Goal: Task Accomplishment & Management: Use online tool/utility

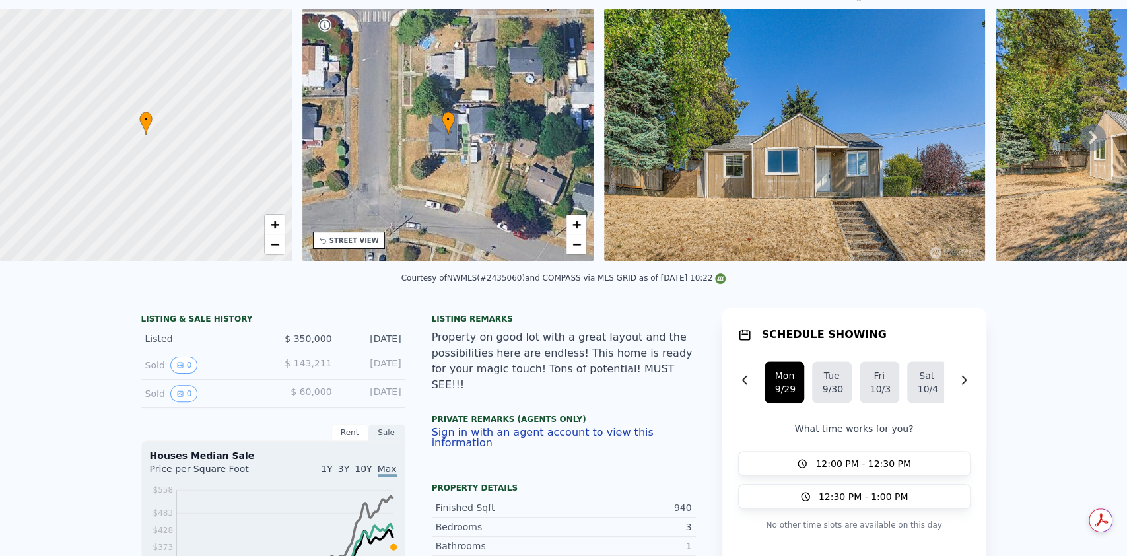
scroll to position [5, 0]
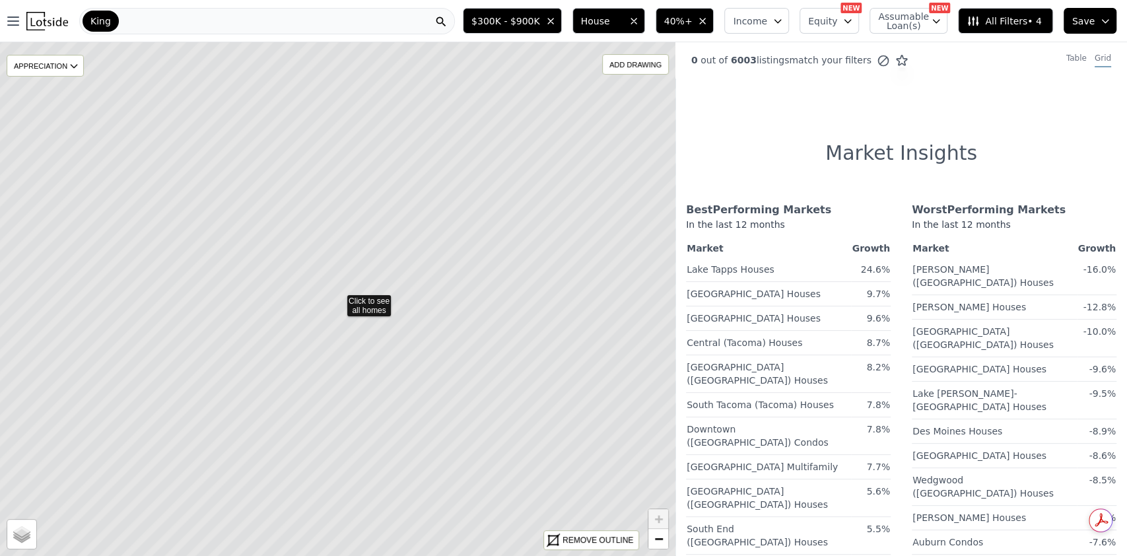
click at [149, 25] on div "King" at bounding box center [267, 21] width 376 height 26
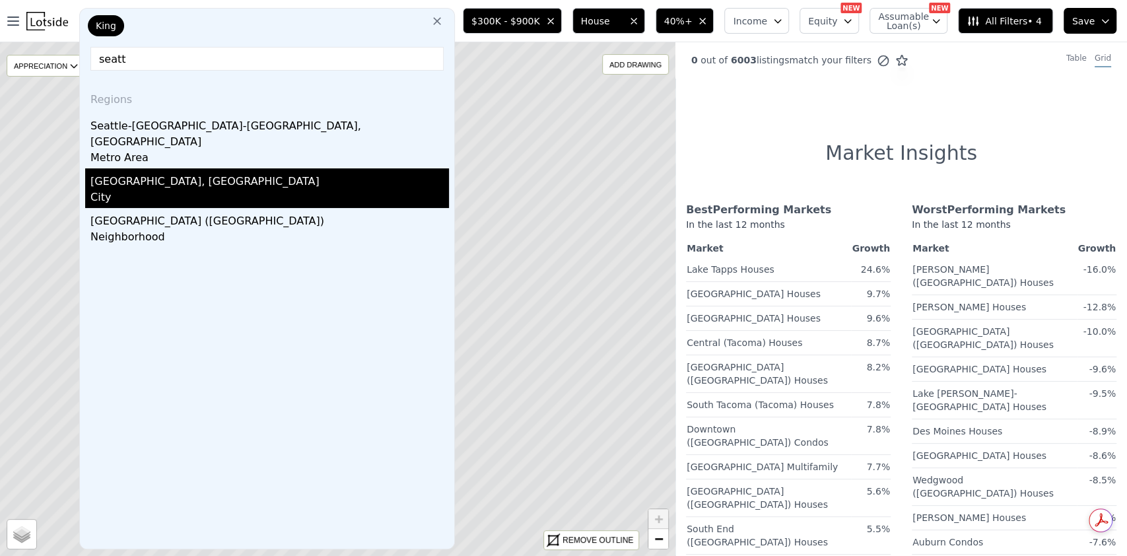
type input "seatt"
click at [209, 168] on div "Seattle, WA" at bounding box center [269, 178] width 358 height 21
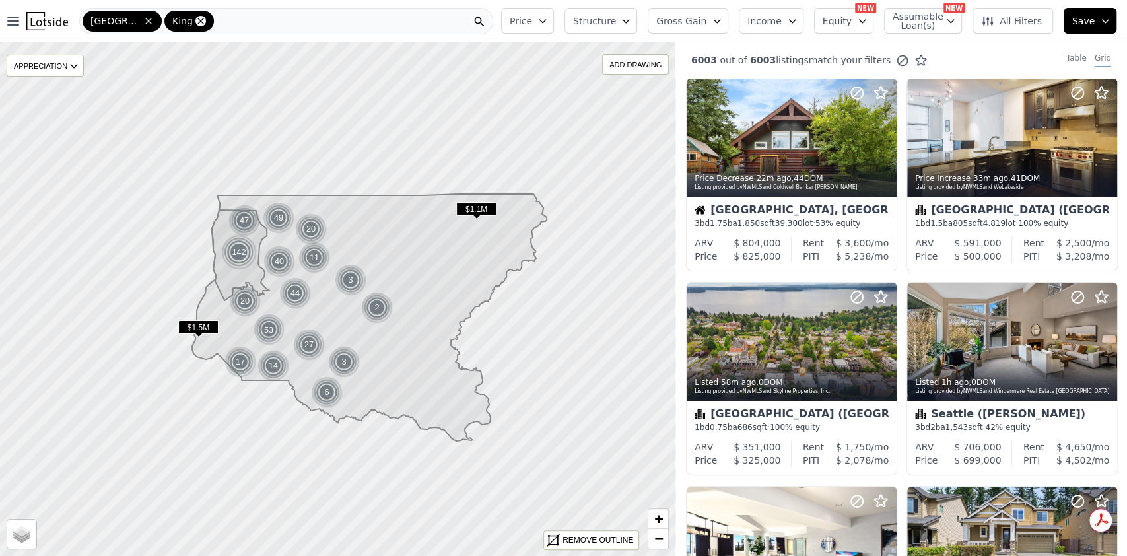
click at [195, 18] on icon at bounding box center [200, 21] width 11 height 11
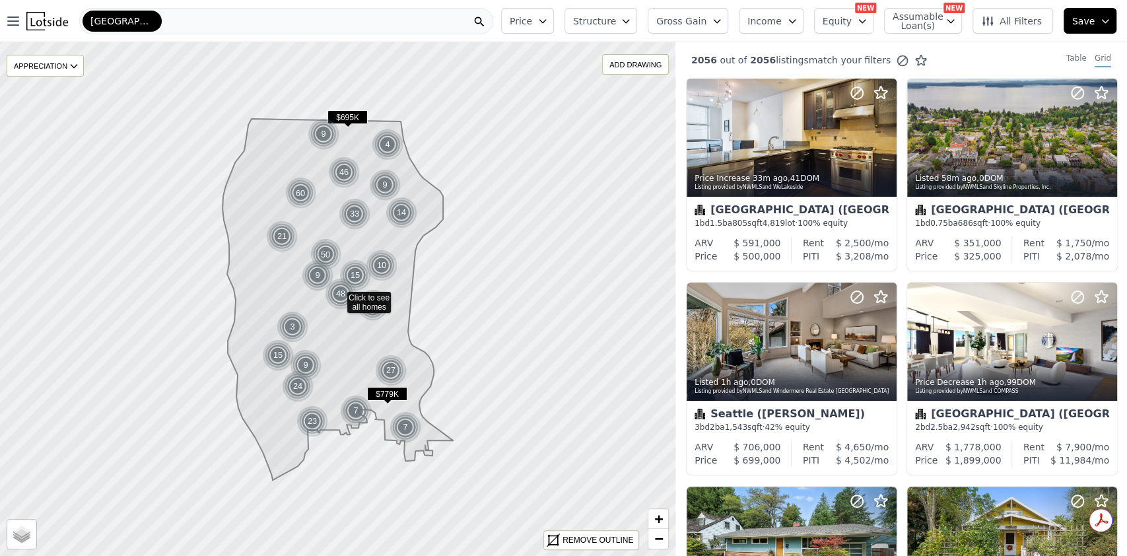
click at [637, 28] on button "Structure" at bounding box center [600, 21] width 73 height 26
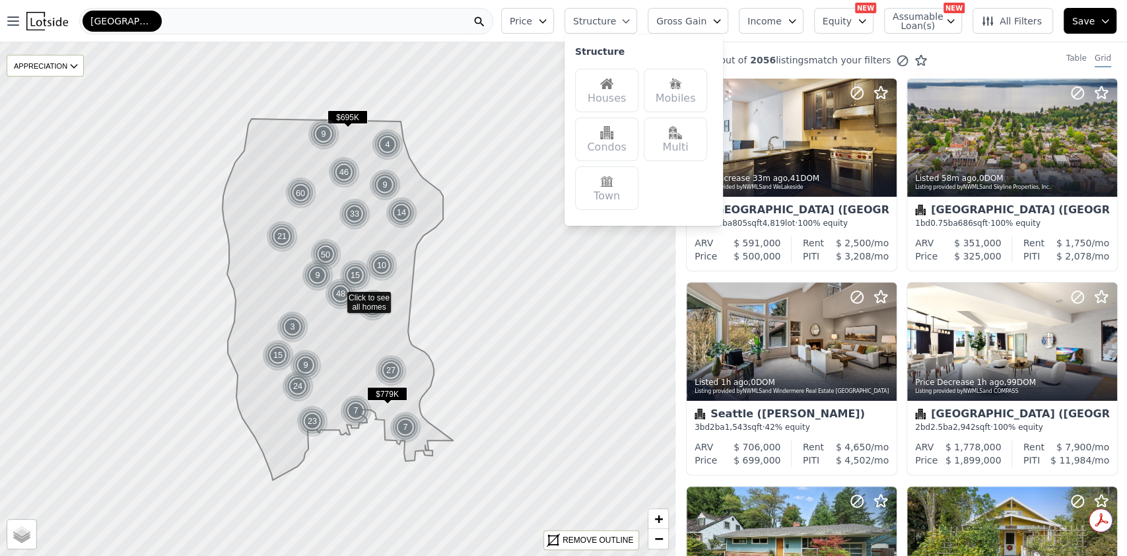
click at [633, 88] on div "Houses" at bounding box center [606, 91] width 63 height 44
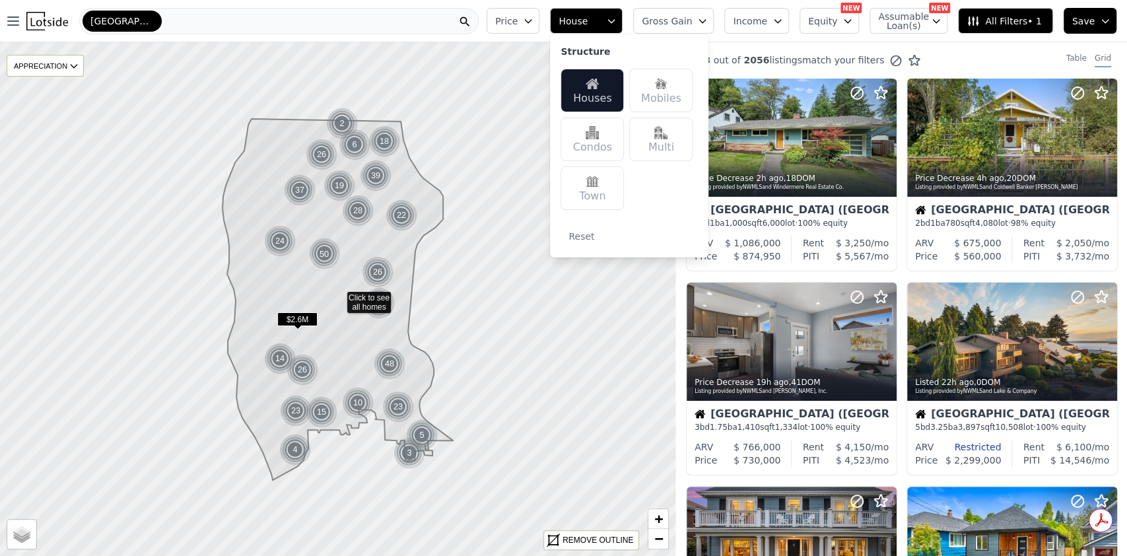
click at [533, 20] on icon "button" at bounding box center [528, 21] width 11 height 11
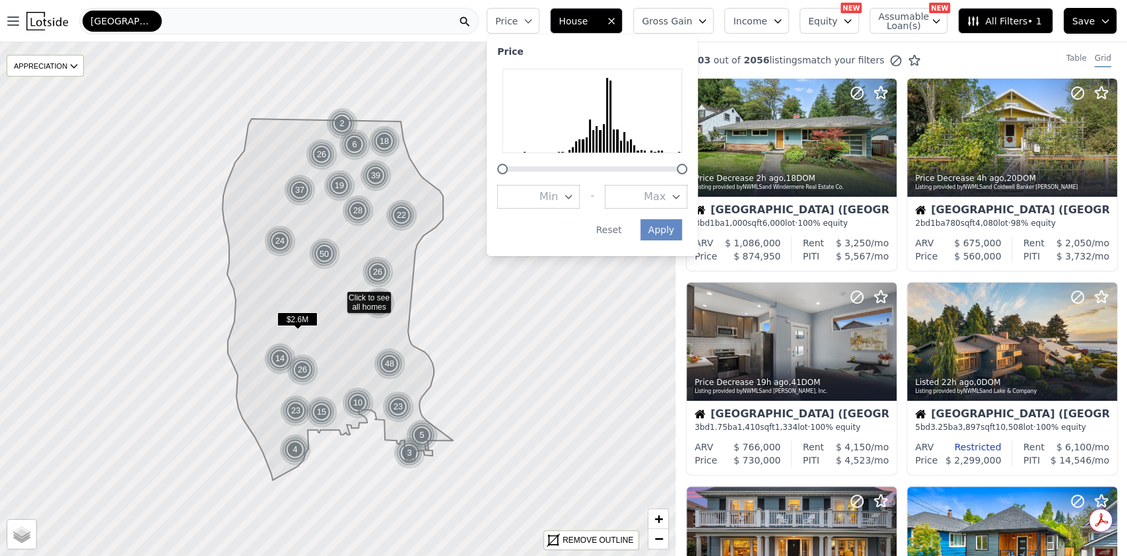
click at [681, 194] on icon "button" at bounding box center [676, 196] width 11 height 11
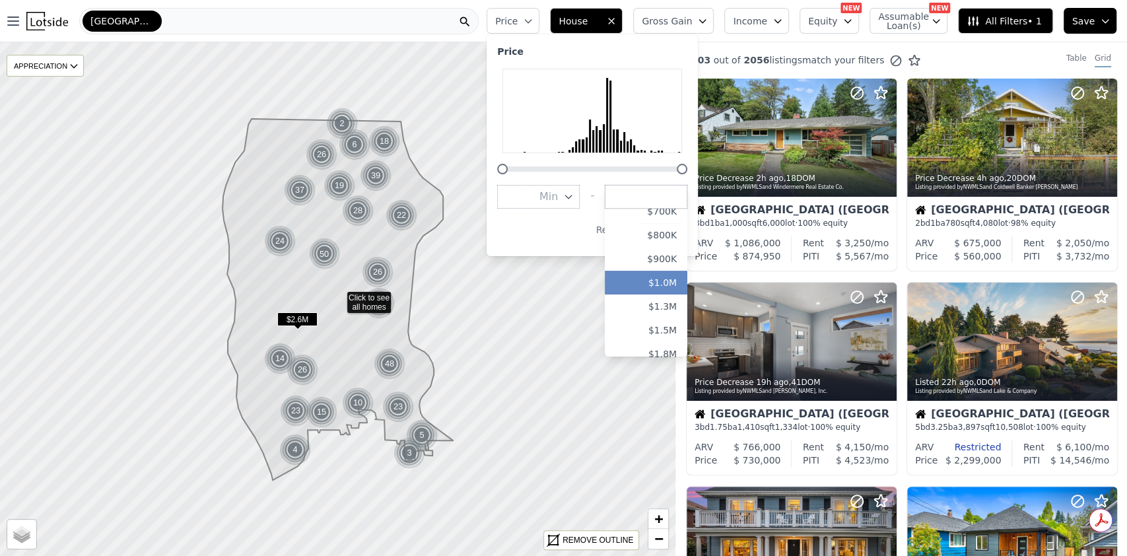
click at [679, 271] on button "$1.0M" at bounding box center [646, 283] width 83 height 24
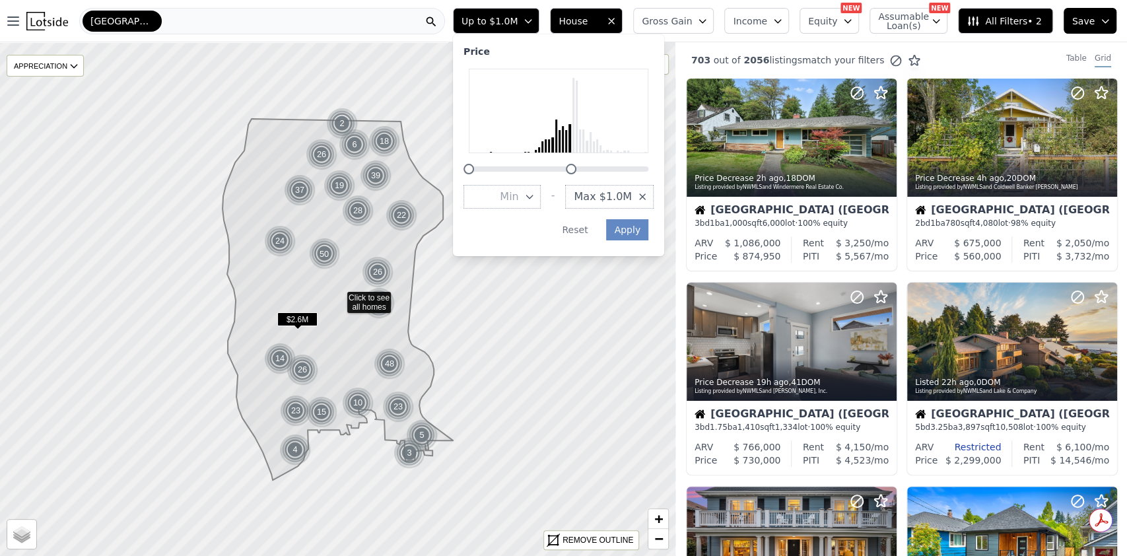
click at [664, 229] on div "Price Min - Max $1.0M Apply Reset" at bounding box center [558, 145] width 211 height 222
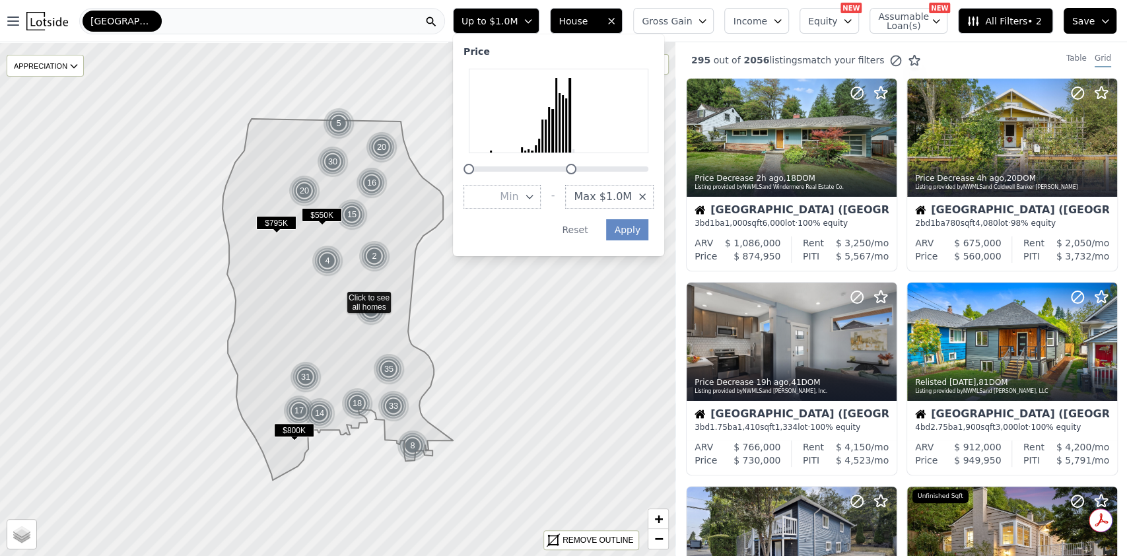
click at [1006, 24] on span "All Filters • 2" at bounding box center [1003, 21] width 75 height 13
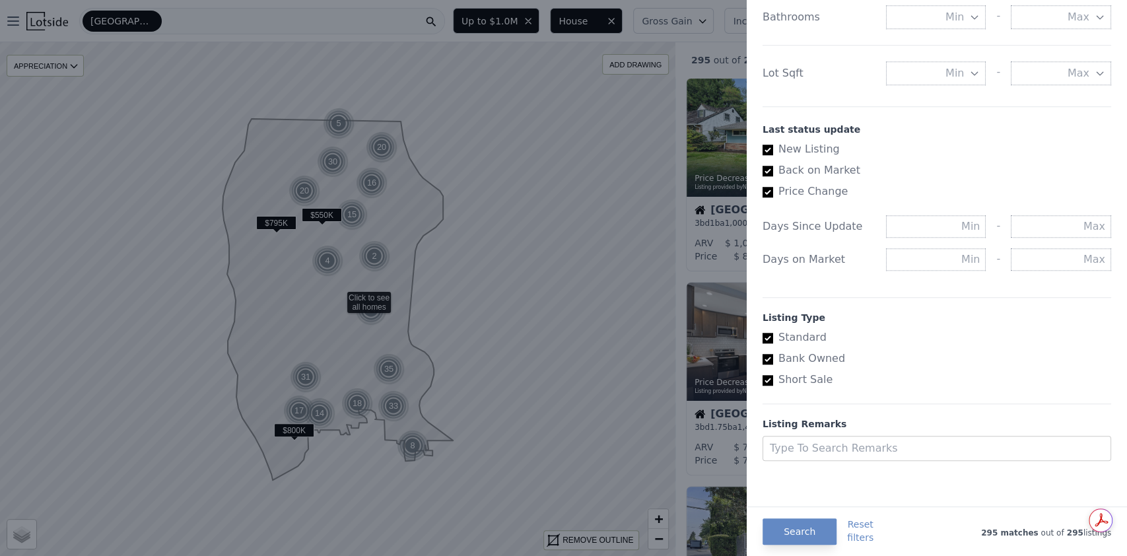
scroll to position [432, 0]
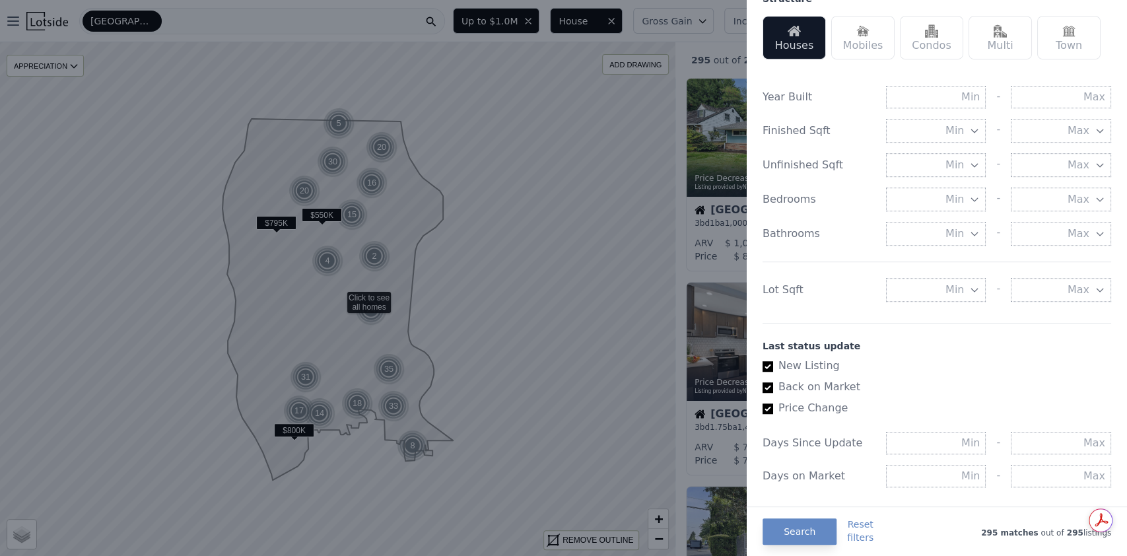
click at [972, 292] on icon "button" at bounding box center [975, 289] width 6 height 3
click at [939, 349] on button "5000 sqft" at bounding box center [936, 337] width 100 height 24
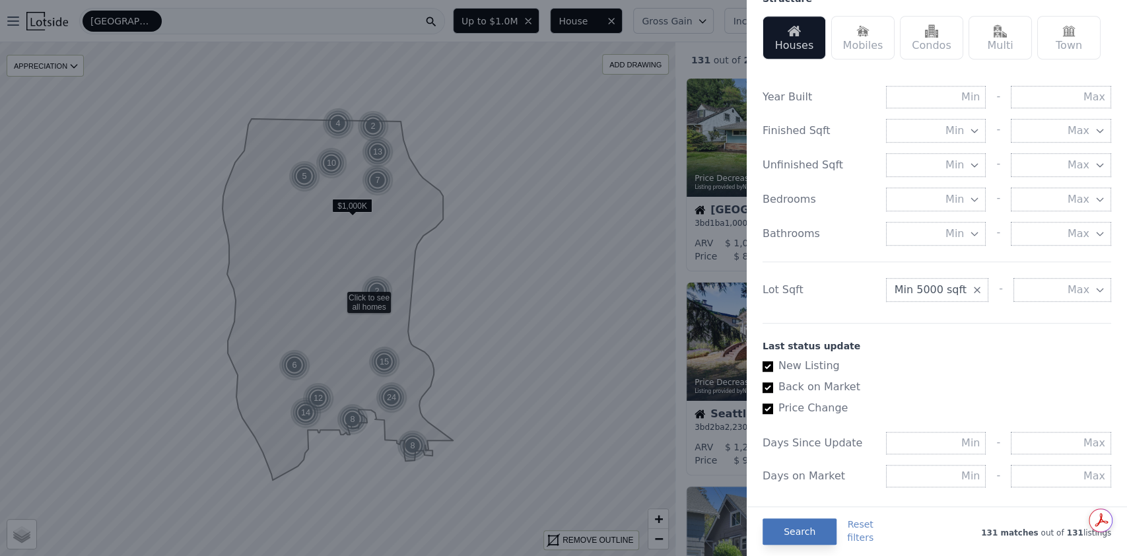
click at [803, 526] on button "Search" at bounding box center [799, 531] width 74 height 26
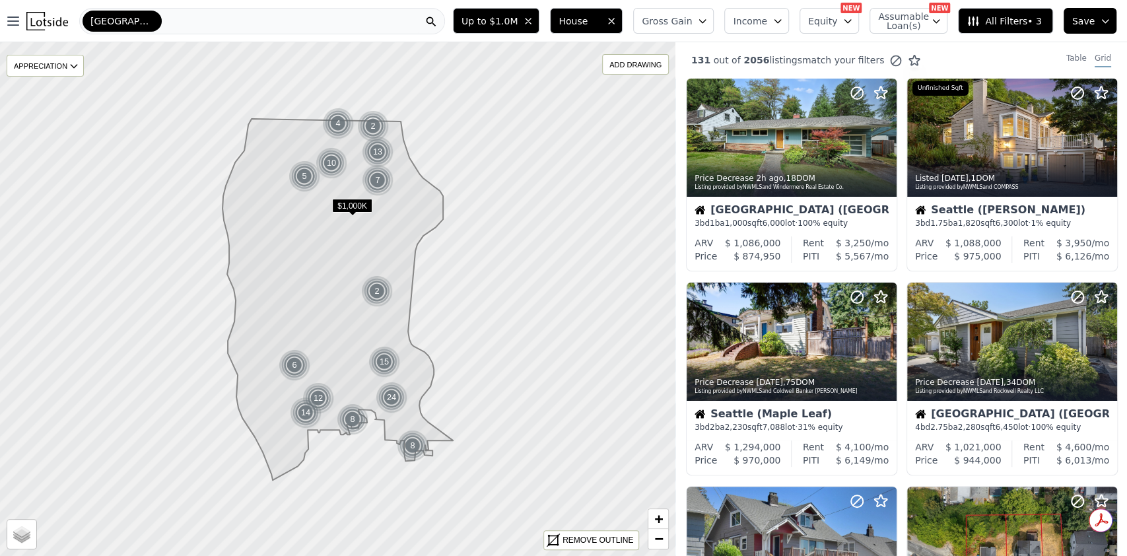
click at [993, 30] on button "All Filters • 3" at bounding box center [1005, 21] width 94 height 26
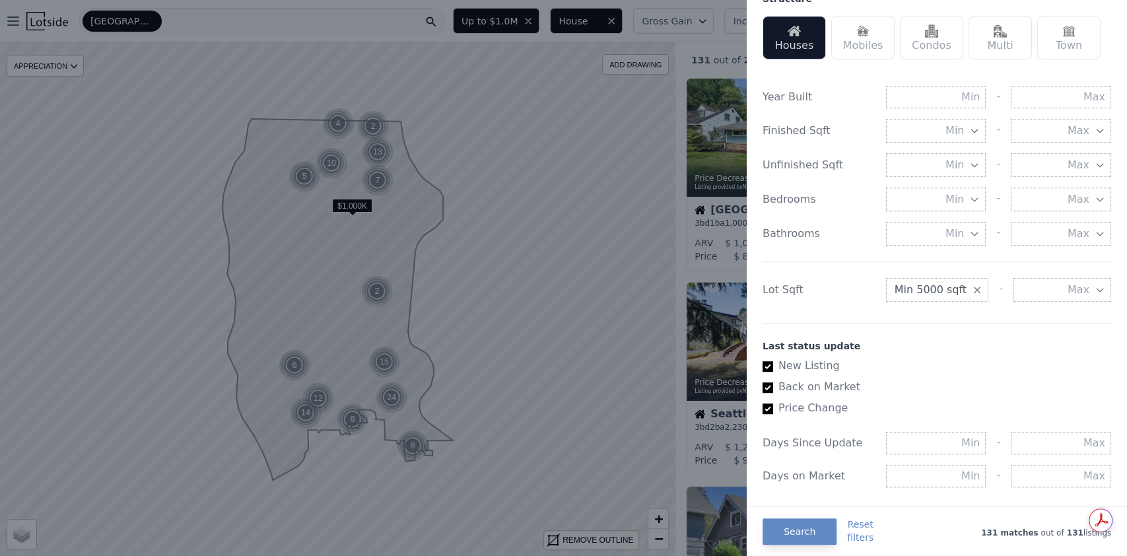
scroll to position [344, 0]
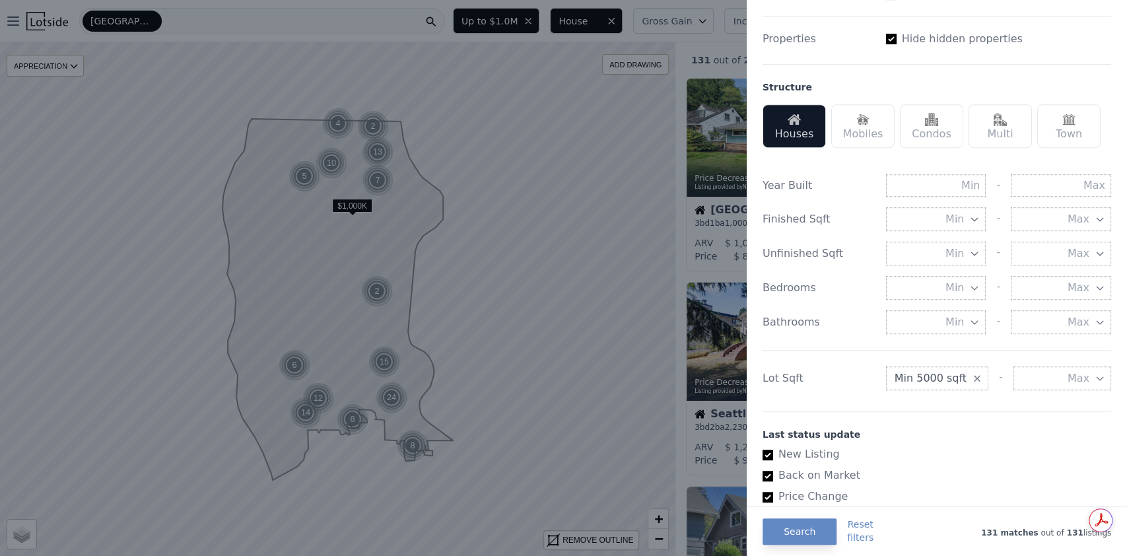
click at [1102, 234] on div "List Price Price Min - Max $1.0M Gross Gain Min - Max Income Min - Max Loan New…" at bounding box center [936, 233] width 359 height 1075
click at [1081, 197] on input "text" at bounding box center [1061, 185] width 100 height 22
type input "1990"
click at [790, 539] on button "Search" at bounding box center [799, 531] width 74 height 26
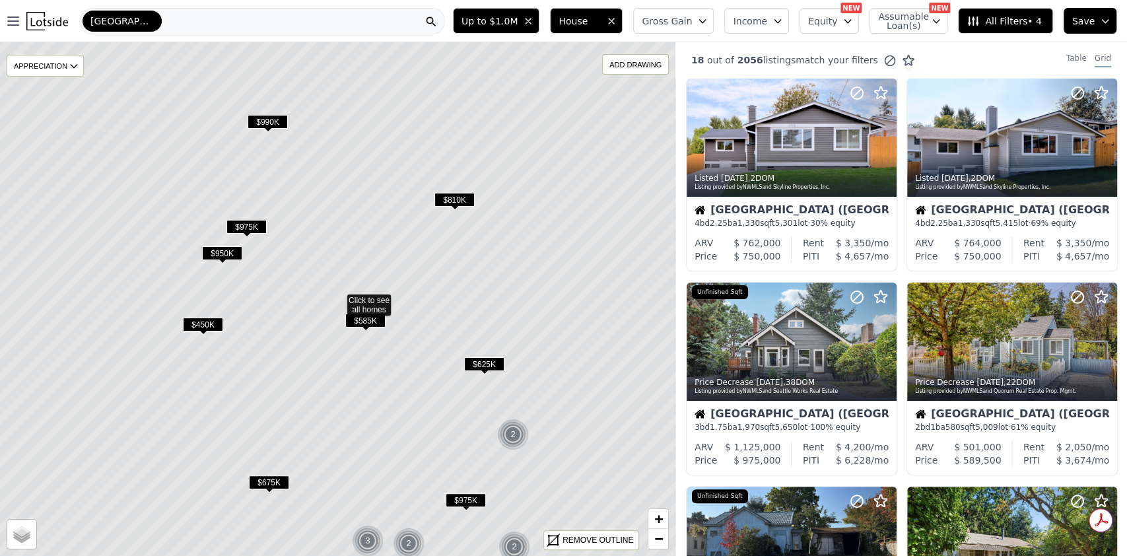
click at [269, 116] on span "$990K" at bounding box center [268, 122] width 40 height 14
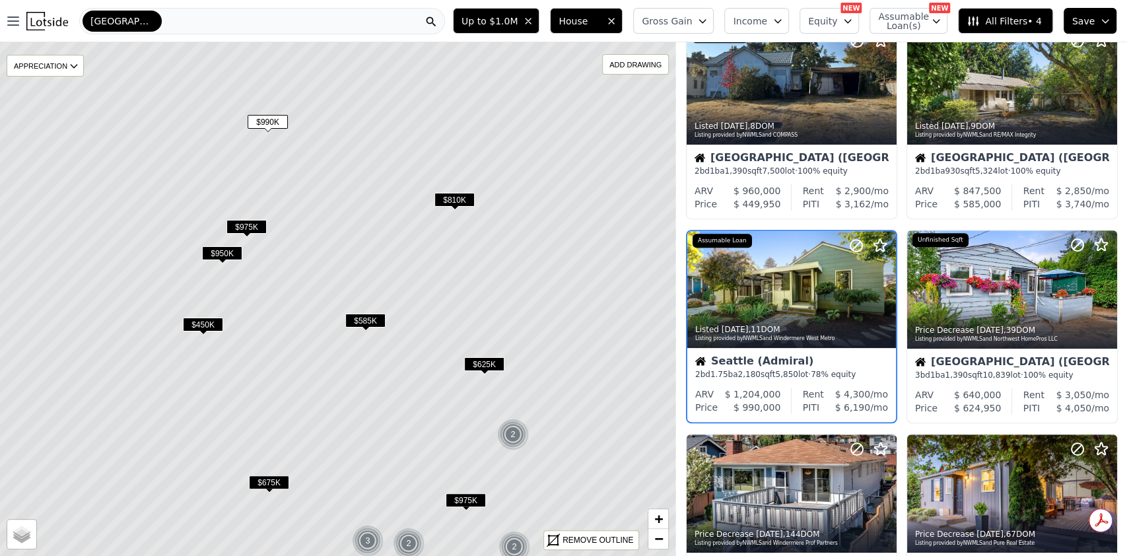
scroll to position [465, 0]
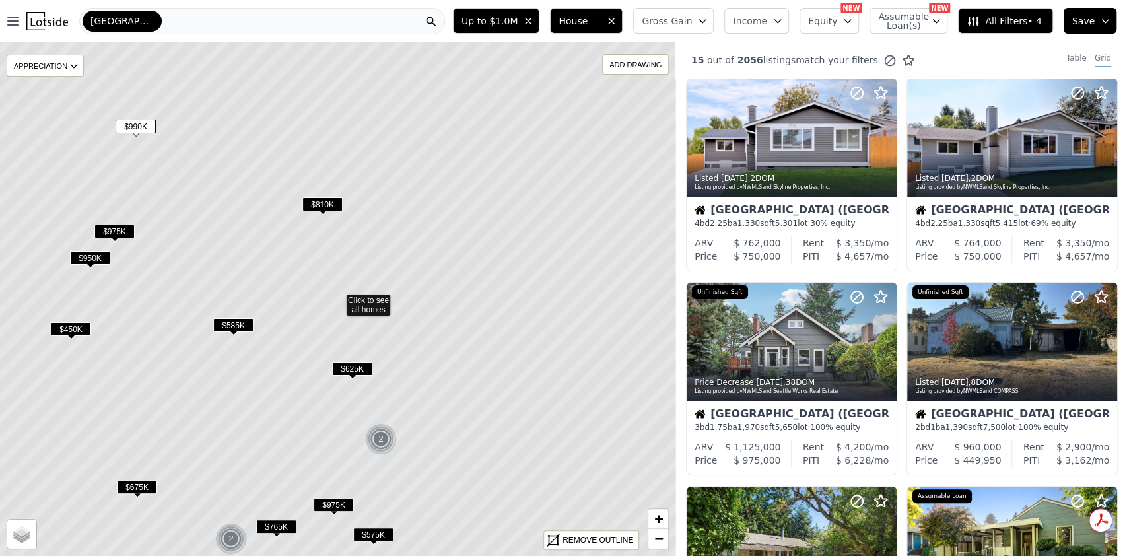
click at [112, 232] on span "$975K" at bounding box center [114, 231] width 40 height 14
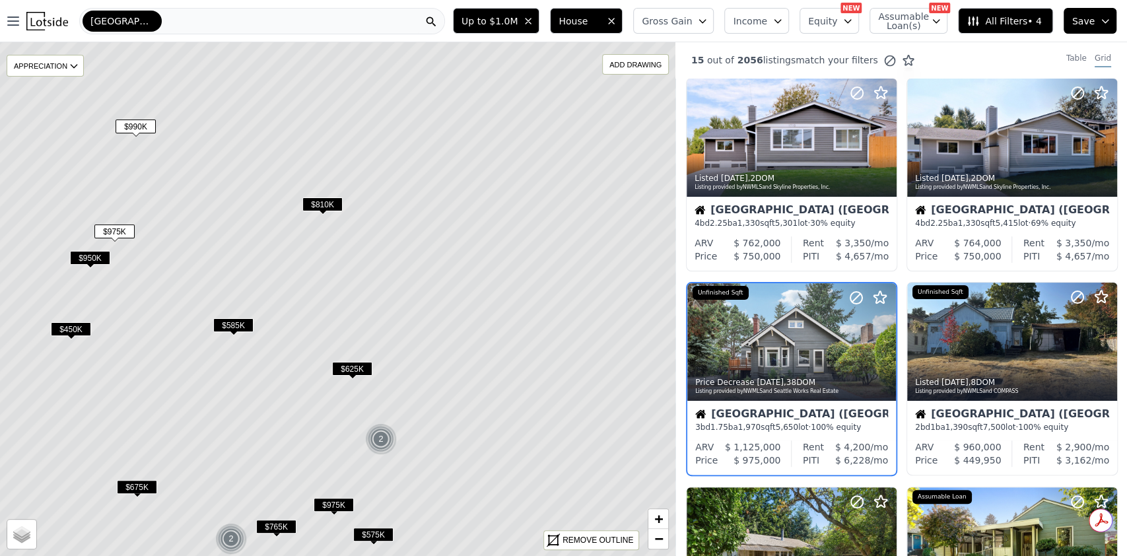
scroll to position [58, 0]
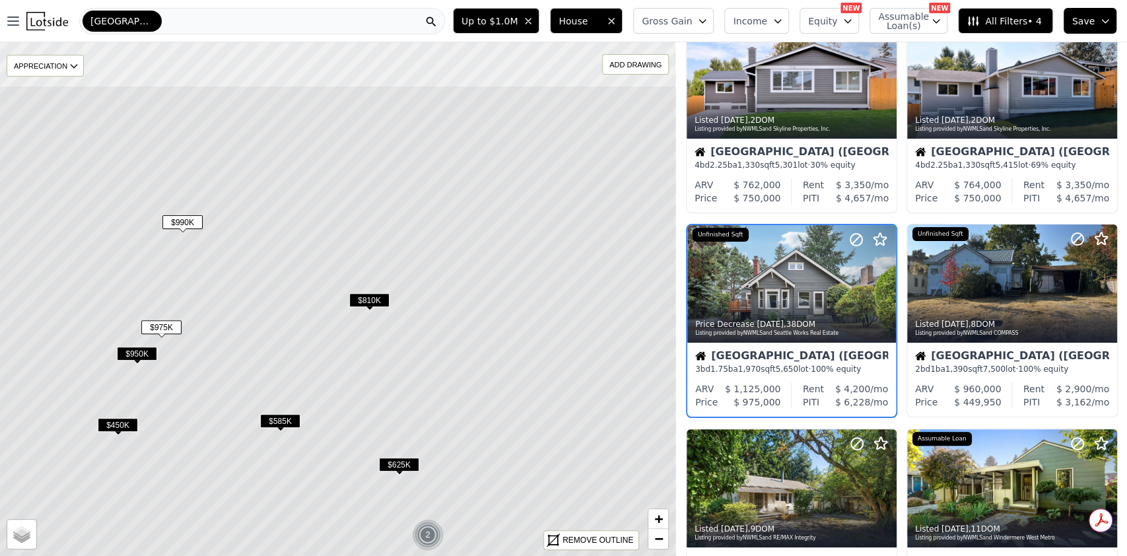
drag, startPoint x: 191, startPoint y: 203, endPoint x: 240, endPoint y: 312, distance: 119.1
click at [240, 312] on icon at bounding box center [384, 394] width 813 height 619
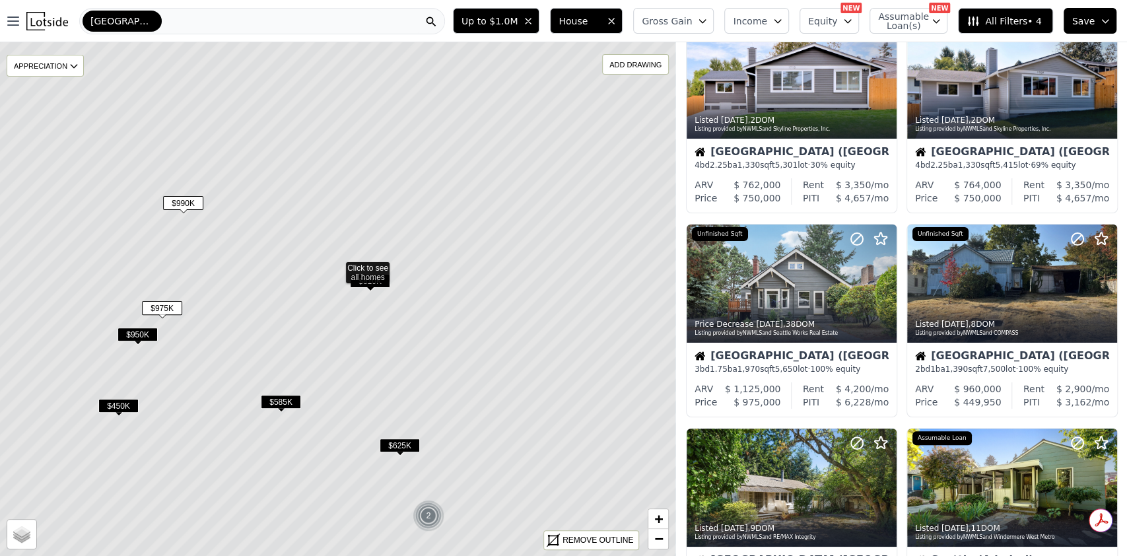
drag, startPoint x: 229, startPoint y: 282, endPoint x: 197, endPoint y: 213, distance: 76.2
click at [231, 277] on icon at bounding box center [337, 266] width 813 height 619
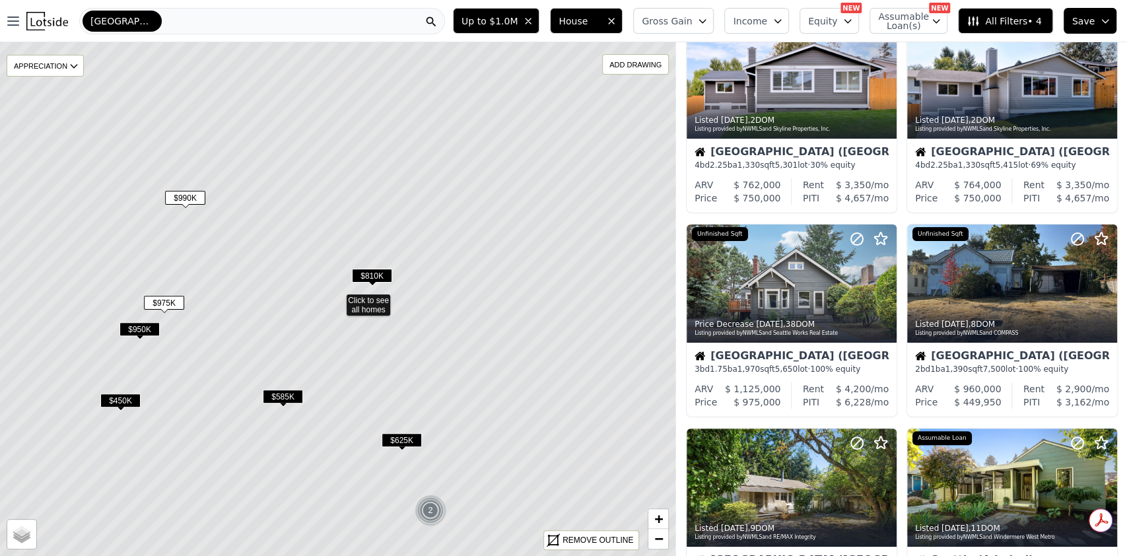
click at [190, 192] on span "$990K" at bounding box center [185, 198] width 40 height 14
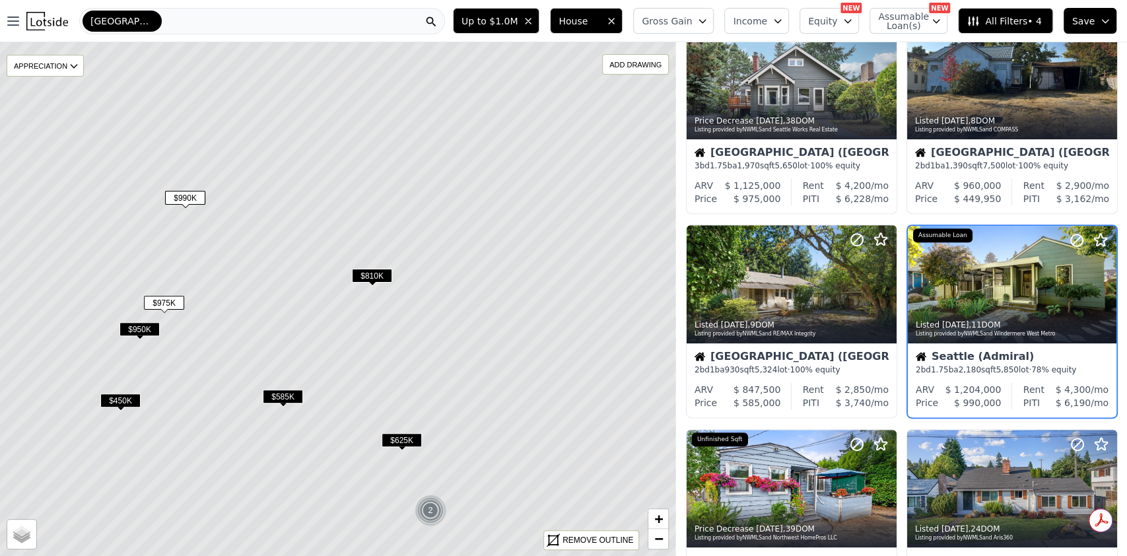
scroll to position [262, 0]
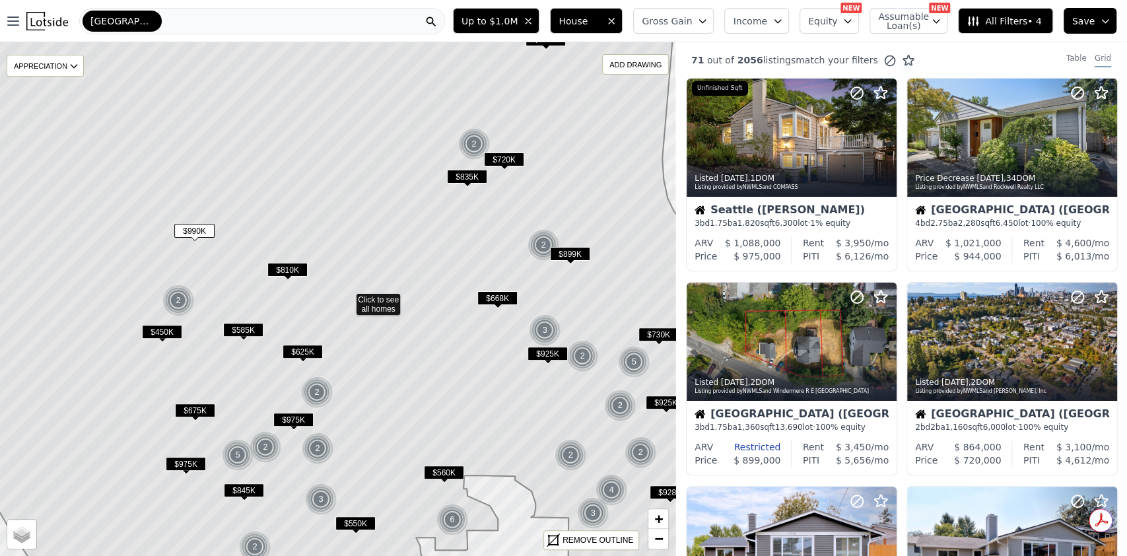
drag, startPoint x: 207, startPoint y: 283, endPoint x: 217, endPoint y: 282, distance: 9.9
click at [217, 282] on icon at bounding box center [347, 298] width 813 height 619
click at [163, 329] on span "$450K" at bounding box center [162, 332] width 40 height 14
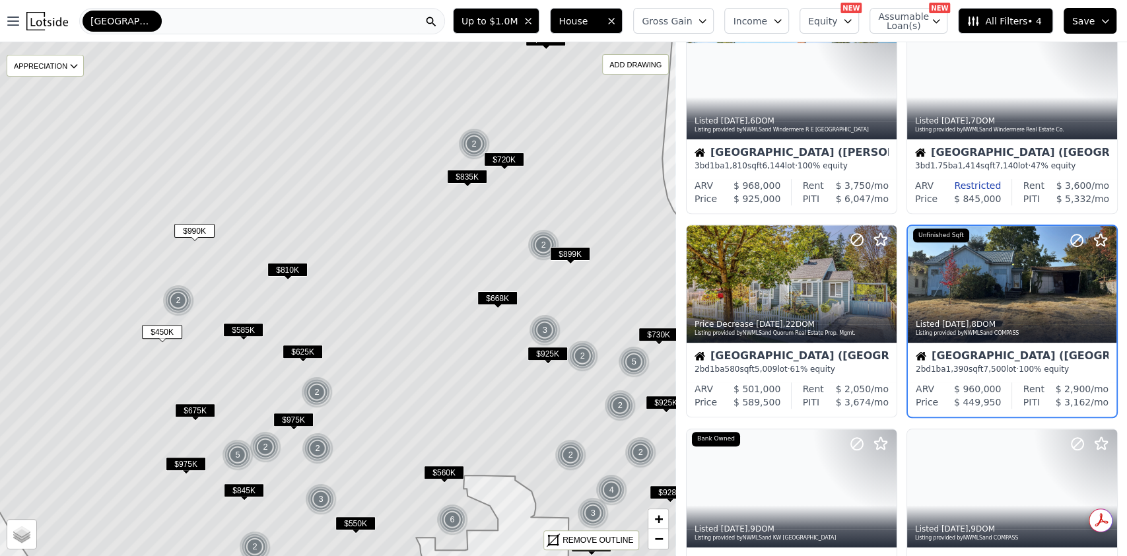
scroll to position [670, 0]
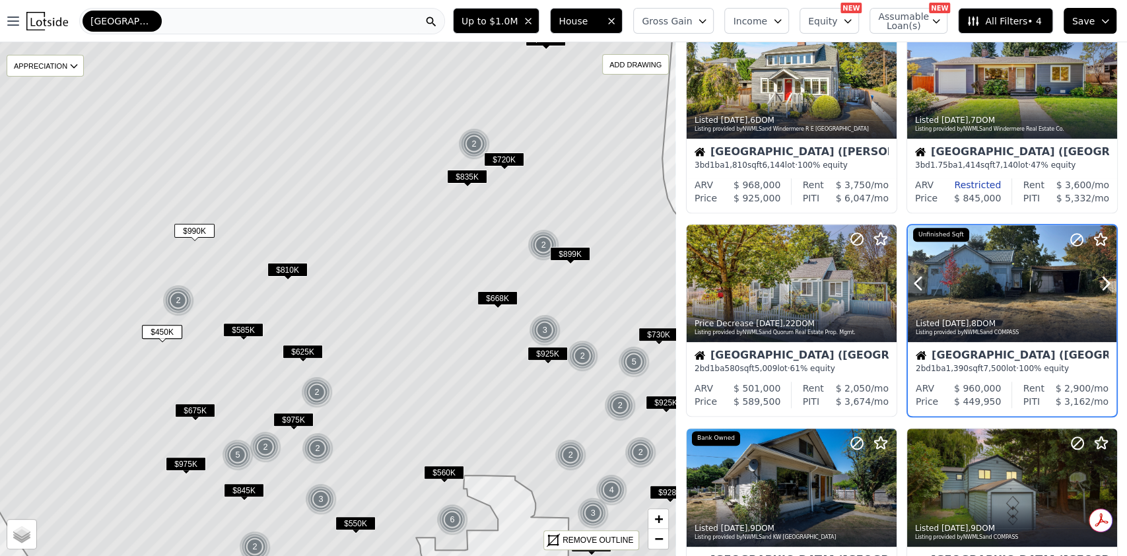
click at [998, 290] on div at bounding box center [1012, 284] width 209 height 118
click at [298, 347] on span "$625K" at bounding box center [303, 352] width 40 height 14
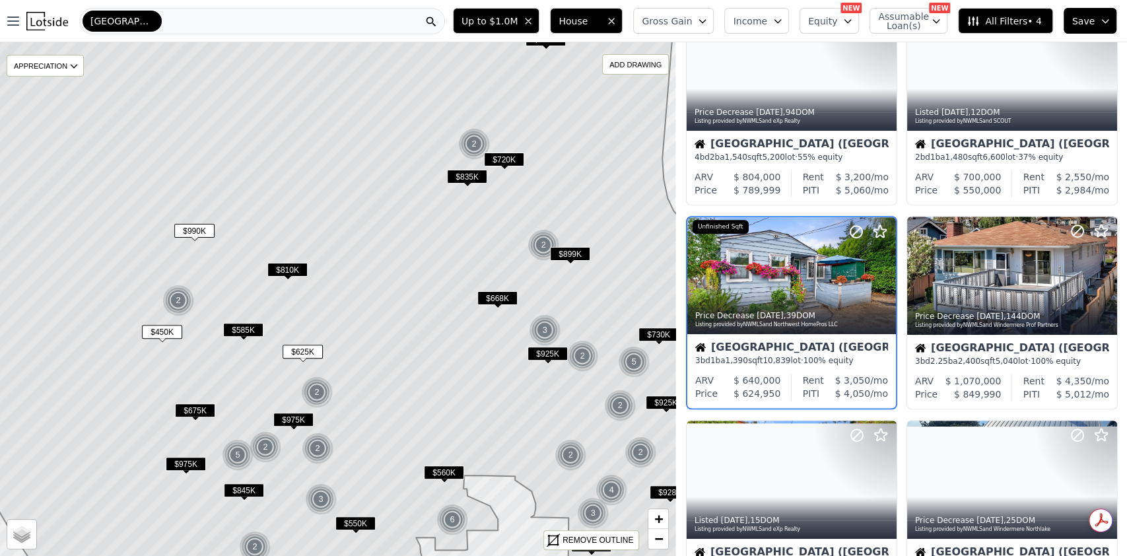
scroll to position [465, 0]
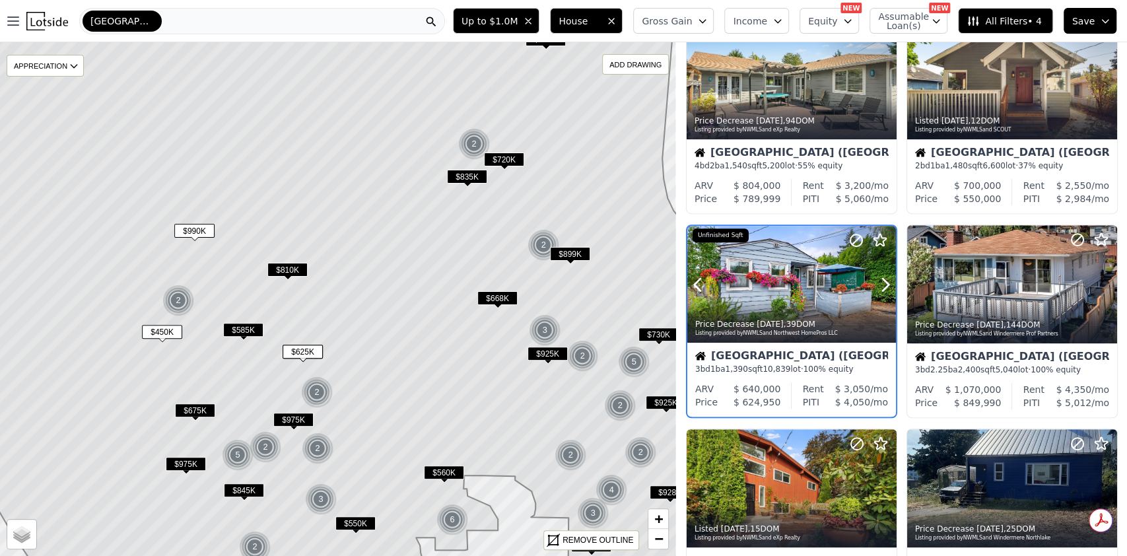
click at [819, 329] on div "Listing provided by NWMLS and Northwest HomePros LLC" at bounding box center [792, 333] width 194 height 8
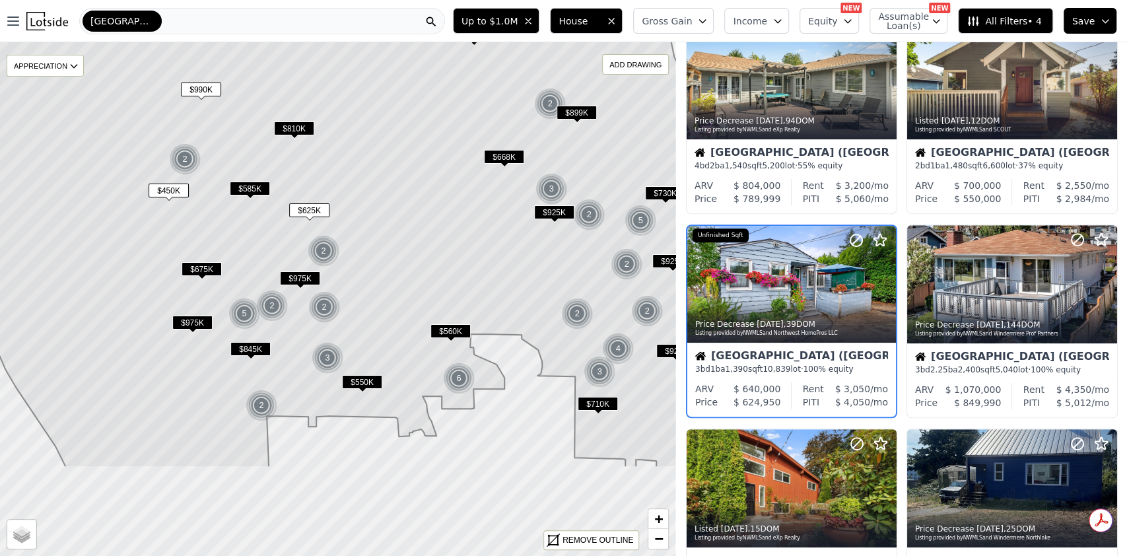
drag, startPoint x: 388, startPoint y: 467, endPoint x: 318, endPoint y: 382, distance: 109.8
click at [407, 302] on icon at bounding box center [348, 157] width 805 height 619
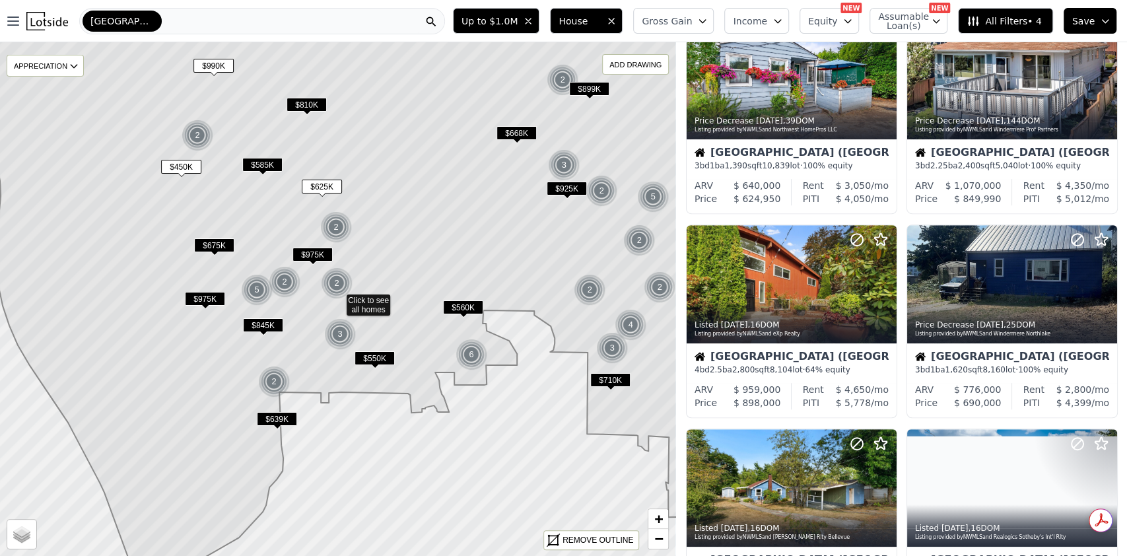
scroll to position [262, 0]
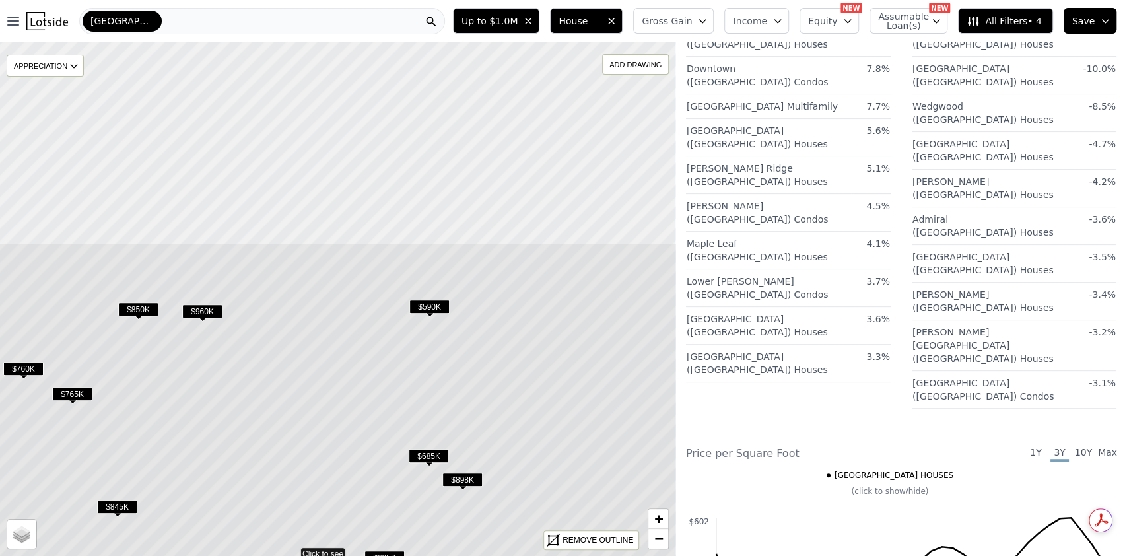
drag, startPoint x: 304, startPoint y: 203, endPoint x: 263, endPoint y: 452, distance: 252.3
click at [261, 462] on icon at bounding box center [292, 551] width 813 height 619
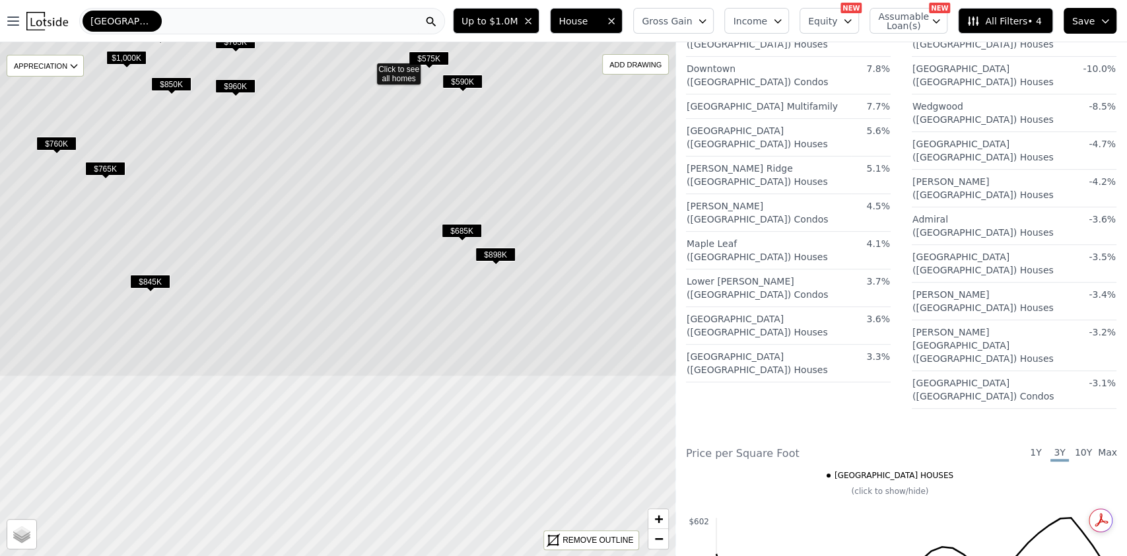
drag, startPoint x: 211, startPoint y: 435, endPoint x: 243, endPoint y: 217, distance: 220.8
click at [243, 217] on icon at bounding box center [368, 67] width 813 height 619
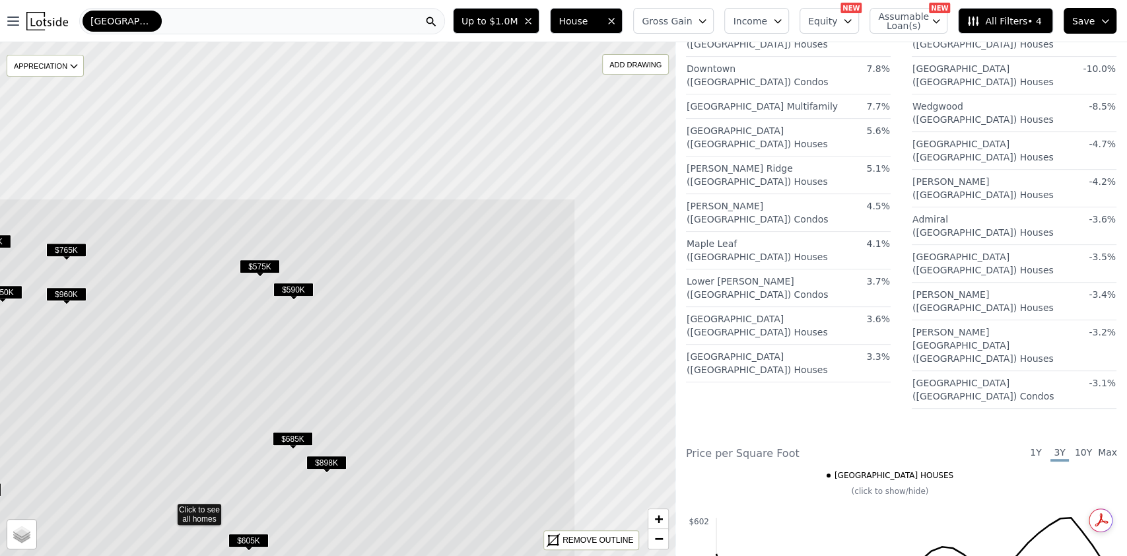
drag, startPoint x: 400, startPoint y: 163, endPoint x: 230, endPoint y: 371, distance: 268.4
click at [230, 371] on icon at bounding box center [168, 507] width 813 height 619
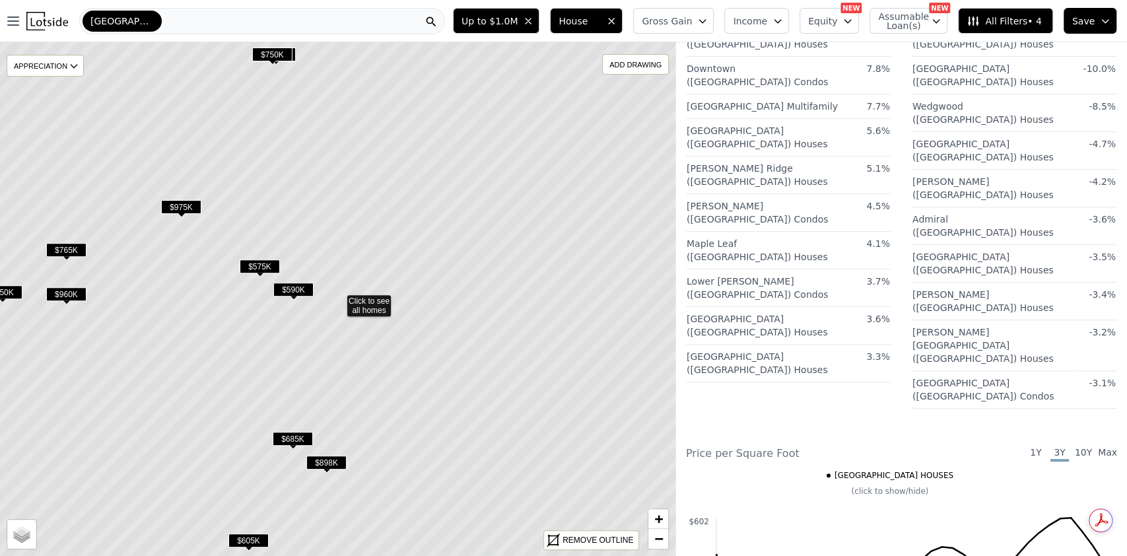
click at [255, 263] on span "$575K" at bounding box center [260, 266] width 40 height 14
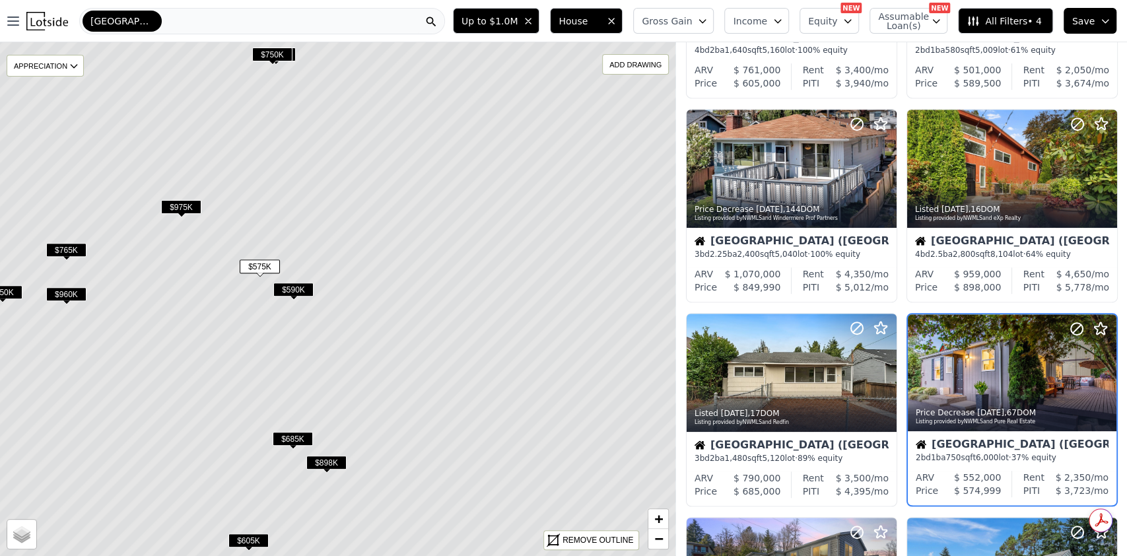
scroll to position [465, 0]
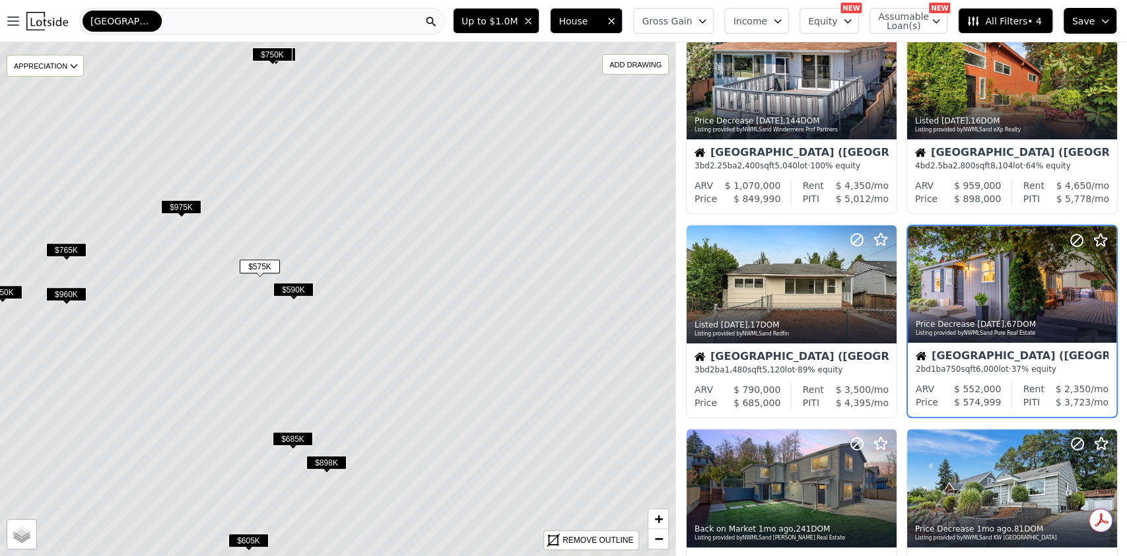
click at [288, 289] on span "$590K" at bounding box center [293, 290] width 40 height 14
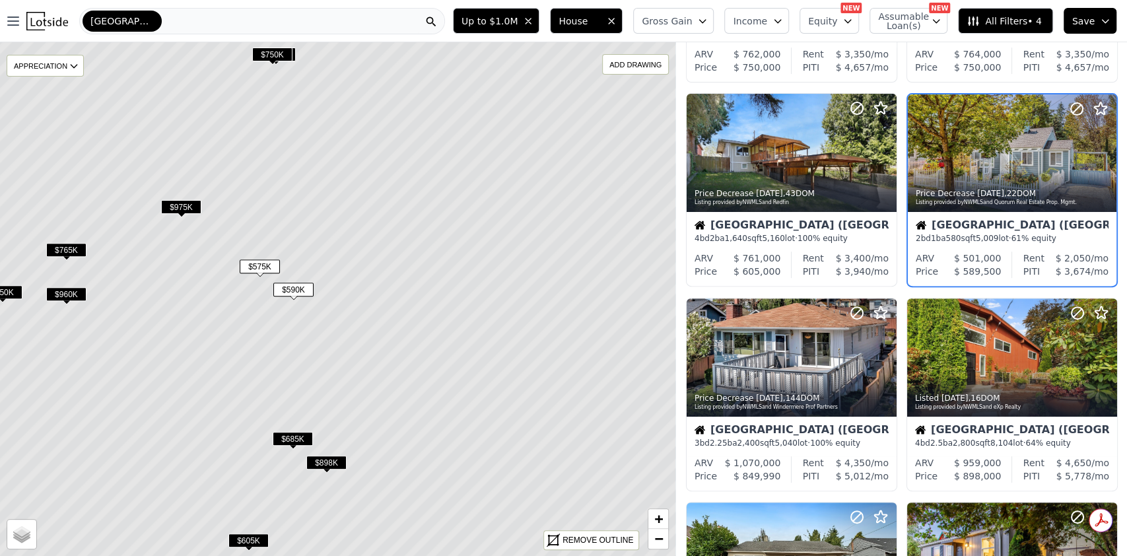
scroll to position [58, 0]
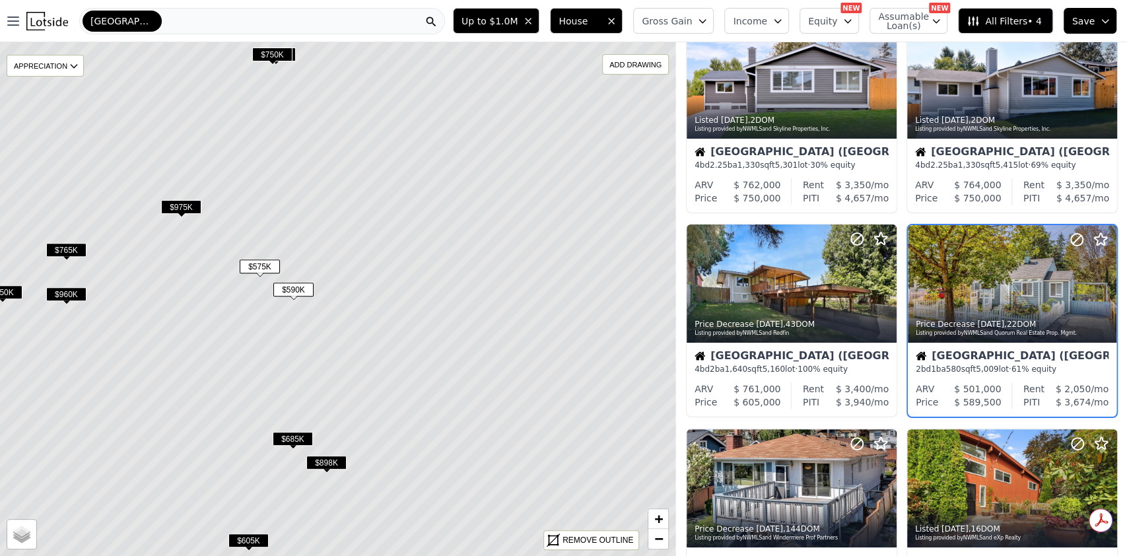
click at [265, 266] on span "$575K" at bounding box center [260, 266] width 40 height 14
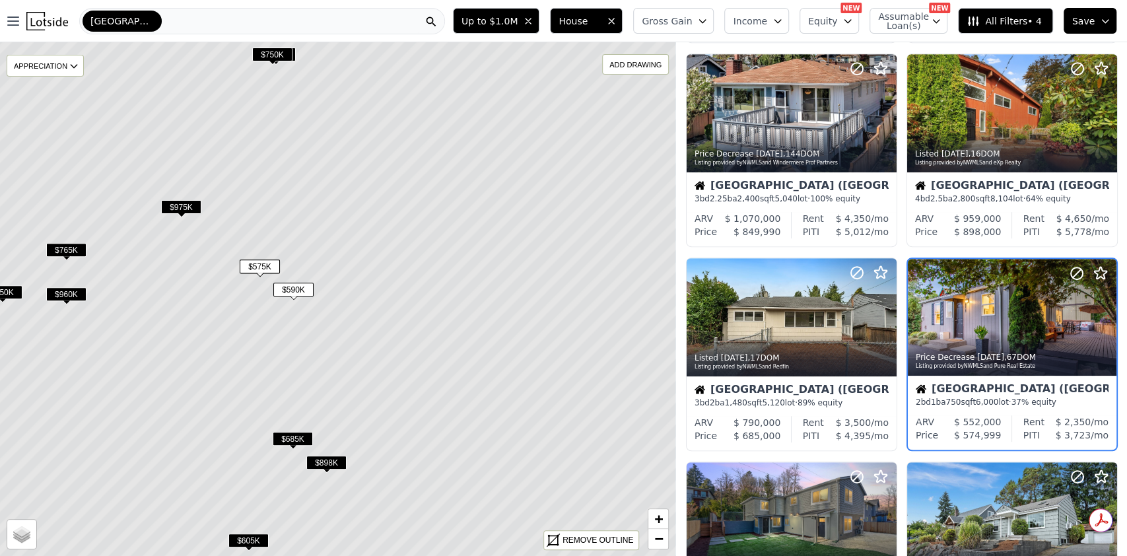
scroll to position [465, 0]
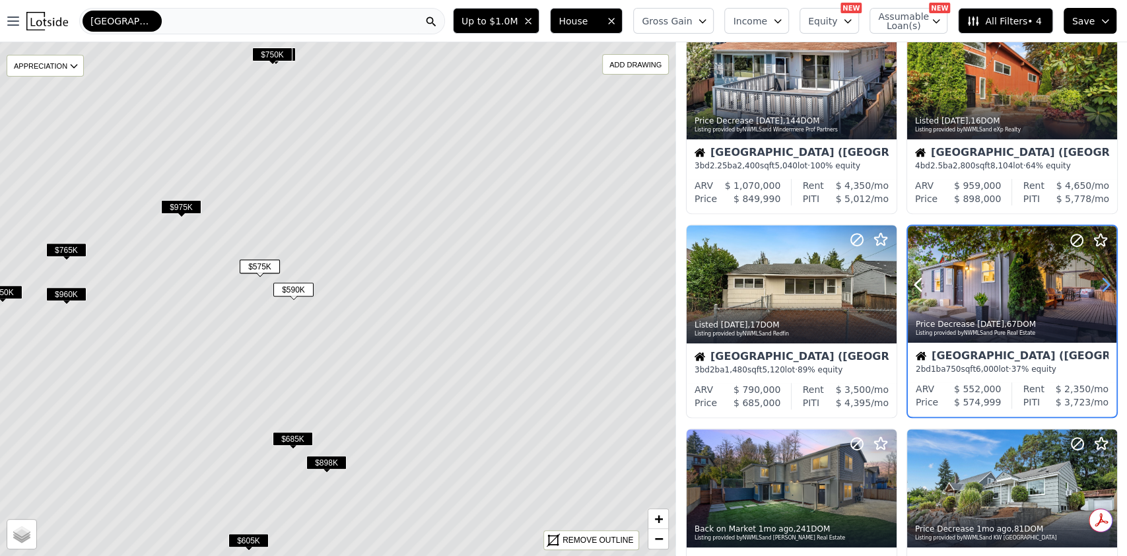
click at [1095, 283] on icon at bounding box center [1105, 284] width 21 height 21
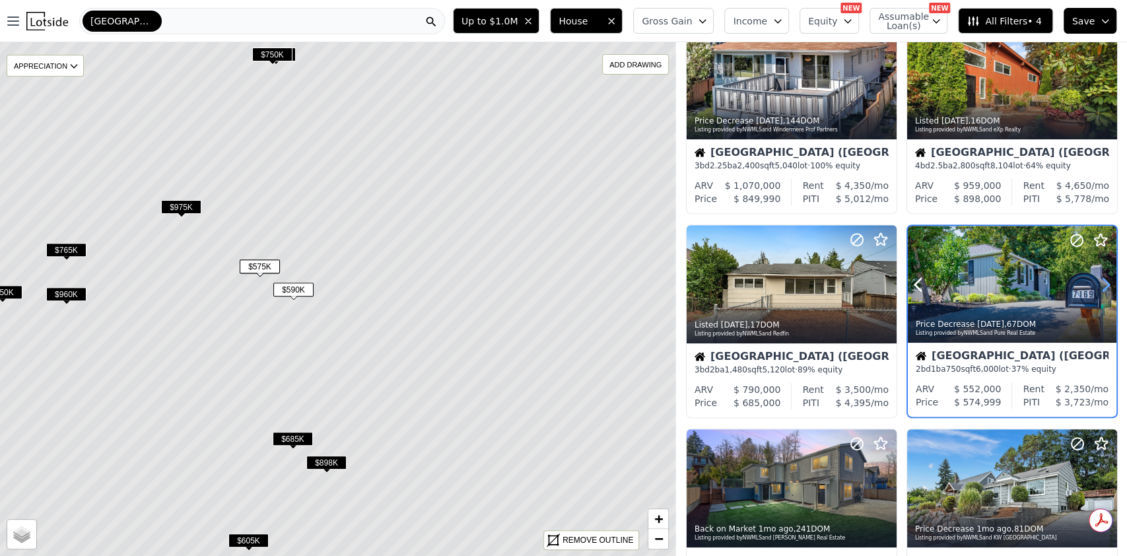
click at [1095, 283] on icon at bounding box center [1105, 284] width 21 height 21
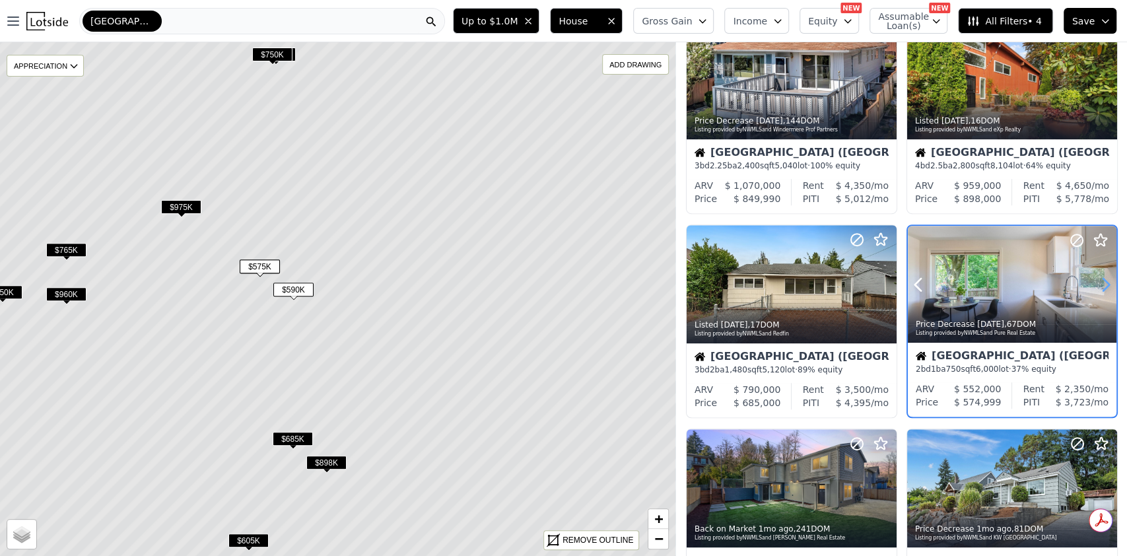
click at [1095, 283] on icon at bounding box center [1105, 284] width 21 height 21
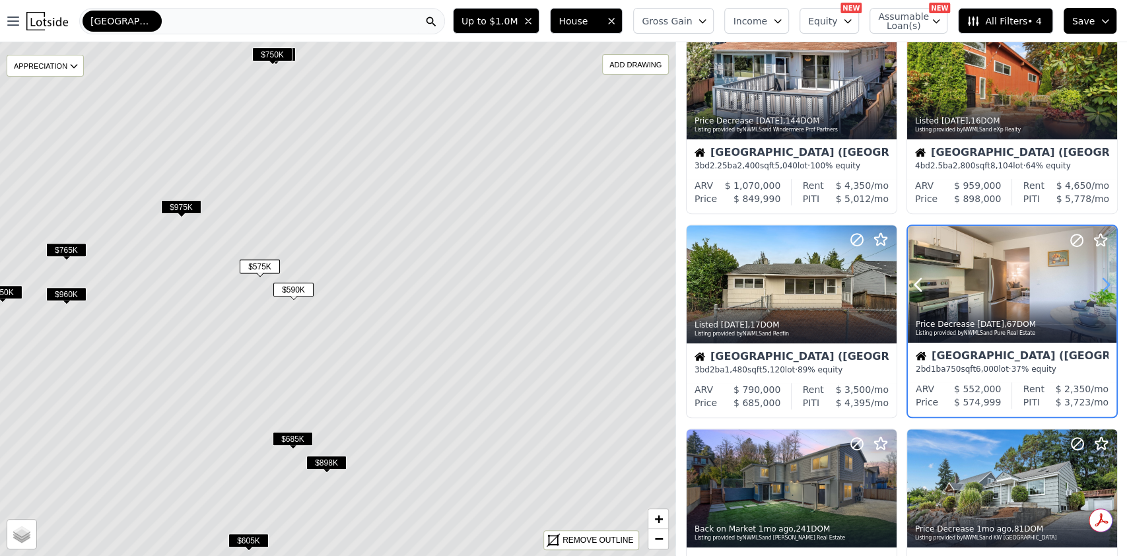
click at [1095, 283] on icon at bounding box center [1105, 284] width 21 height 21
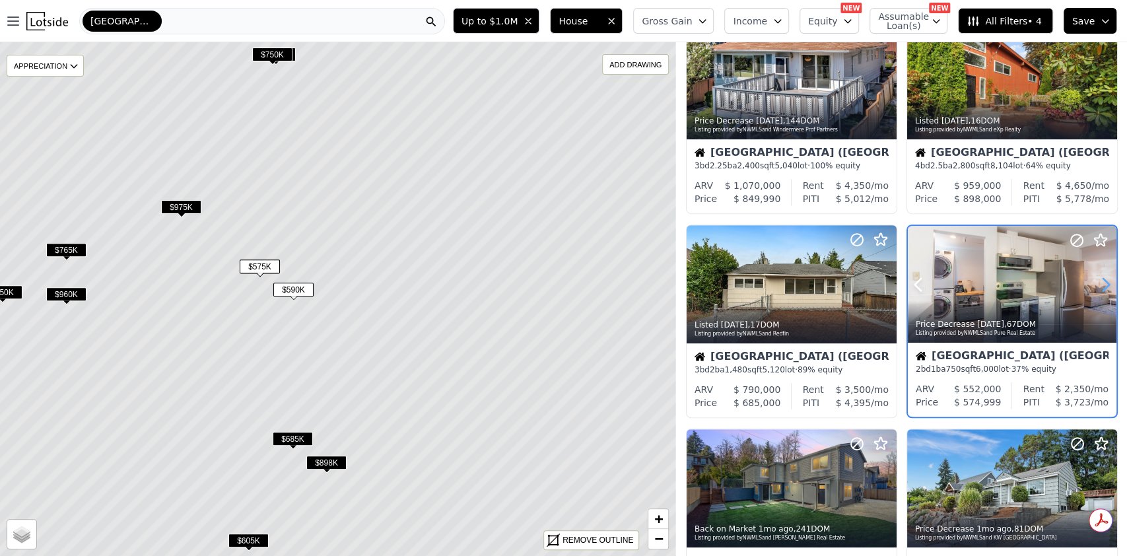
click at [1095, 283] on icon at bounding box center [1105, 284] width 21 height 21
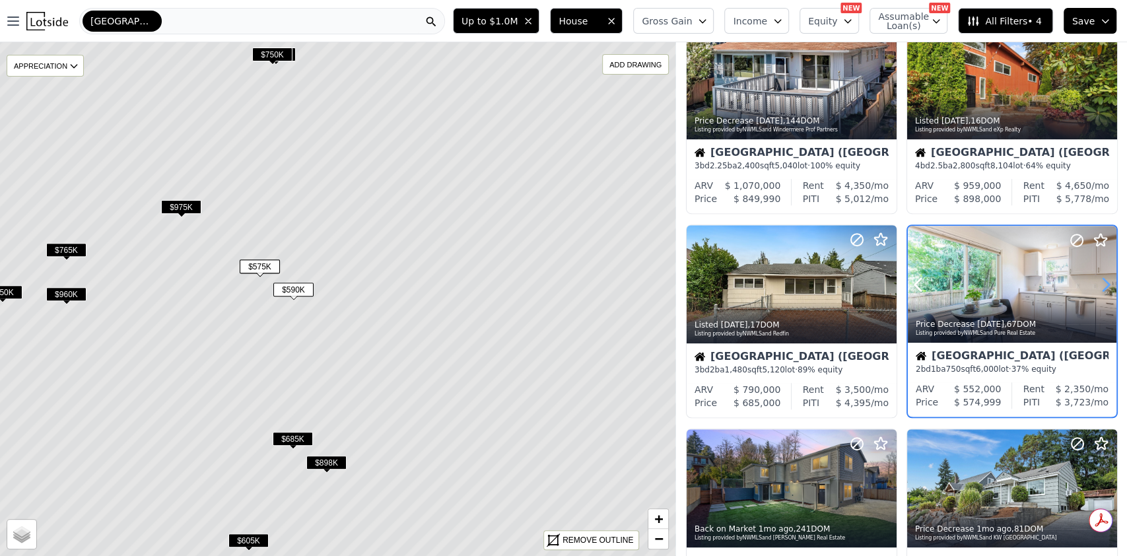
click at [1095, 283] on icon at bounding box center [1105, 284] width 21 height 21
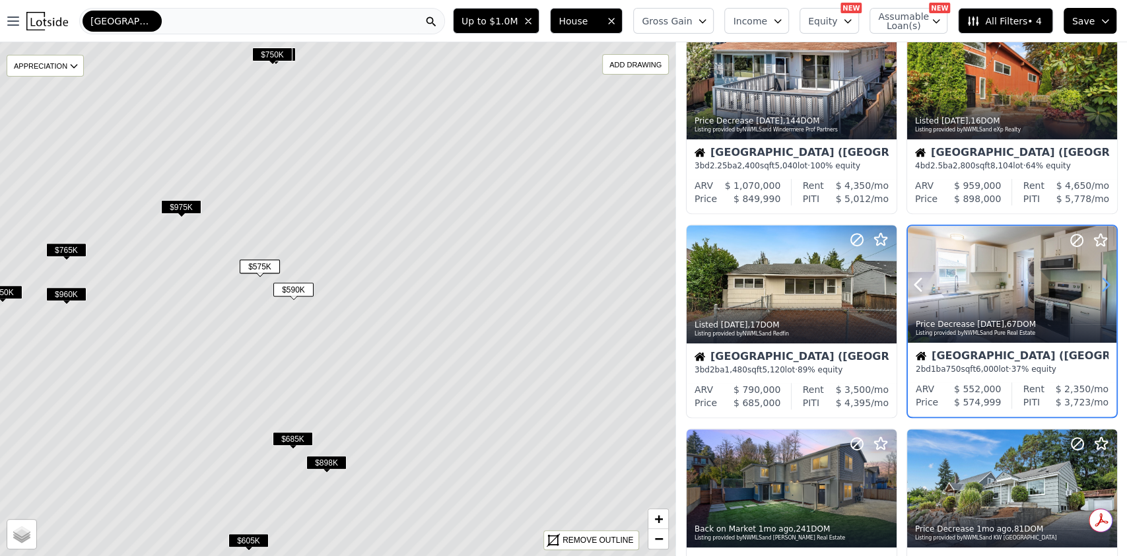
click at [1100, 283] on icon at bounding box center [1105, 284] width 21 height 21
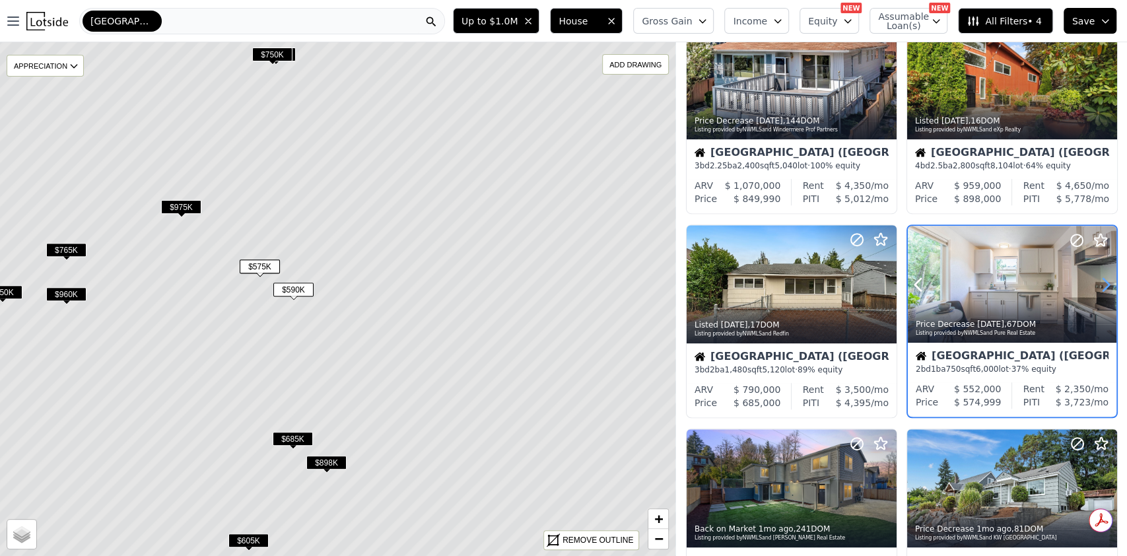
click at [1100, 283] on icon at bounding box center [1105, 284] width 21 height 21
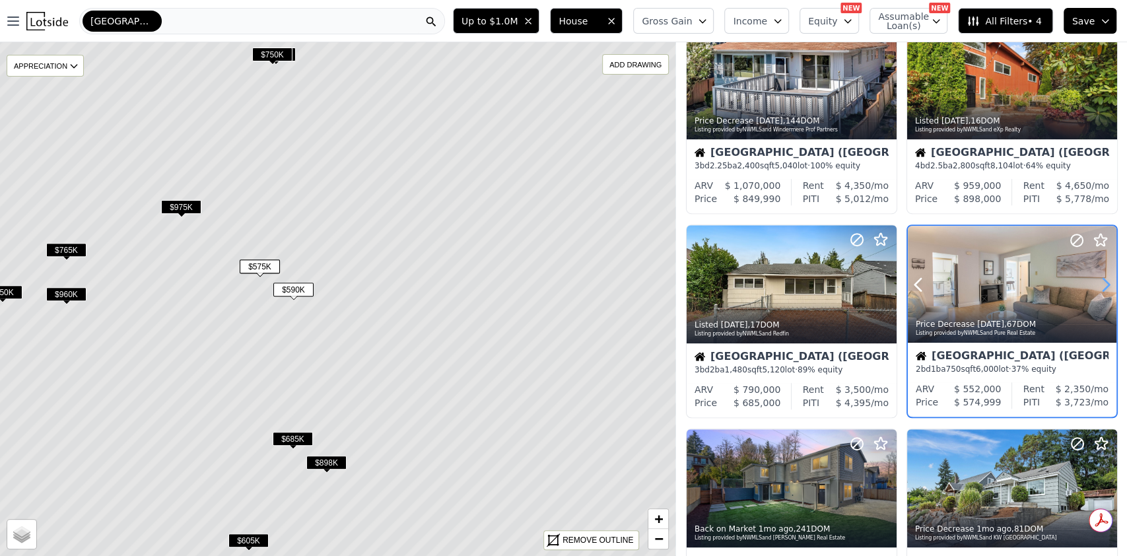
click at [1100, 283] on icon at bounding box center [1105, 284] width 21 height 21
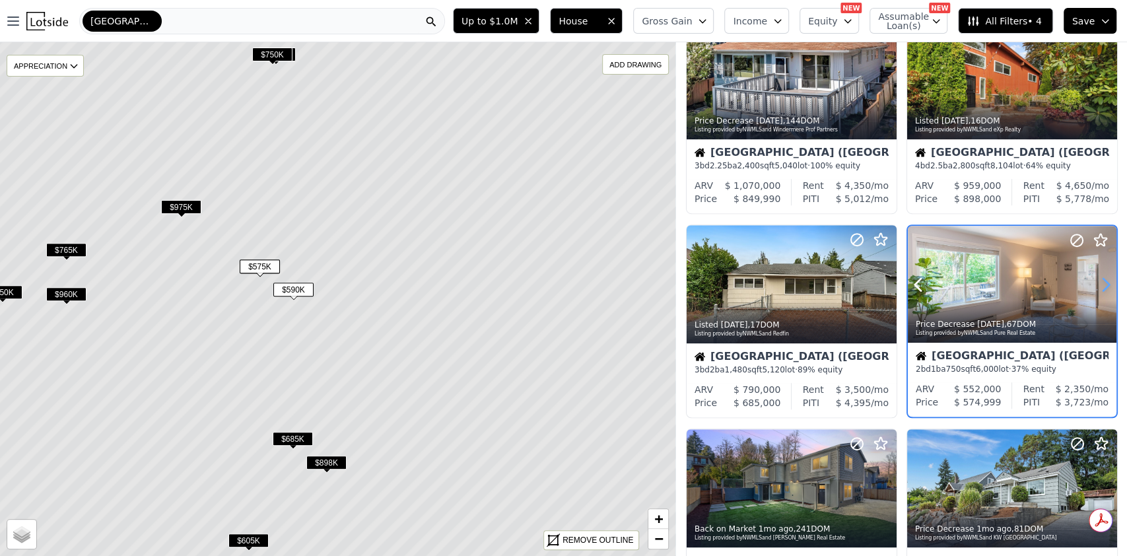
click at [1100, 283] on icon at bounding box center [1105, 284] width 21 height 21
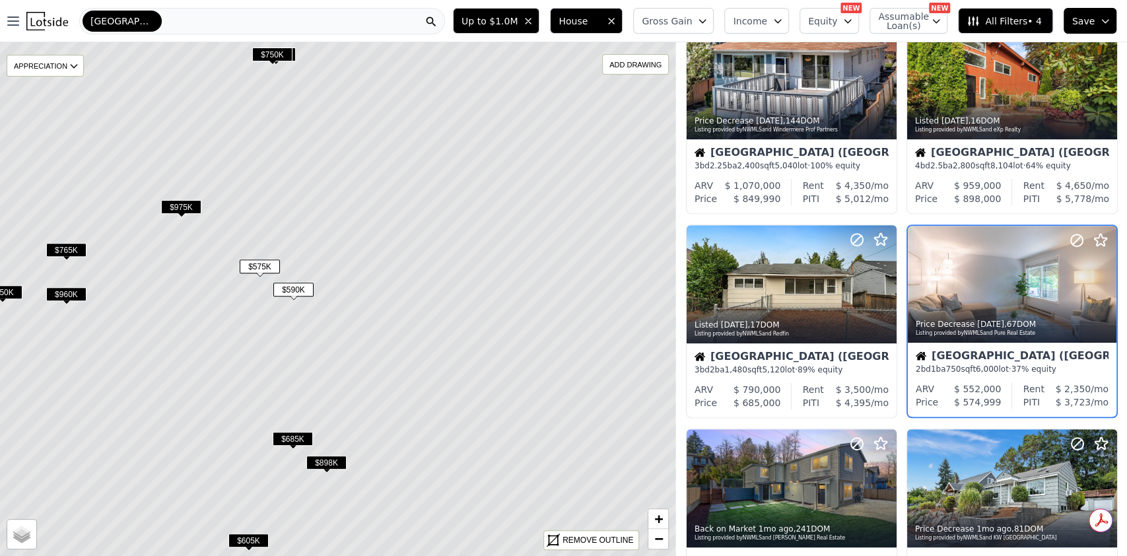
click at [255, 264] on span "$575K" at bounding box center [260, 266] width 40 height 14
click at [299, 285] on span "$590K" at bounding box center [293, 290] width 40 height 14
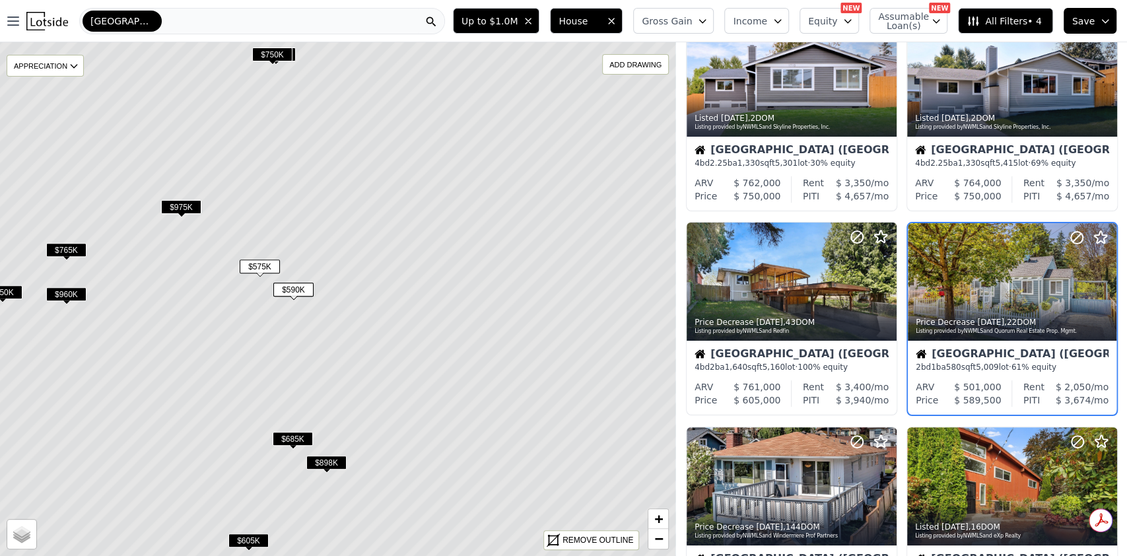
scroll to position [58, 0]
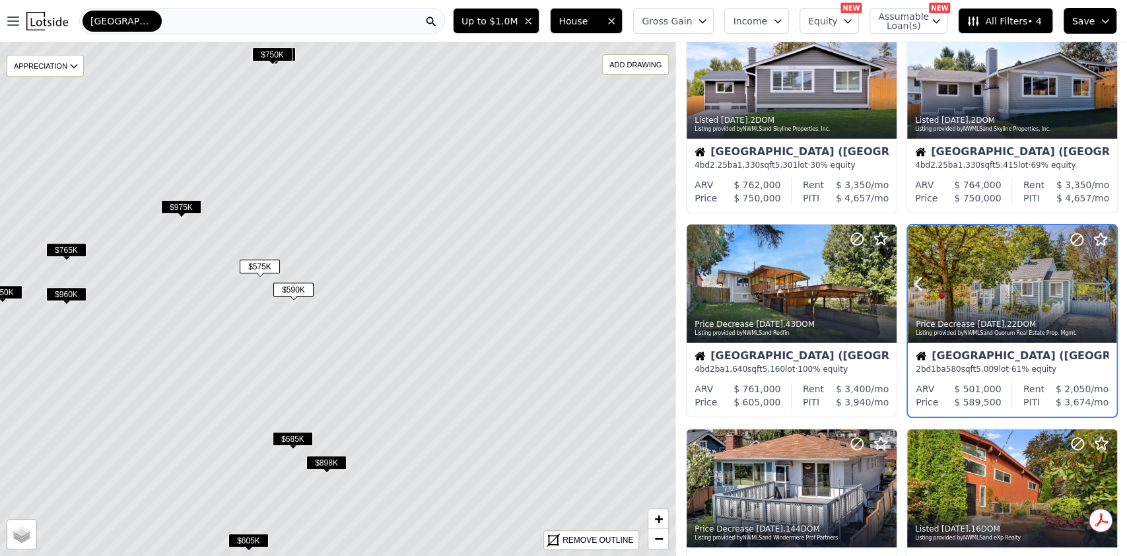
click at [1095, 284] on icon at bounding box center [1105, 283] width 21 height 21
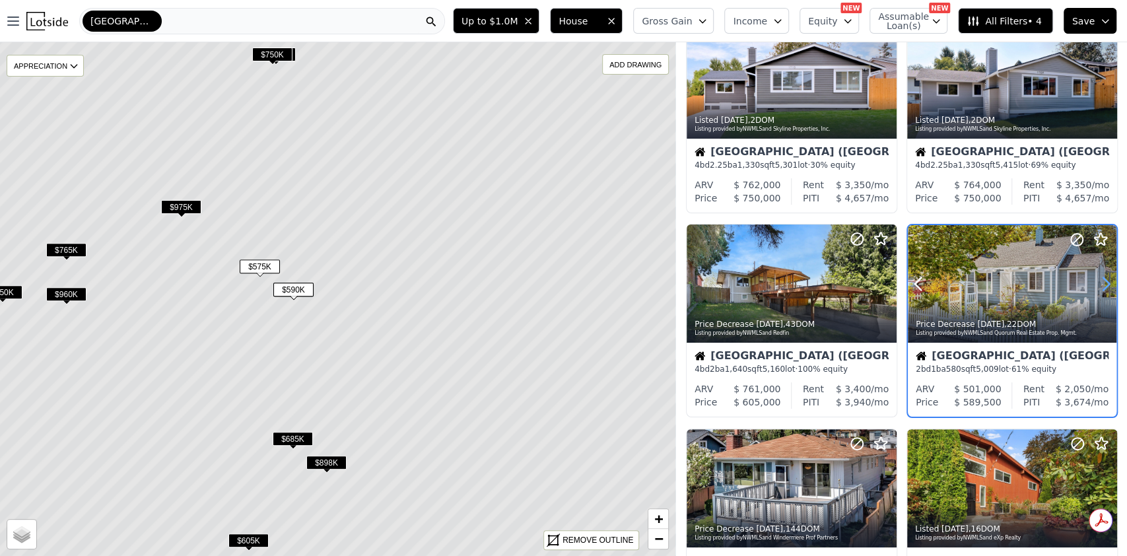
click at [1095, 284] on icon at bounding box center [1105, 283] width 21 height 21
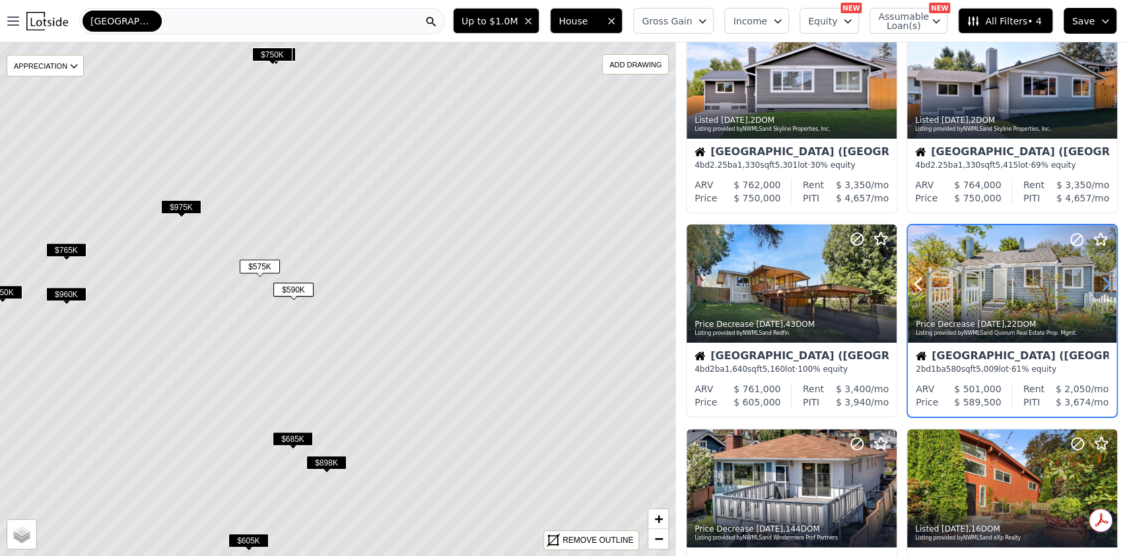
click at [1095, 284] on icon at bounding box center [1105, 283] width 21 height 21
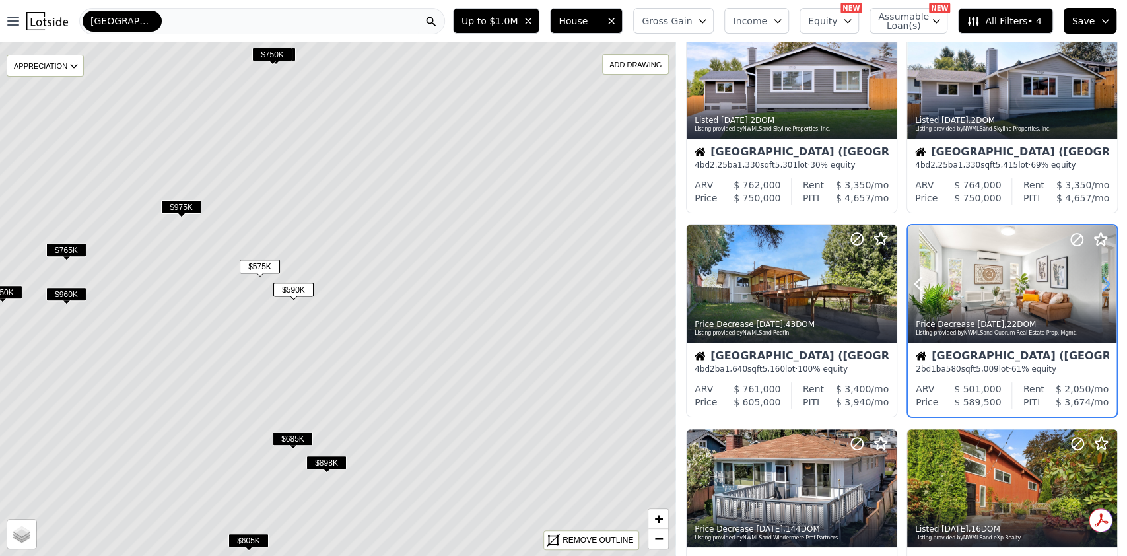
click at [1095, 284] on icon at bounding box center [1105, 283] width 21 height 21
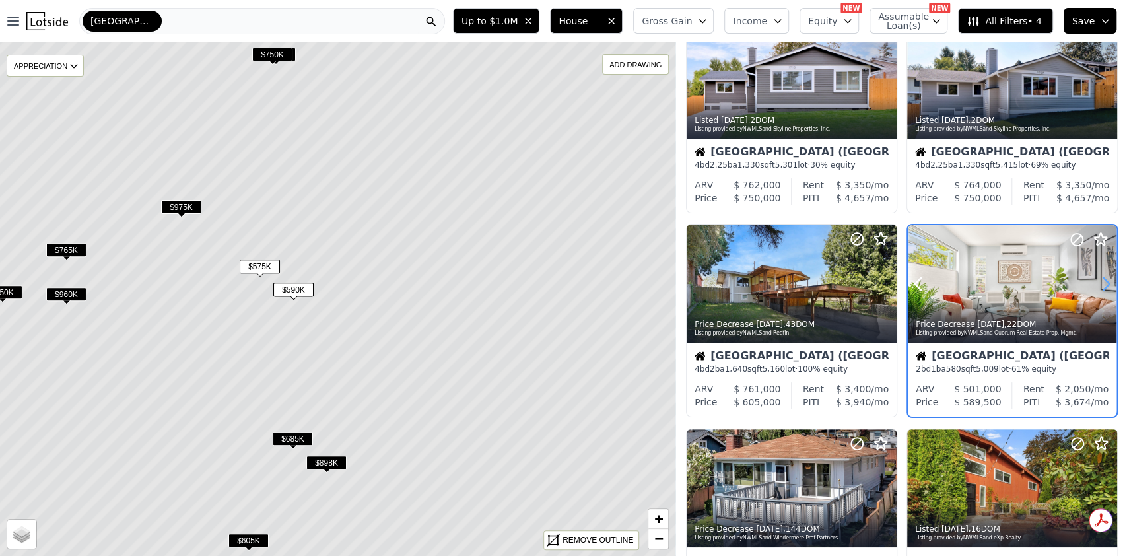
click at [1095, 284] on icon at bounding box center [1105, 283] width 21 height 21
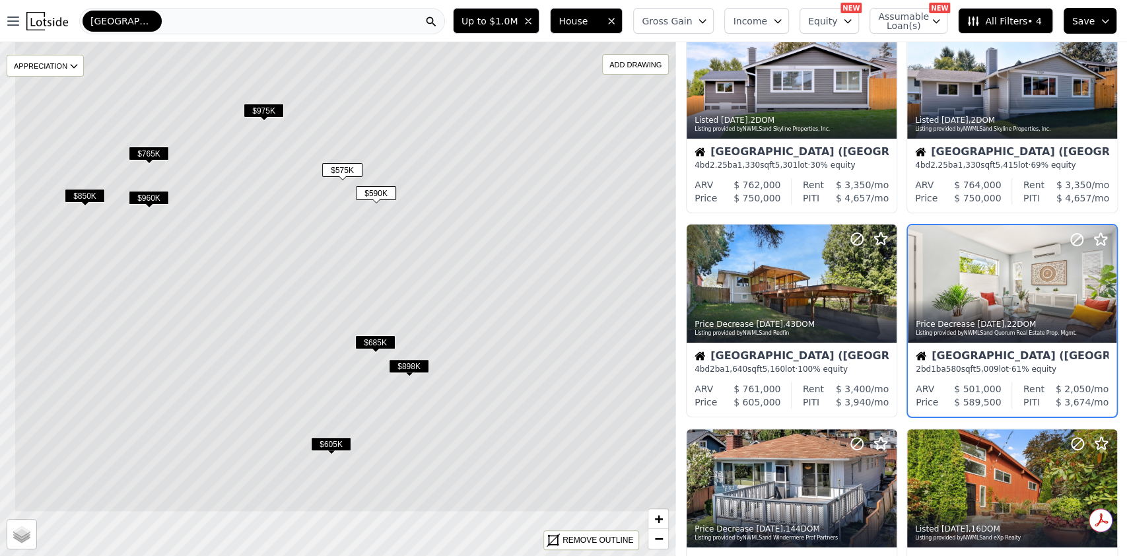
drag, startPoint x: 313, startPoint y: 335, endPoint x: 396, endPoint y: 277, distance: 101.8
click at [397, 238] on icon at bounding box center [420, 202] width 813 height 619
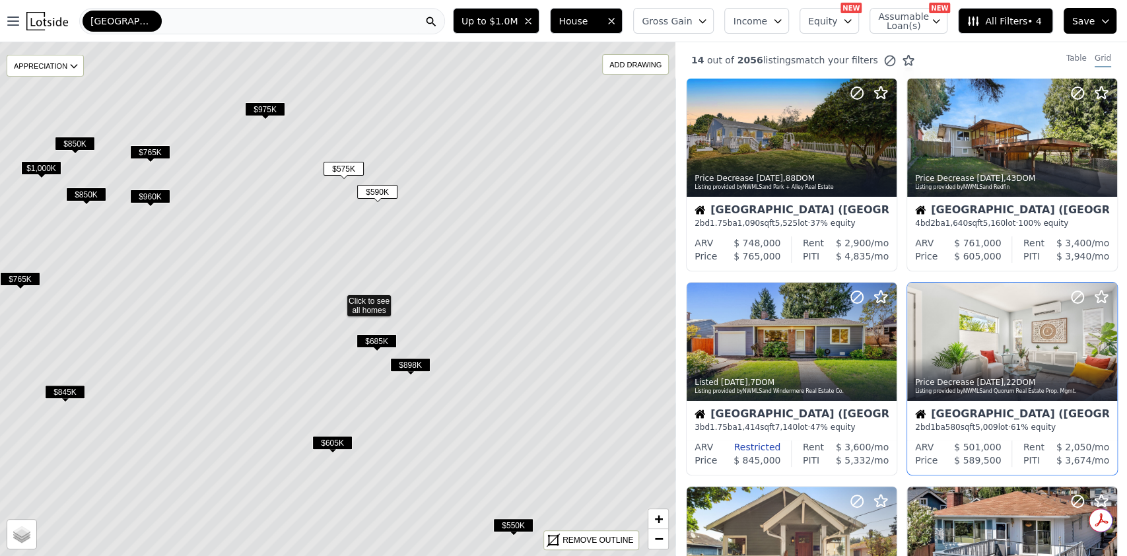
click at [329, 440] on span "$605K" at bounding box center [332, 443] width 40 height 14
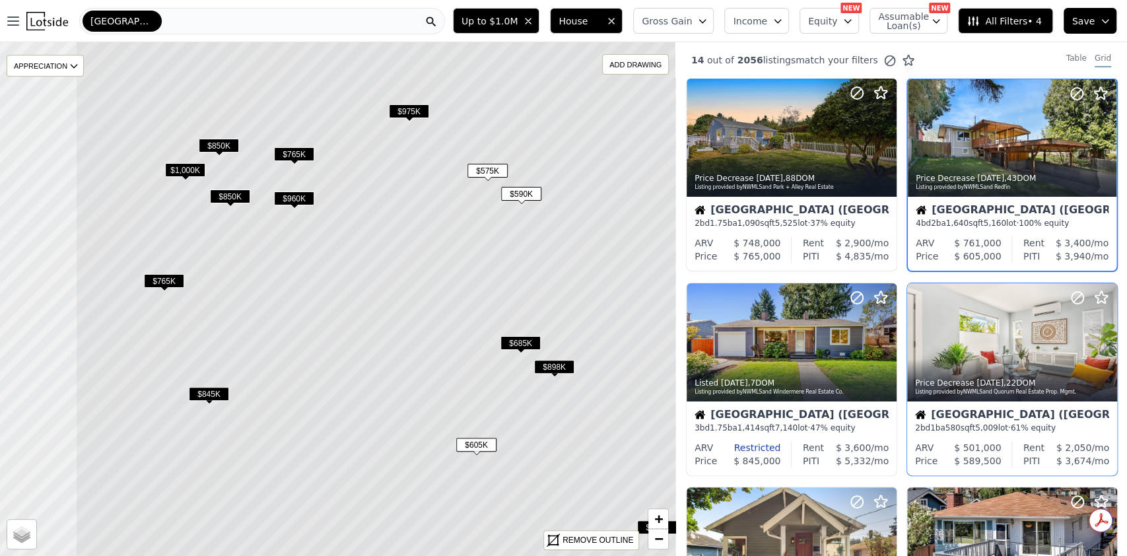
drag, startPoint x: 231, startPoint y: 380, endPoint x: 374, endPoint y: 382, distance: 143.3
click at [374, 382] on icon at bounding box center [481, 300] width 813 height 619
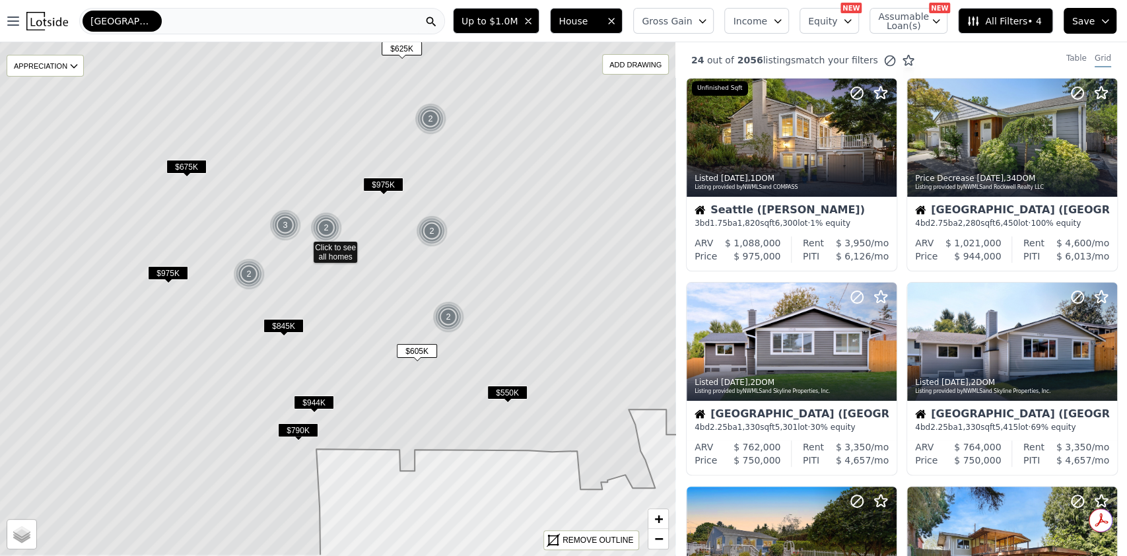
drag, startPoint x: 404, startPoint y: 378, endPoint x: 380, endPoint y: 325, distance: 58.2
click at [371, 324] on icon at bounding box center [304, 246] width 813 height 619
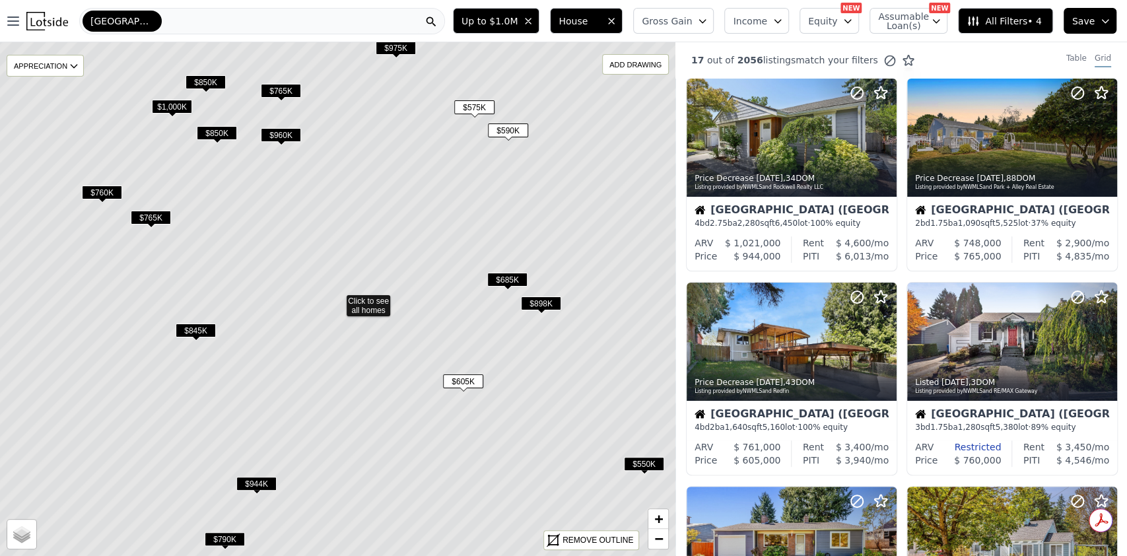
click at [469, 379] on span "$605K" at bounding box center [463, 381] width 40 height 14
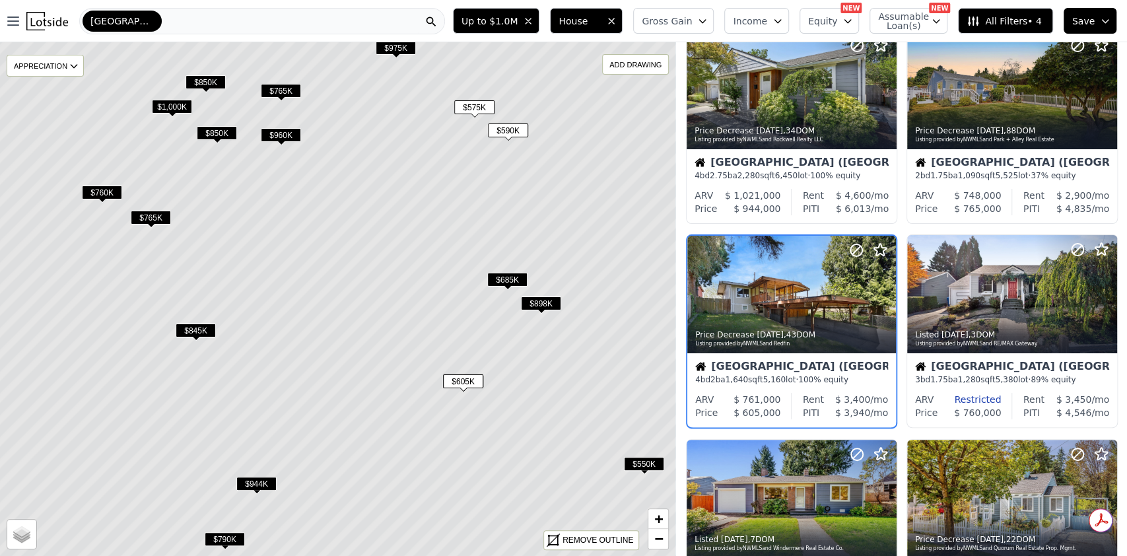
scroll to position [58, 0]
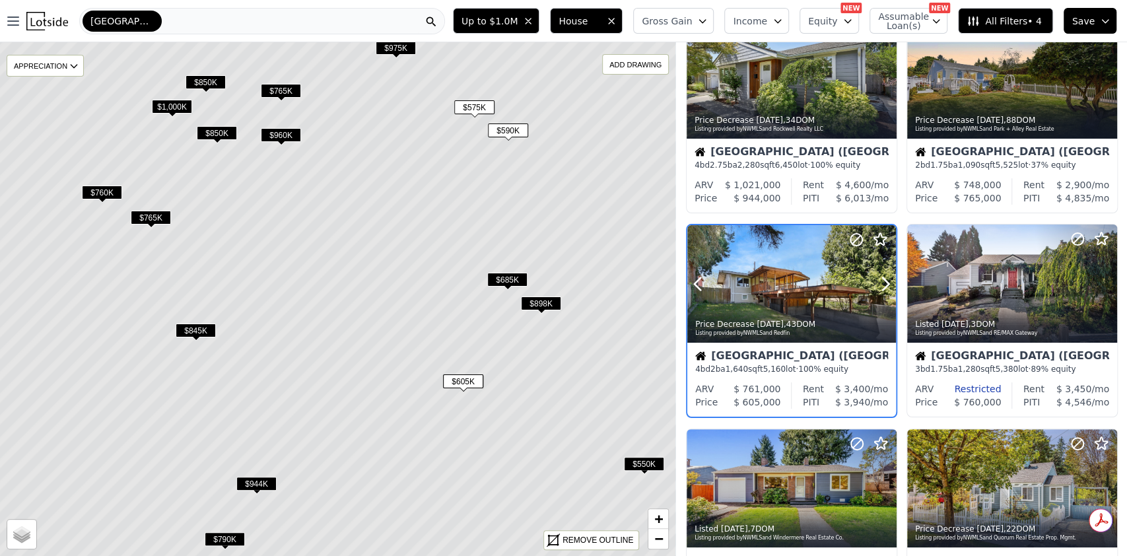
click at [832, 298] on div at bounding box center [853, 267] width 84 height 84
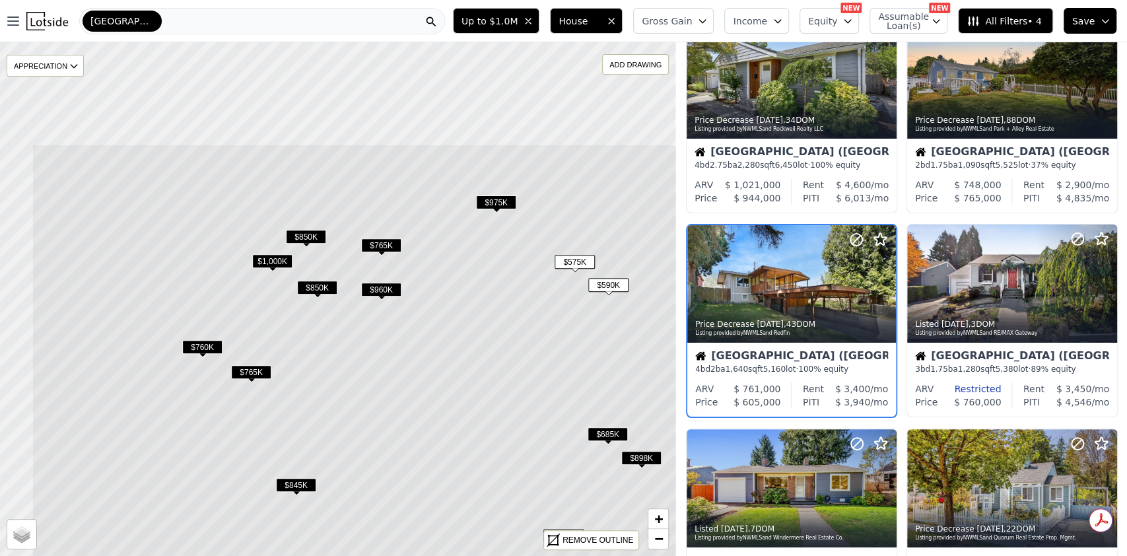
drag, startPoint x: 275, startPoint y: 245, endPoint x: 301, endPoint y: 300, distance: 61.4
click at [419, 452] on icon at bounding box center [438, 453] width 813 height 619
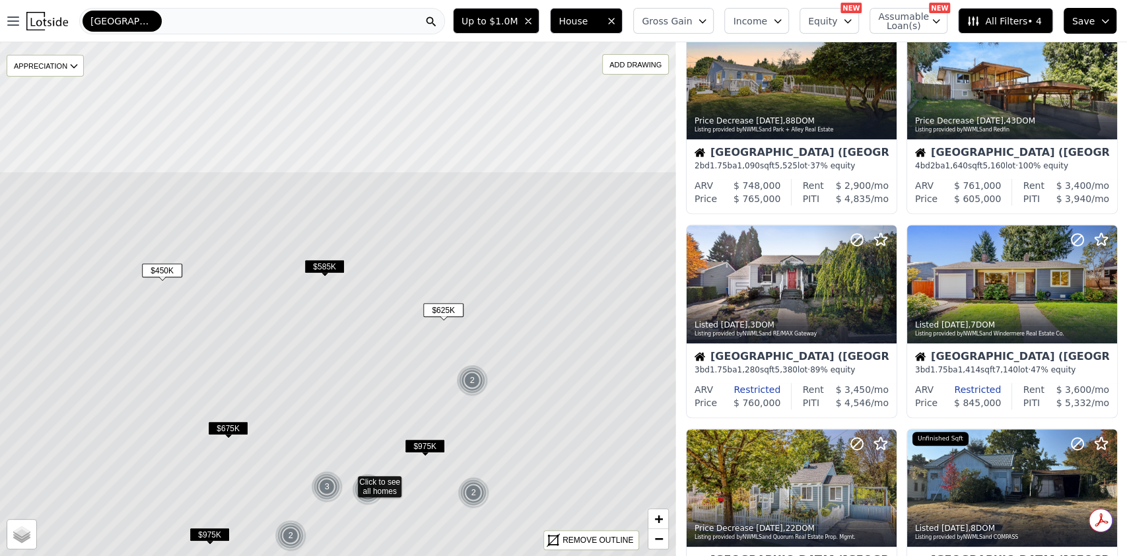
click at [240, 363] on icon at bounding box center [349, 480] width 813 height 619
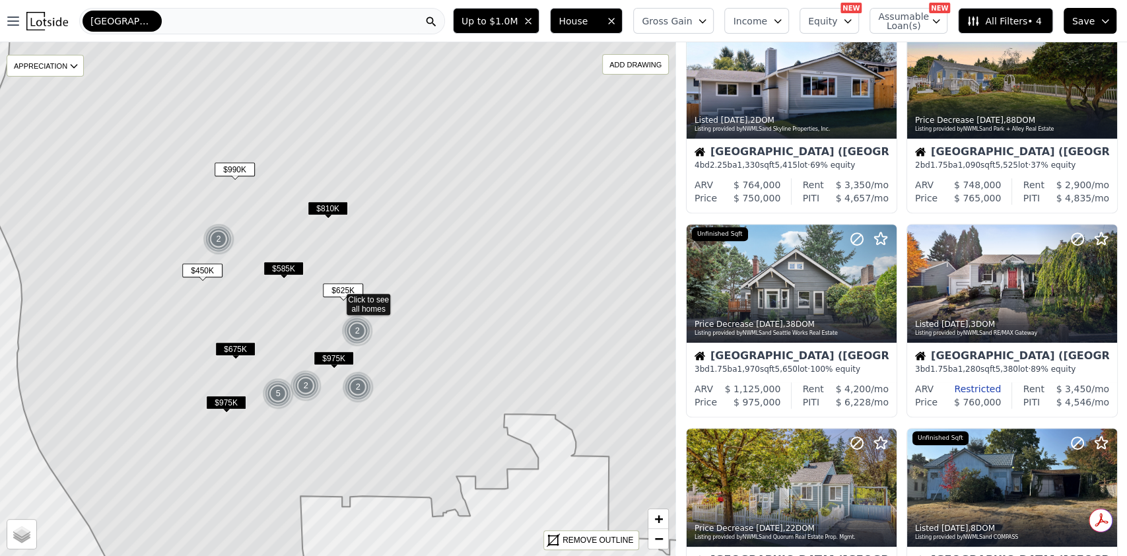
scroll to position [670, 0]
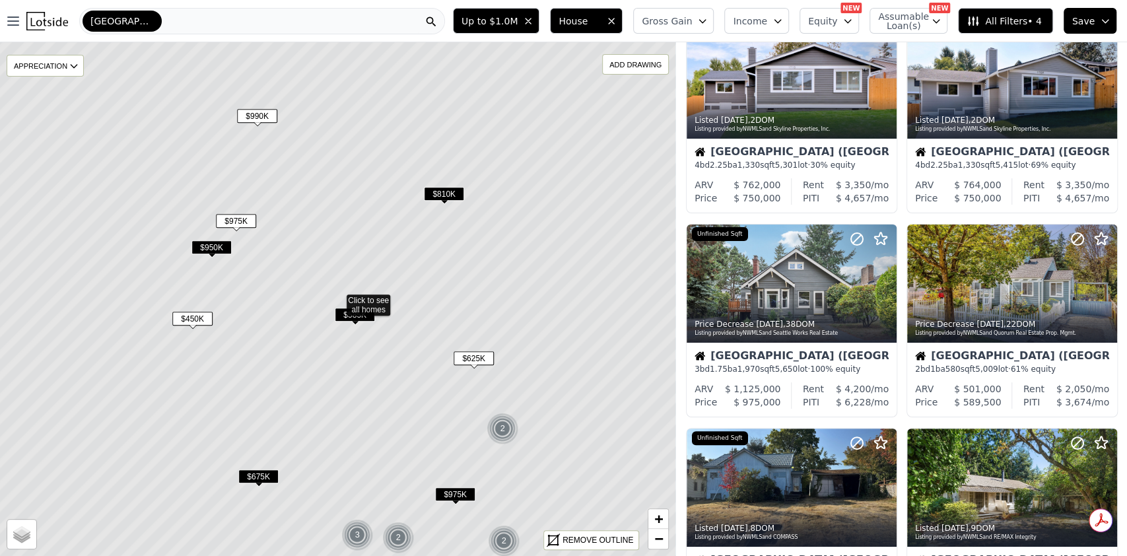
click at [190, 320] on span "$450K" at bounding box center [192, 319] width 40 height 14
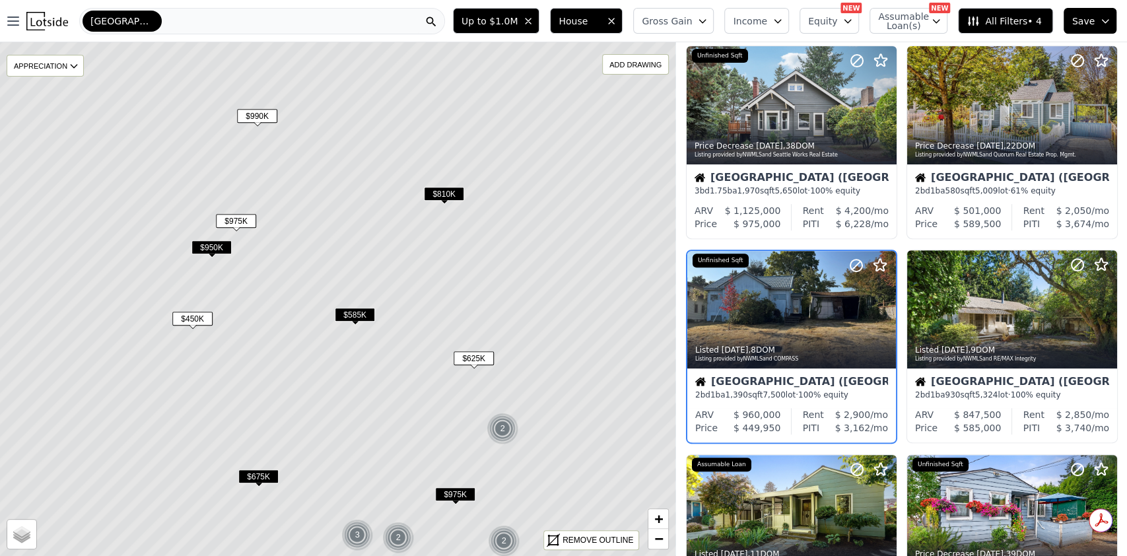
scroll to position [262, 0]
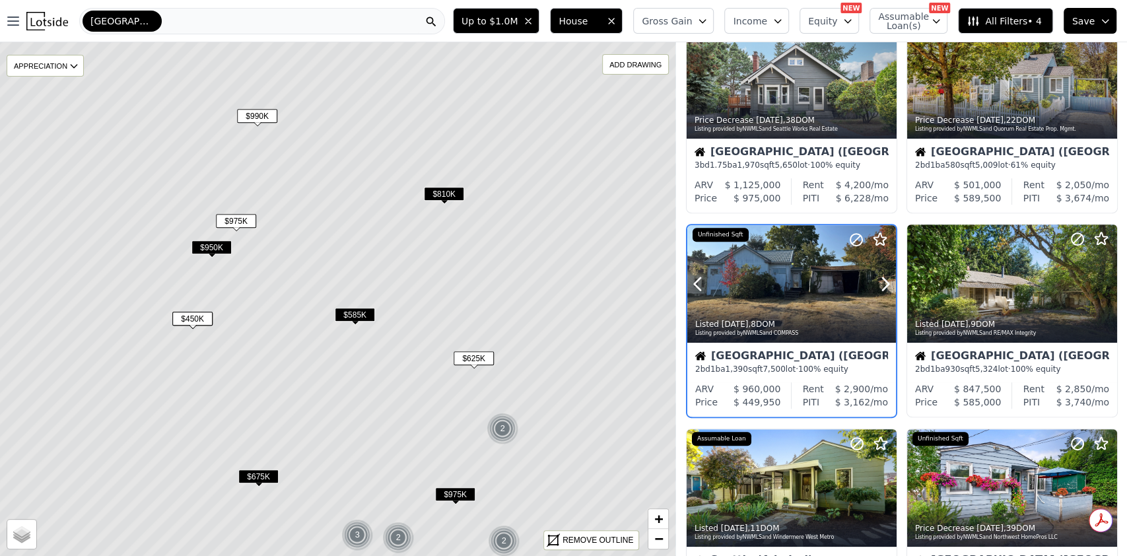
click at [825, 329] on div "Listing provided by NWMLS and COMPASS" at bounding box center [792, 333] width 194 height 8
click at [809, 323] on div "Listed 1w ago , 8 DOM" at bounding box center [792, 324] width 194 height 11
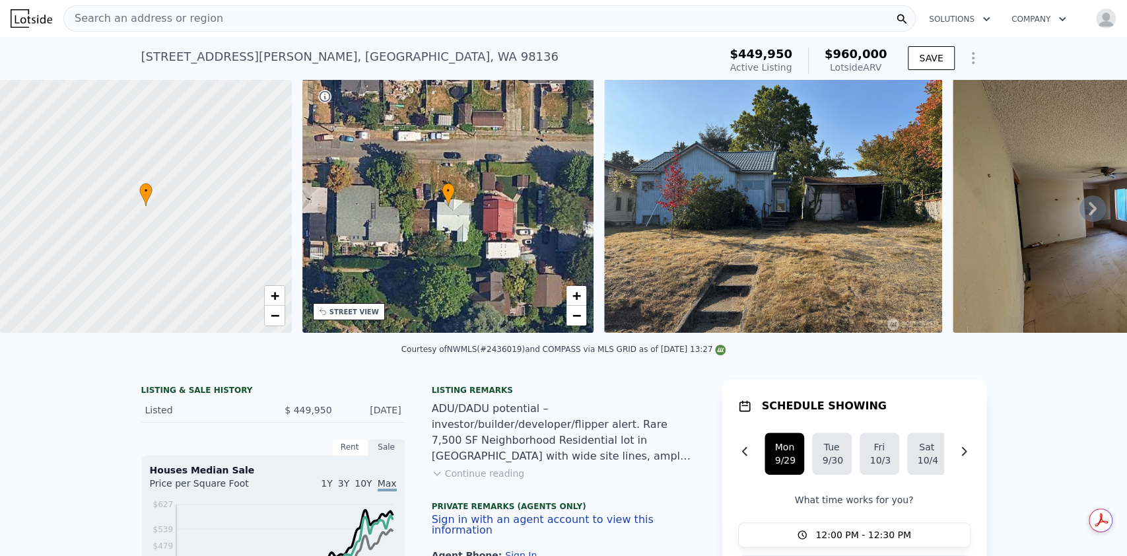
click at [162, 207] on div at bounding box center [146, 206] width 350 height 304
click at [280, 293] on link "+" at bounding box center [275, 296] width 20 height 20
drag, startPoint x: 168, startPoint y: 207, endPoint x: 178, endPoint y: 231, distance: 26.6
click at [178, 231] on div at bounding box center [146, 206] width 350 height 304
click at [219, 246] on div at bounding box center [146, 206] width 350 height 304
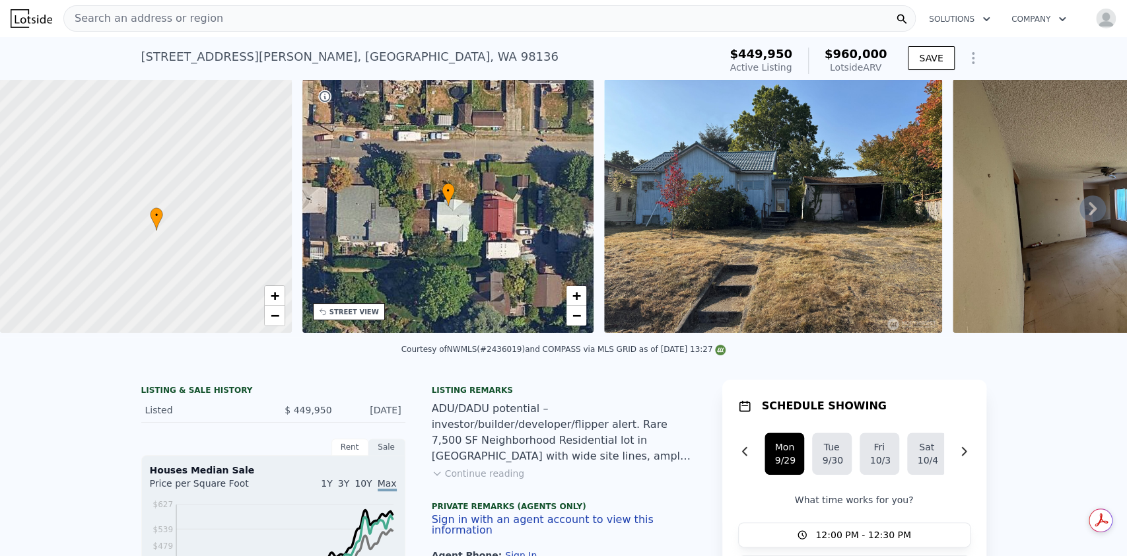
click at [219, 246] on div at bounding box center [146, 206] width 350 height 304
click at [275, 294] on span "+" at bounding box center [274, 295] width 9 height 17
drag, startPoint x: 110, startPoint y: 252, endPoint x: 253, endPoint y: 266, distance: 143.9
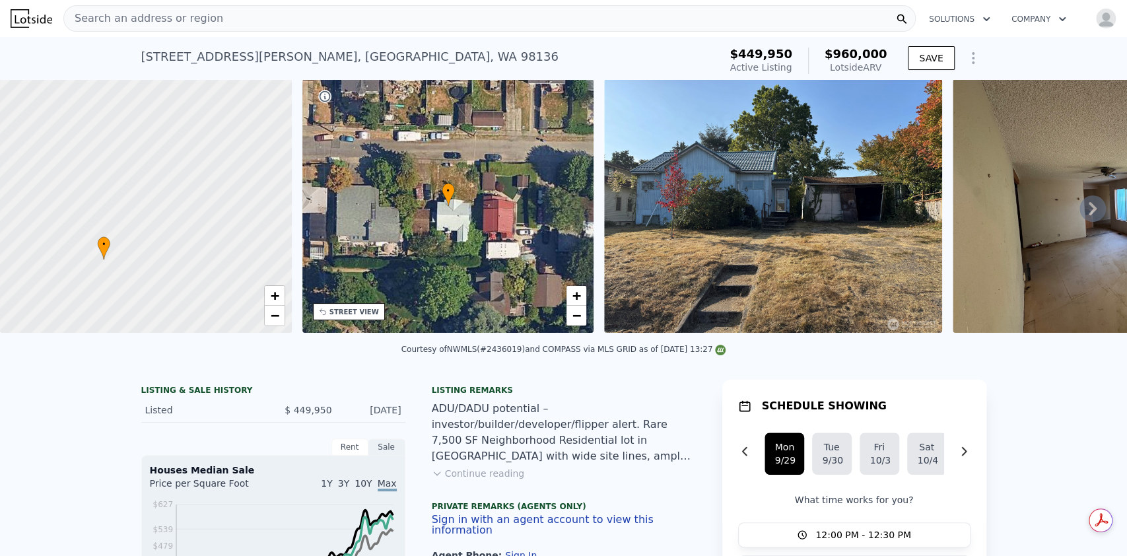
click at [253, 266] on div at bounding box center [146, 206] width 350 height 304
click at [270, 301] on span "+" at bounding box center [274, 295] width 9 height 17
drag, startPoint x: 124, startPoint y: 277, endPoint x: 336, endPoint y: 127, distance: 259.5
click at [333, 130] on div "• + − • + − STREET VIEW Loading... SATELLITE VIEW" at bounding box center [563, 208] width 1127 height 258
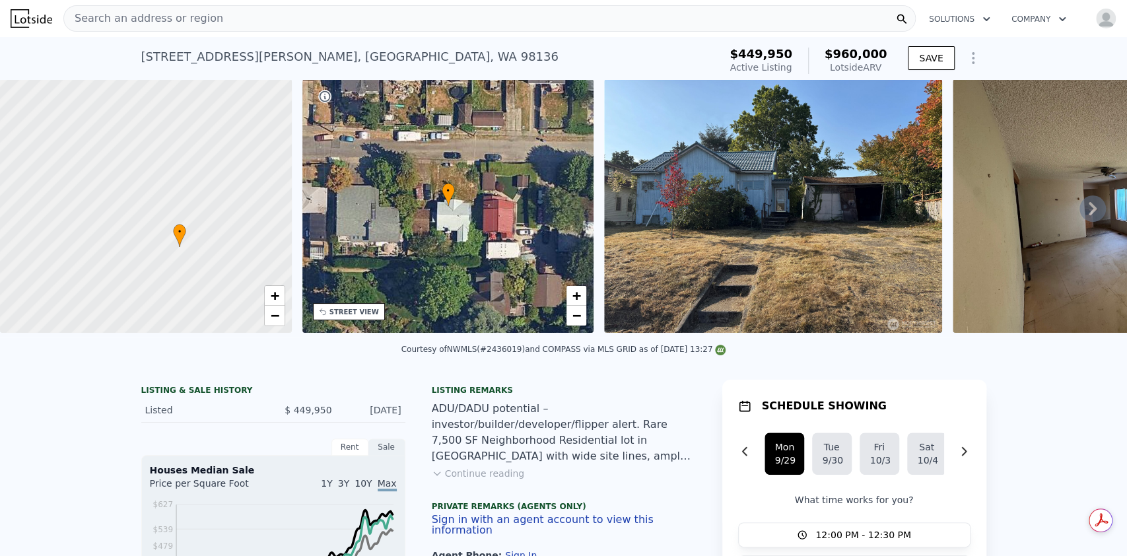
drag, startPoint x: 231, startPoint y: 281, endPoint x: 213, endPoint y: 260, distance: 27.6
click at [213, 260] on div at bounding box center [144, 205] width 350 height 304
click at [276, 294] on span "+" at bounding box center [274, 295] width 9 height 17
drag, startPoint x: 229, startPoint y: 226, endPoint x: 176, endPoint y: 177, distance: 72.9
click at [176, 177] on div at bounding box center [146, 206] width 350 height 304
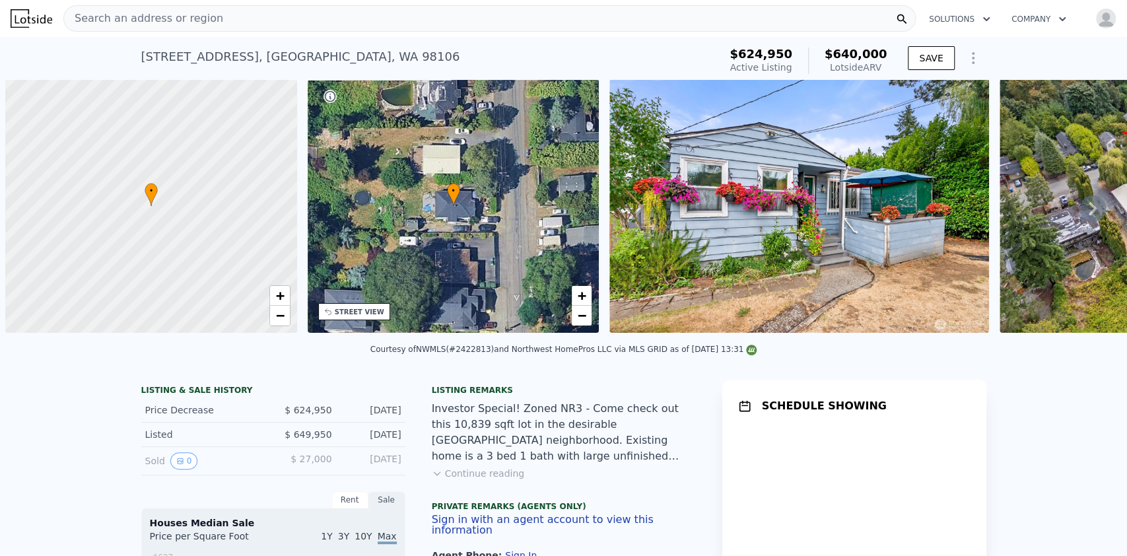
scroll to position [0, 5]
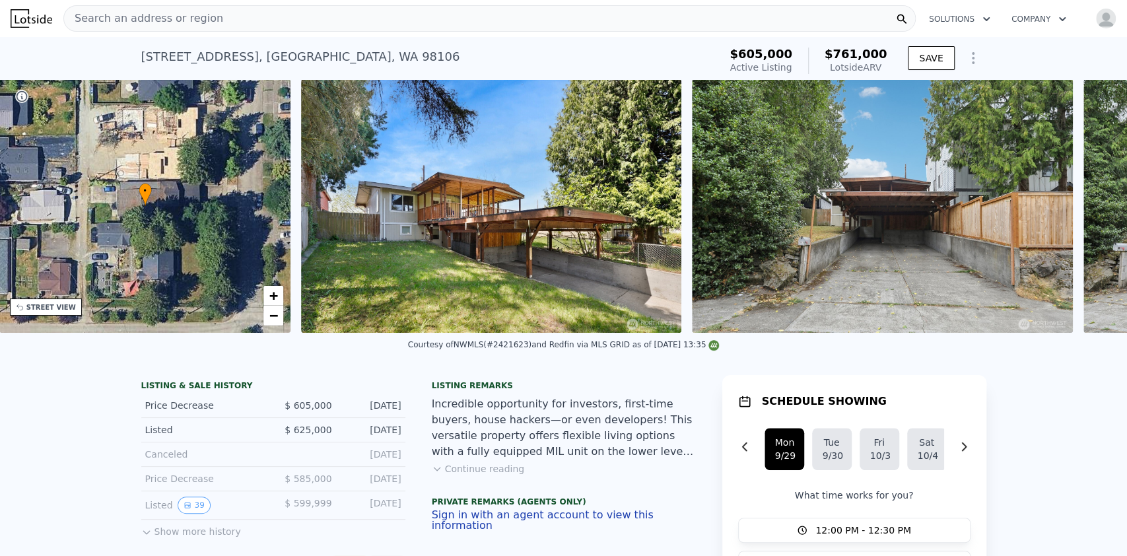
scroll to position [0, 307]
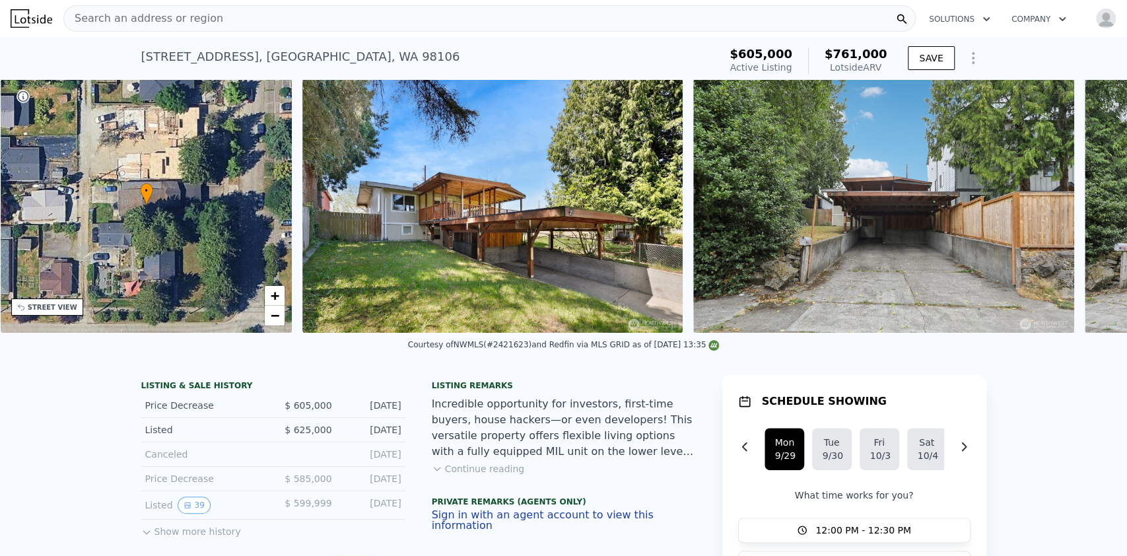
click at [223, 230] on div "• + −" at bounding box center [147, 205] width 292 height 253
click at [273, 294] on span "+" at bounding box center [275, 295] width 9 height 17
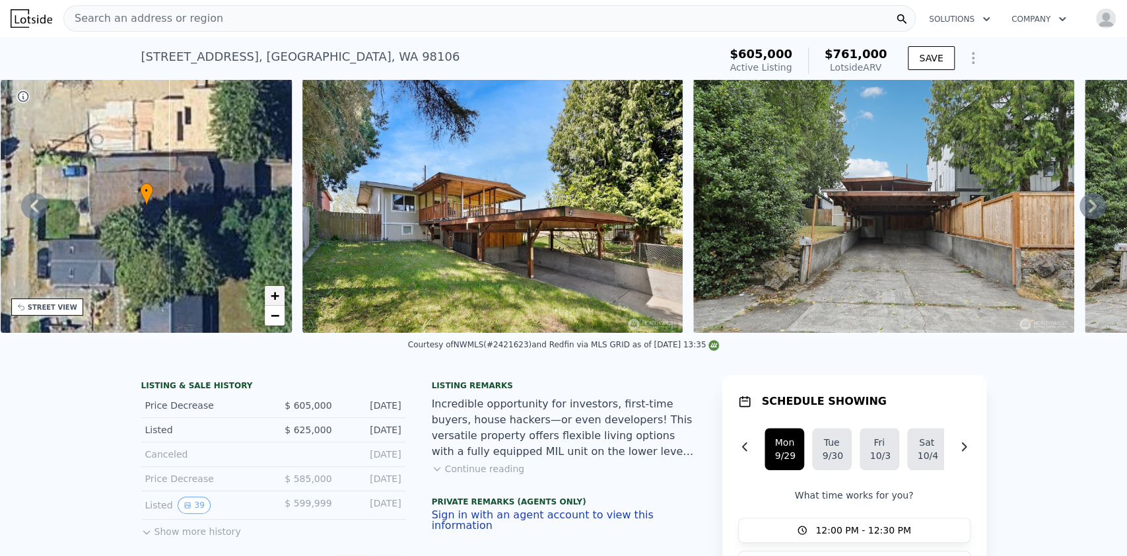
click at [273, 294] on span "+" at bounding box center [275, 295] width 9 height 17
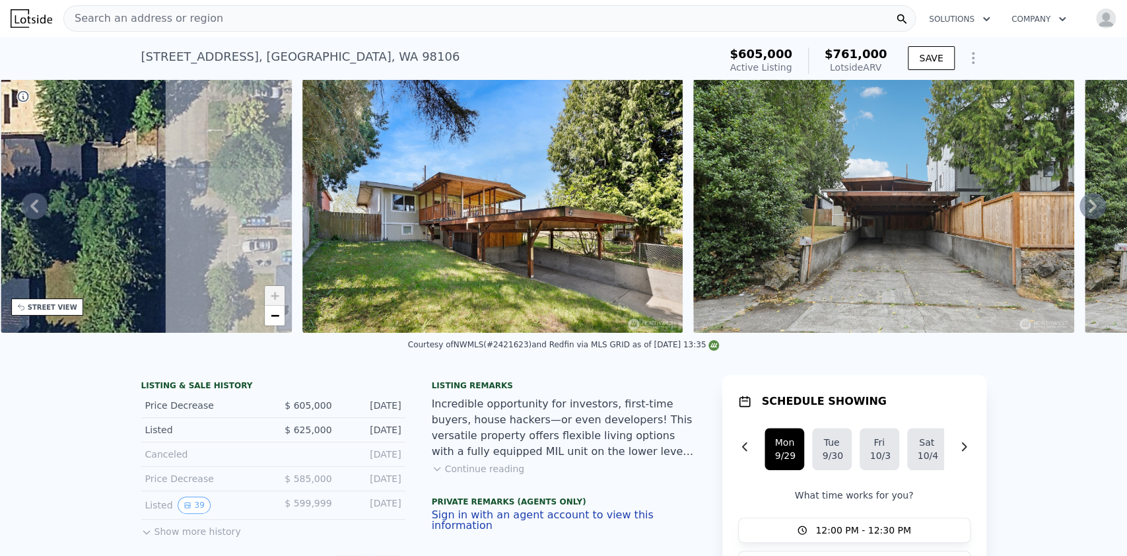
drag, startPoint x: 207, startPoint y: 252, endPoint x: 39, endPoint y: 236, distance: 168.4
click at [39, 236] on div "• + −" at bounding box center [147, 205] width 292 height 253
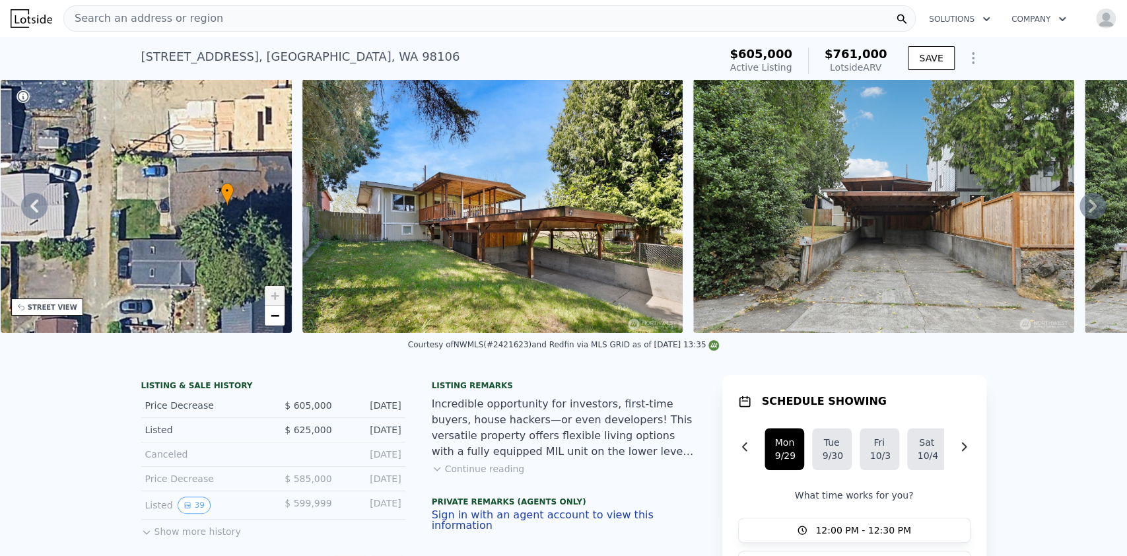
drag, startPoint x: 119, startPoint y: 235, endPoint x: 376, endPoint y: 251, distance: 256.6
click at [376, 251] on div "• + − • + − STREET VIEW Loading... SATELLITE VIEW" at bounding box center [563, 205] width 1127 height 253
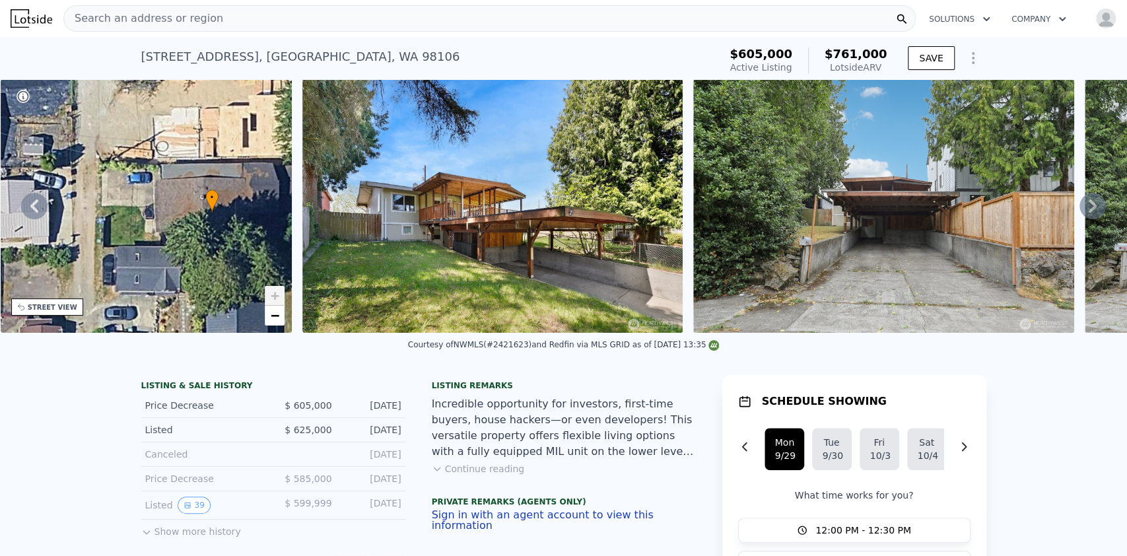
drag, startPoint x: 180, startPoint y: 218, endPoint x: 164, endPoint y: 223, distance: 16.1
click at [164, 223] on div "• + −" at bounding box center [147, 205] width 292 height 253
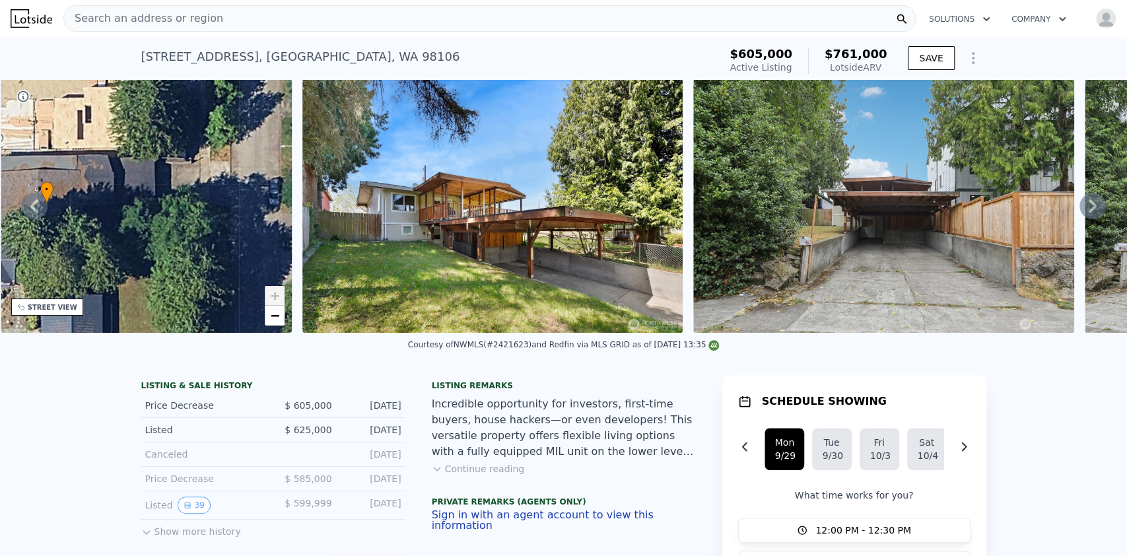
drag, startPoint x: 201, startPoint y: 219, endPoint x: 36, endPoint y: 212, distance: 165.8
click at [36, 212] on div "• + − • + − STREET VIEW Loading... SATELLITE VIEW" at bounding box center [563, 205] width 1127 height 253
click at [48, 221] on div "• + −" at bounding box center [147, 205] width 292 height 253
click at [42, 219] on icon at bounding box center [34, 206] width 26 height 26
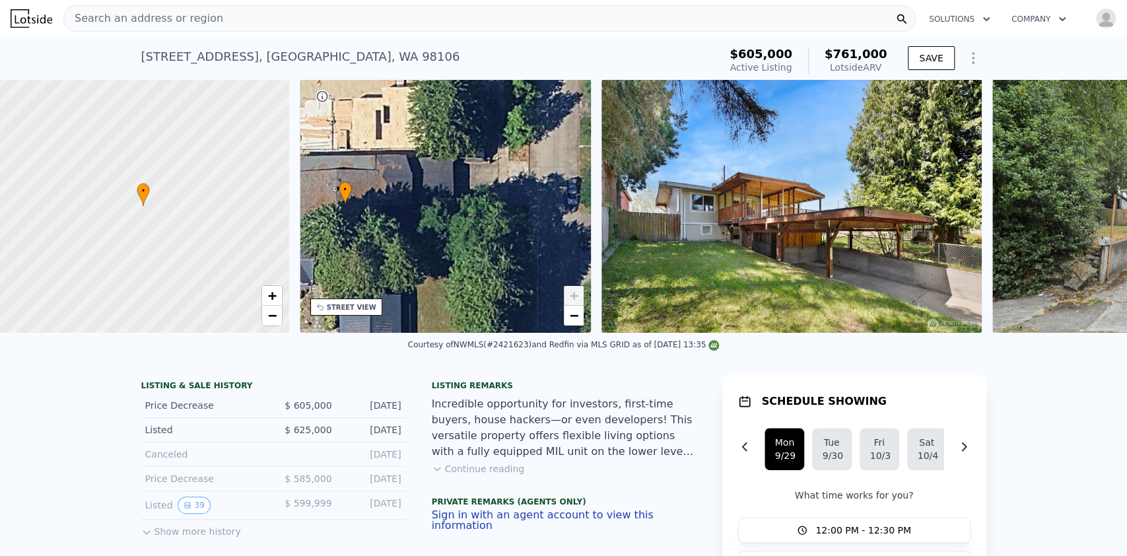
scroll to position [0, 5]
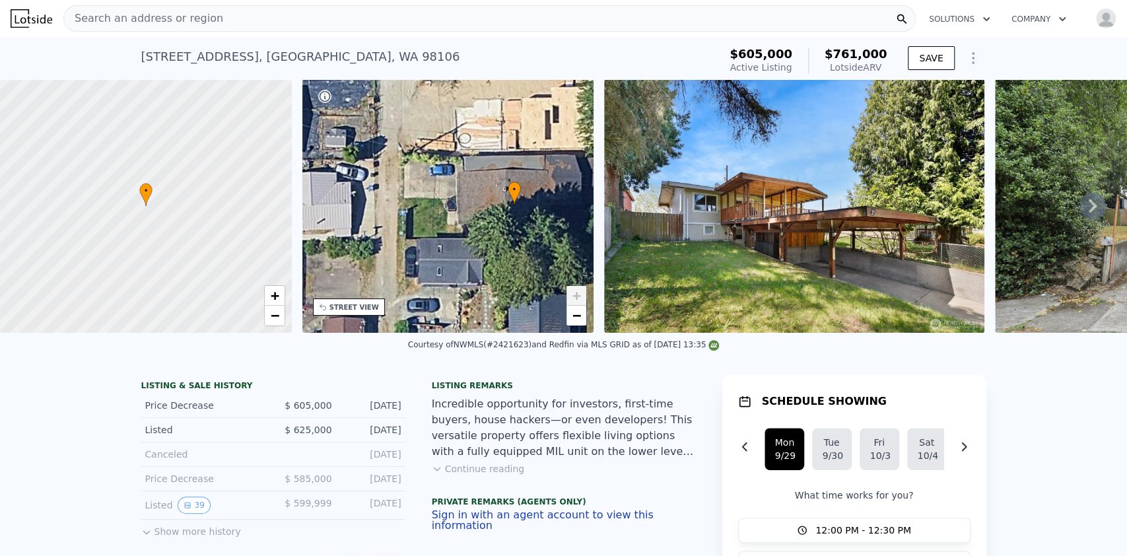
drag, startPoint x: 397, startPoint y: 242, endPoint x: 564, endPoint y: 242, distance: 166.4
click at [564, 242] on div "• + −" at bounding box center [448, 205] width 292 height 253
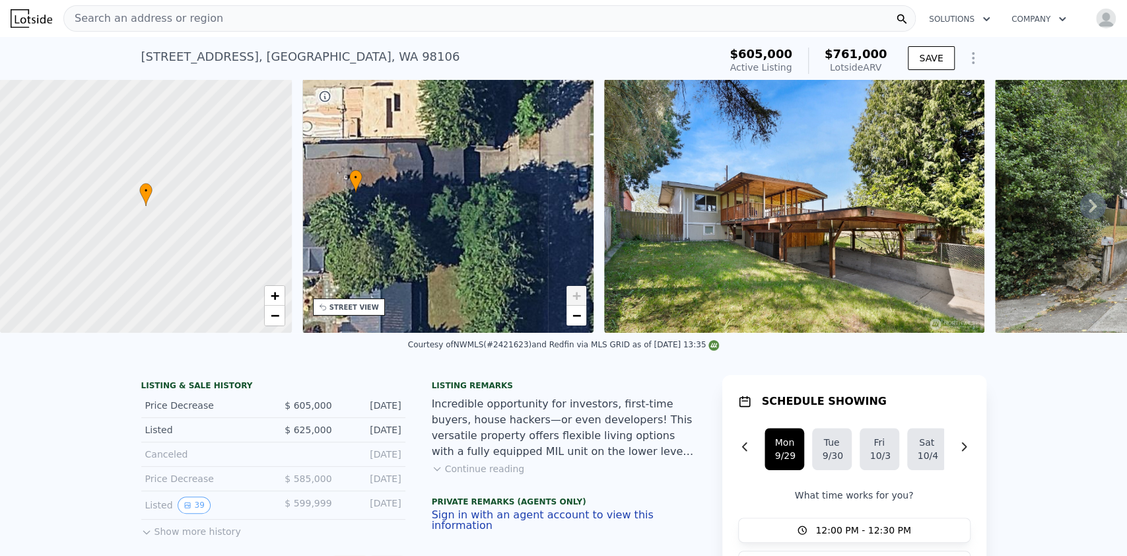
drag, startPoint x: 512, startPoint y: 258, endPoint x: 354, endPoint y: 246, distance: 158.9
click at [354, 246] on div "• + −" at bounding box center [448, 205] width 292 height 253
click at [1079, 217] on icon at bounding box center [1092, 206] width 26 height 26
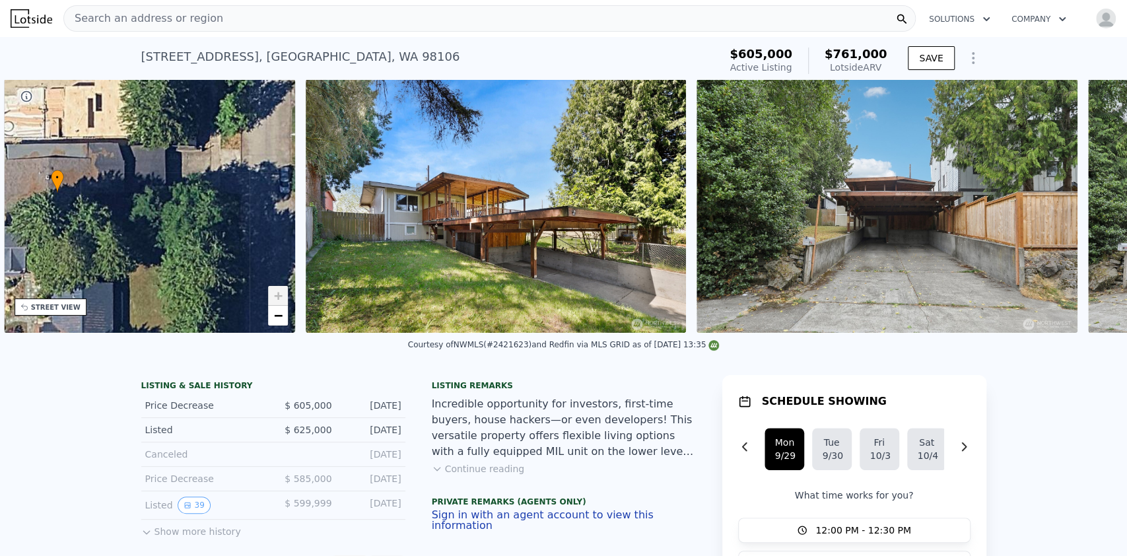
scroll to position [0, 307]
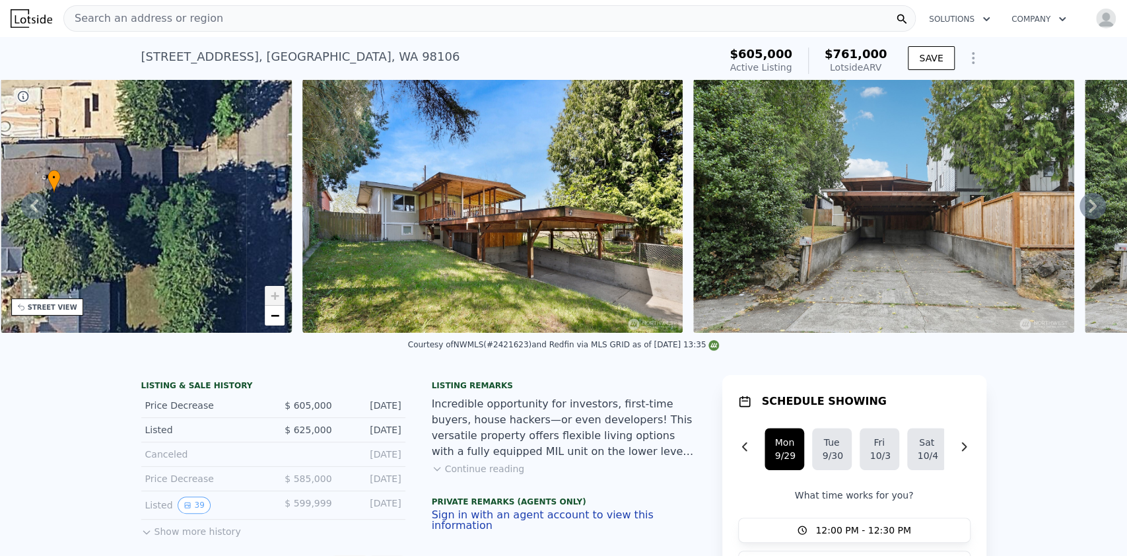
click at [65, 309] on div "STREET VIEW" at bounding box center [53, 307] width 50 height 10
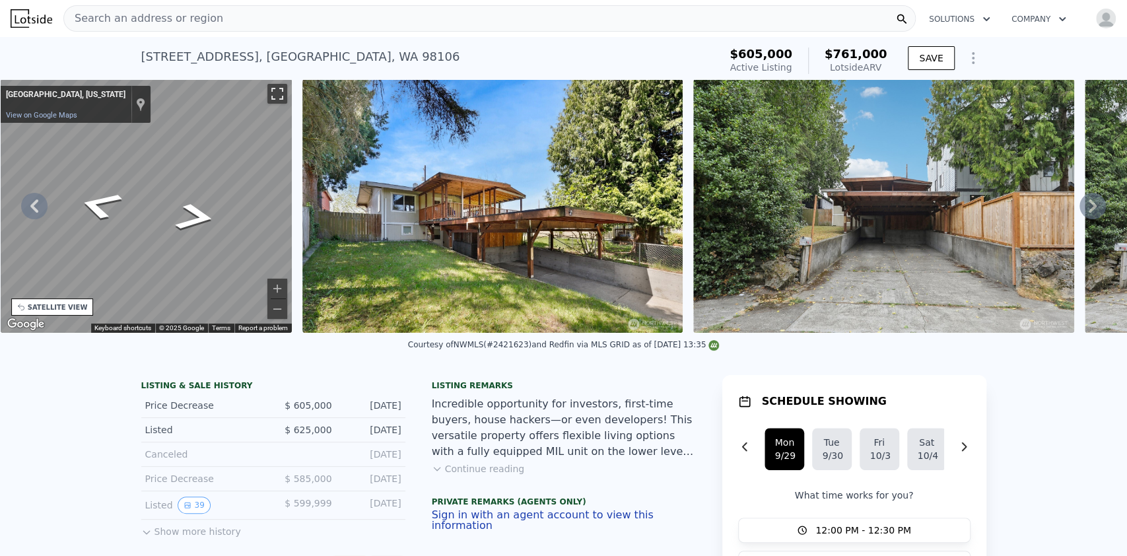
click at [280, 96] on button "Toggle fullscreen view" at bounding box center [277, 94] width 20 height 20
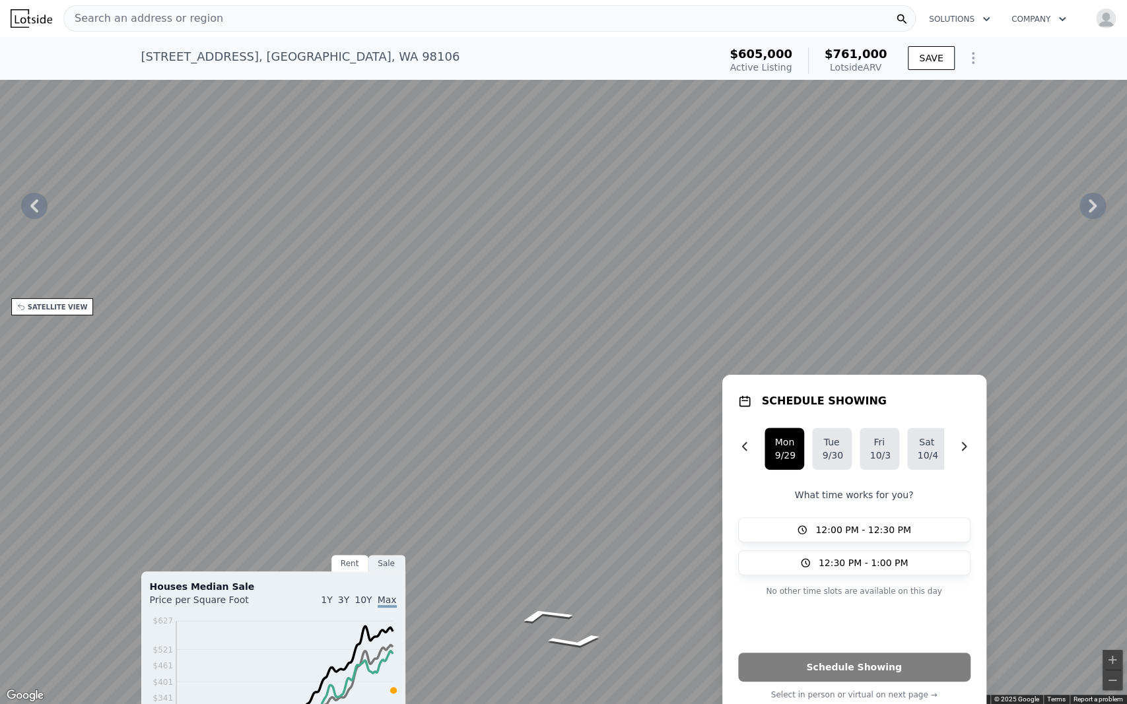
click at [1112, 5] on button "Toggle fullscreen view" at bounding box center [1112, 15] width 20 height 20
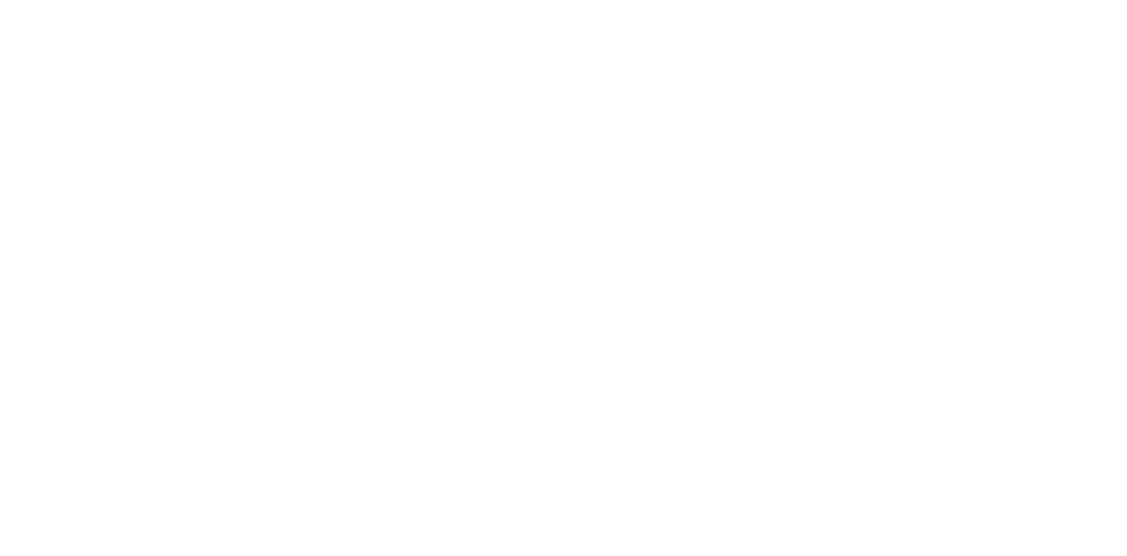
click at [560, 246] on div at bounding box center [563, 278] width 1127 height 556
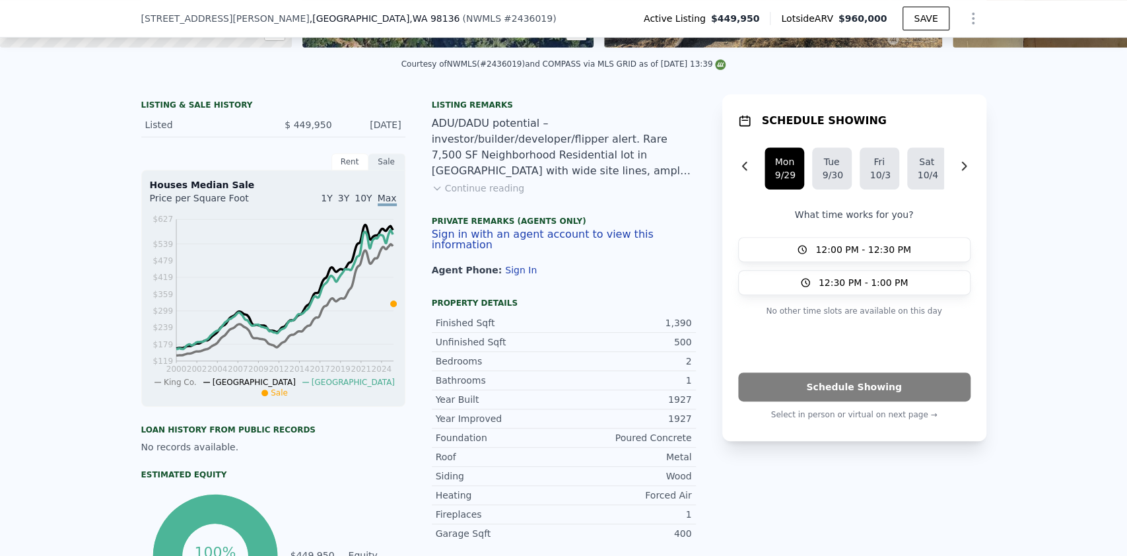
scroll to position [347, 0]
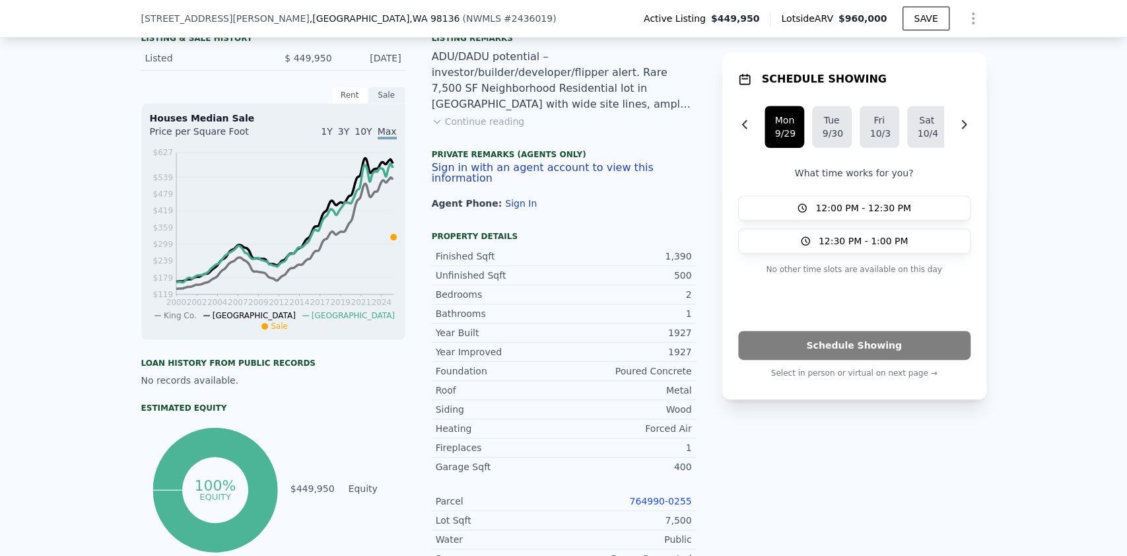
click at [650, 502] on link "764990-0255" at bounding box center [660, 501] width 62 height 11
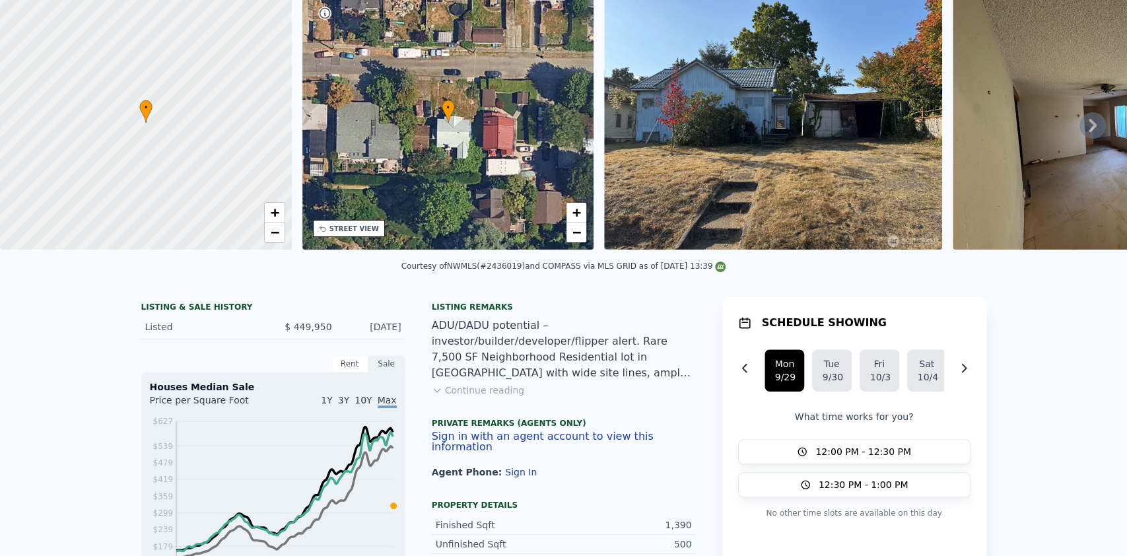
scroll to position [5, 0]
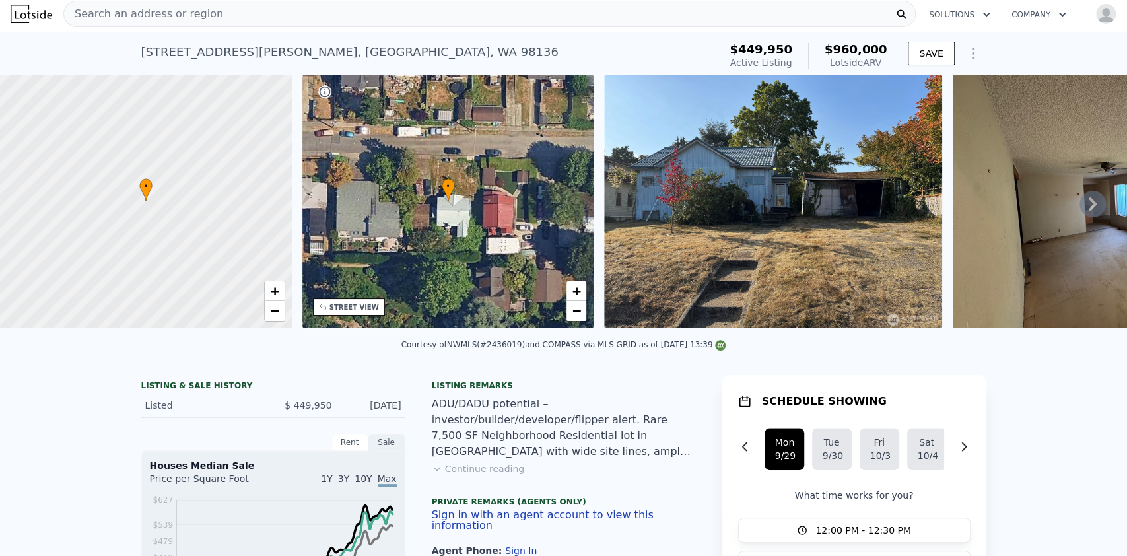
click at [965, 55] on icon "Show Options" at bounding box center [973, 54] width 16 height 16
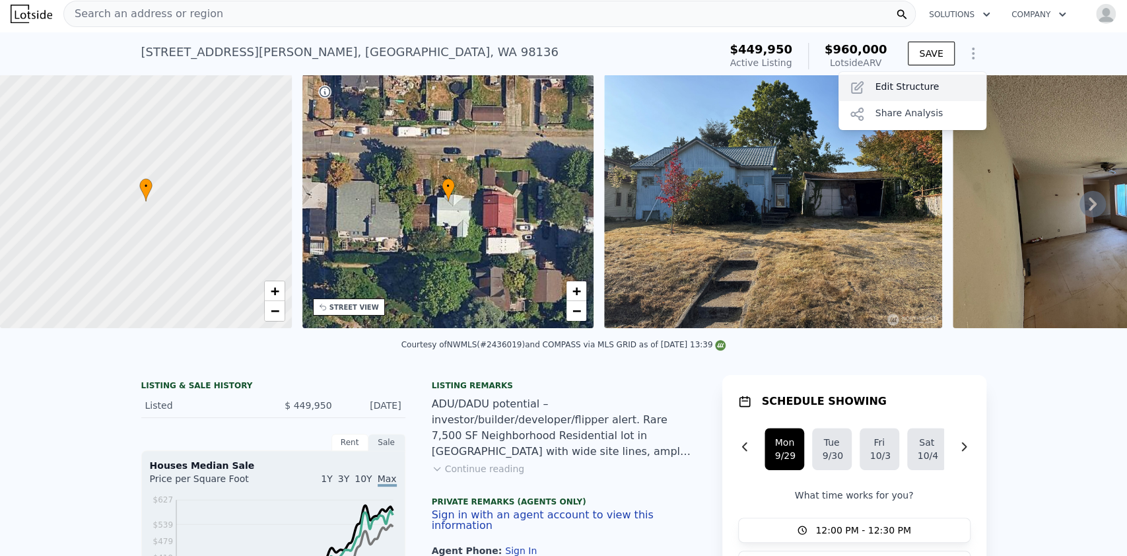
click at [916, 96] on div "Edit Structure" at bounding box center [912, 88] width 148 height 26
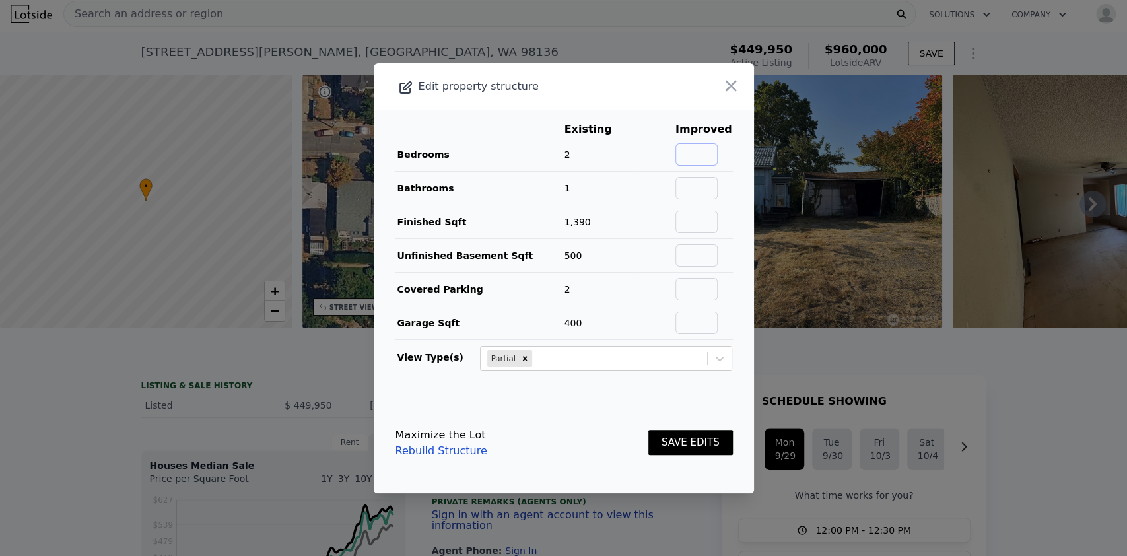
click at [697, 155] on input "text" at bounding box center [696, 154] width 42 height 22
type input "3"
click at [698, 191] on input "text" at bounding box center [696, 188] width 42 height 22
type input "2"
click at [697, 219] on input "text" at bounding box center [696, 222] width 42 height 22
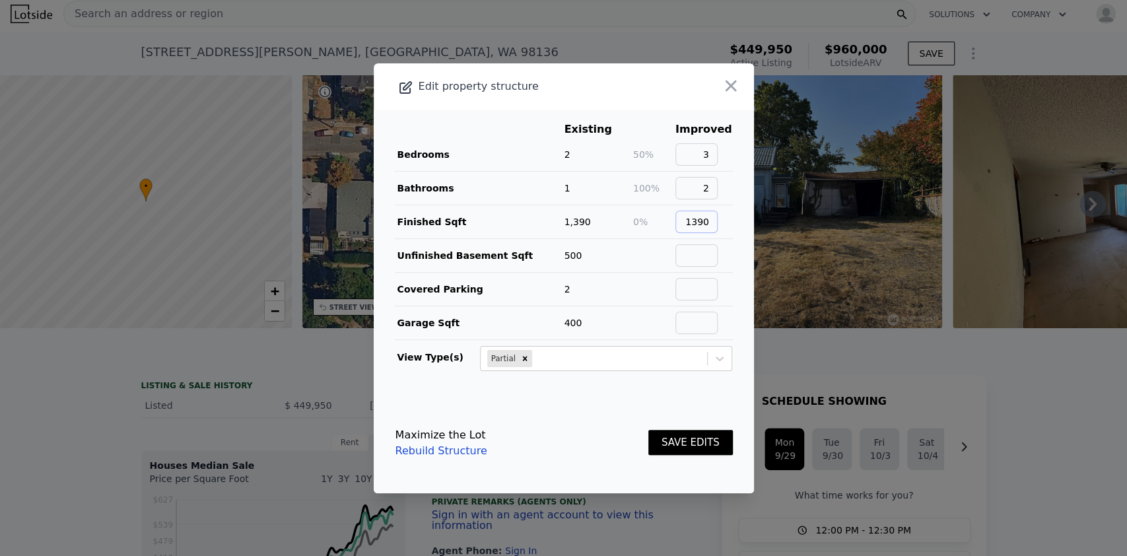
type input "1390"
click at [700, 257] on input "text" at bounding box center [696, 255] width 42 height 22
type input "500"
click at [708, 191] on input "2" at bounding box center [696, 188] width 42 height 22
type input "1.5"
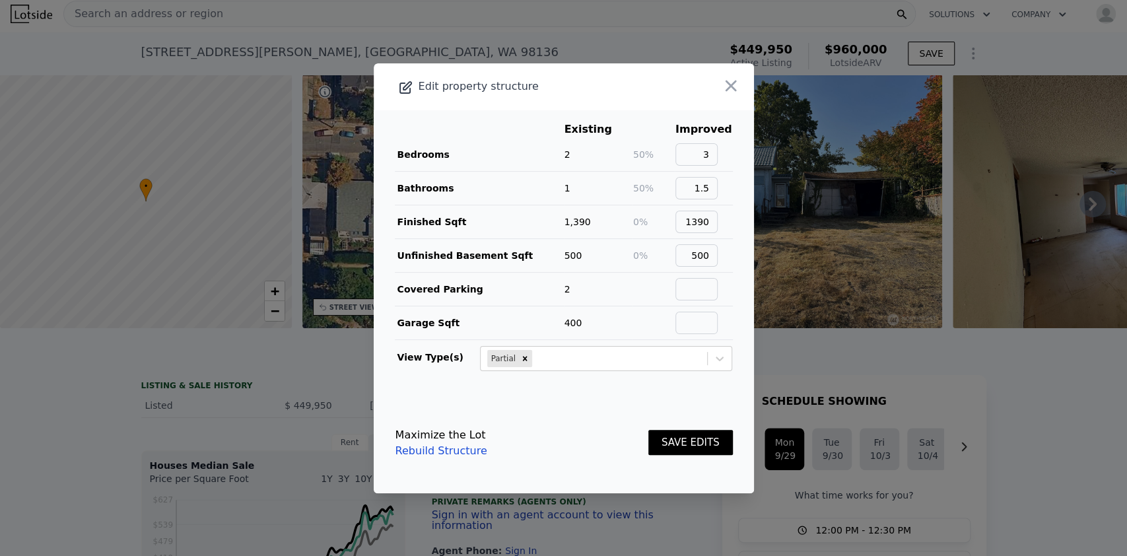
click at [679, 436] on button "SAVE EDITS" at bounding box center [690, 443] width 84 height 26
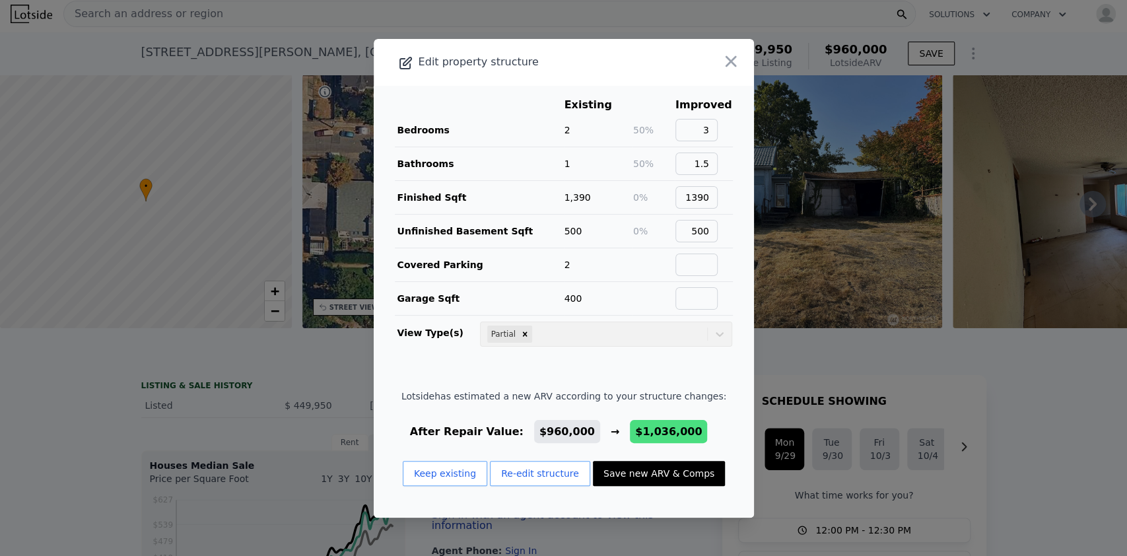
click at [630, 474] on button "Save new ARV & Comps" at bounding box center [659, 473] width 132 height 25
checkbox input "false"
checkbox input "true"
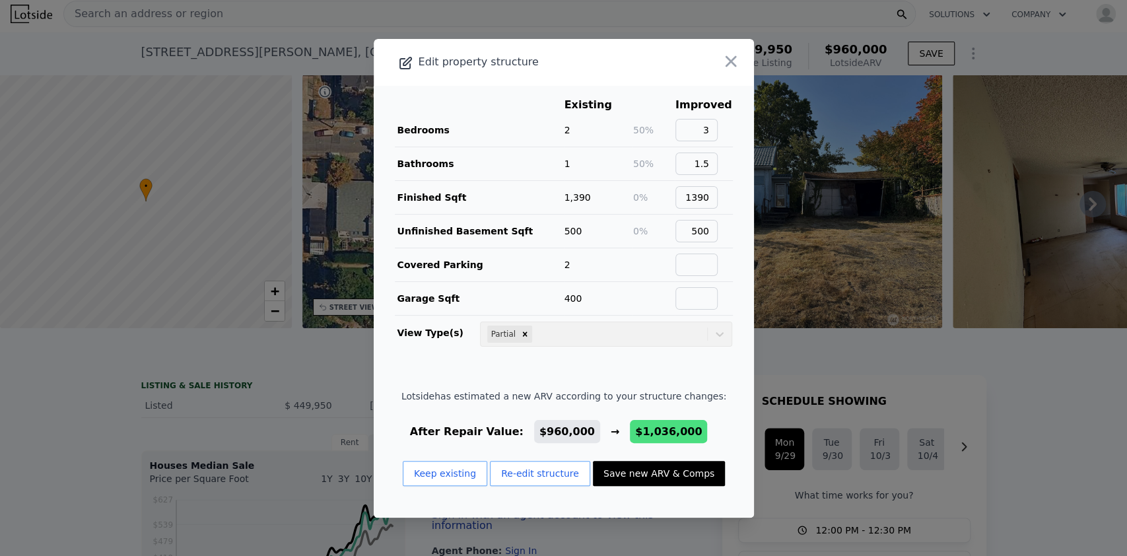
type input "$ 1,036,000"
type input "$ 471,698"
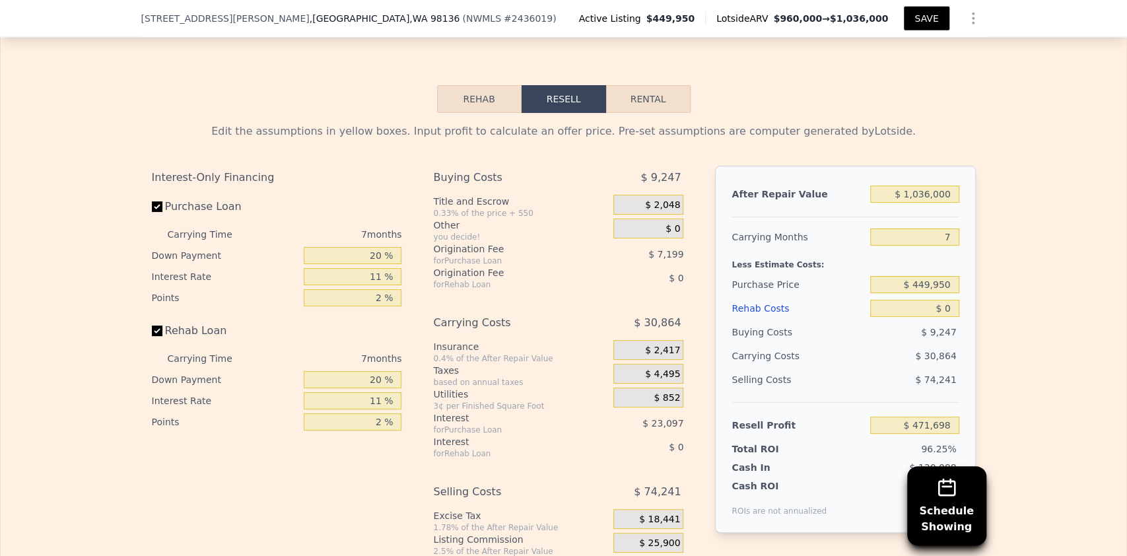
scroll to position [2262, 0]
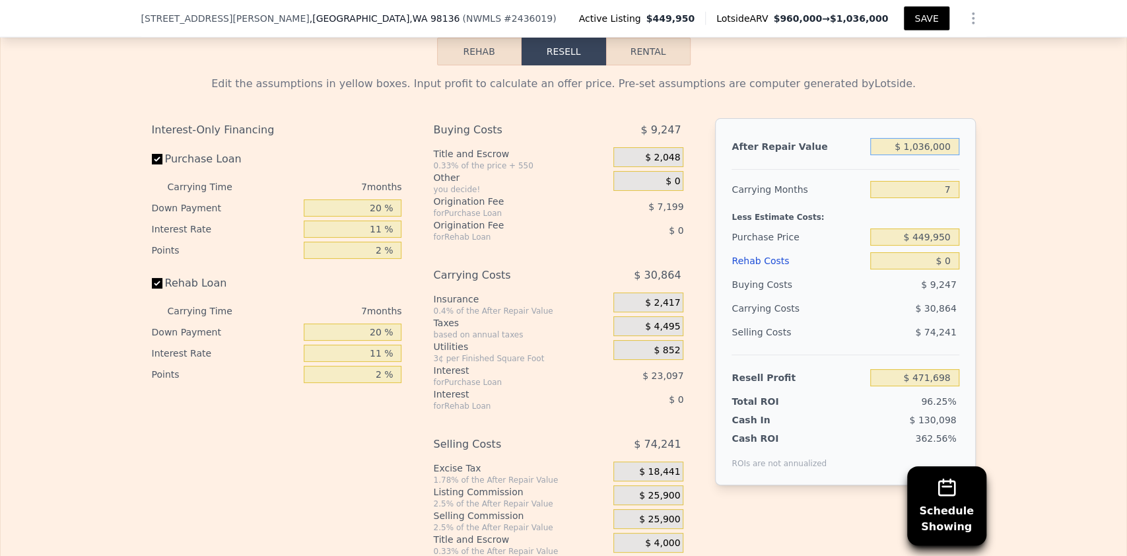
click at [926, 155] on input "$ 1,036,000" at bounding box center [914, 146] width 88 height 17
type input "$ 9"
type input "-$ 488,185"
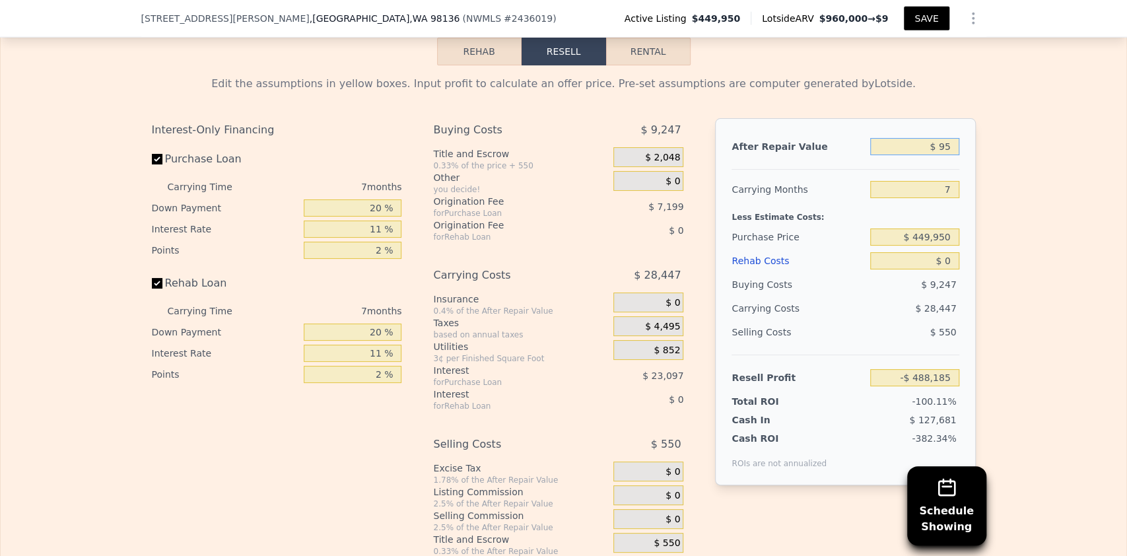
type input "$ 950"
type input "-$ 487,314"
type input "$ 950,000"
type input "$ 392,015"
type input "$ 950,000"
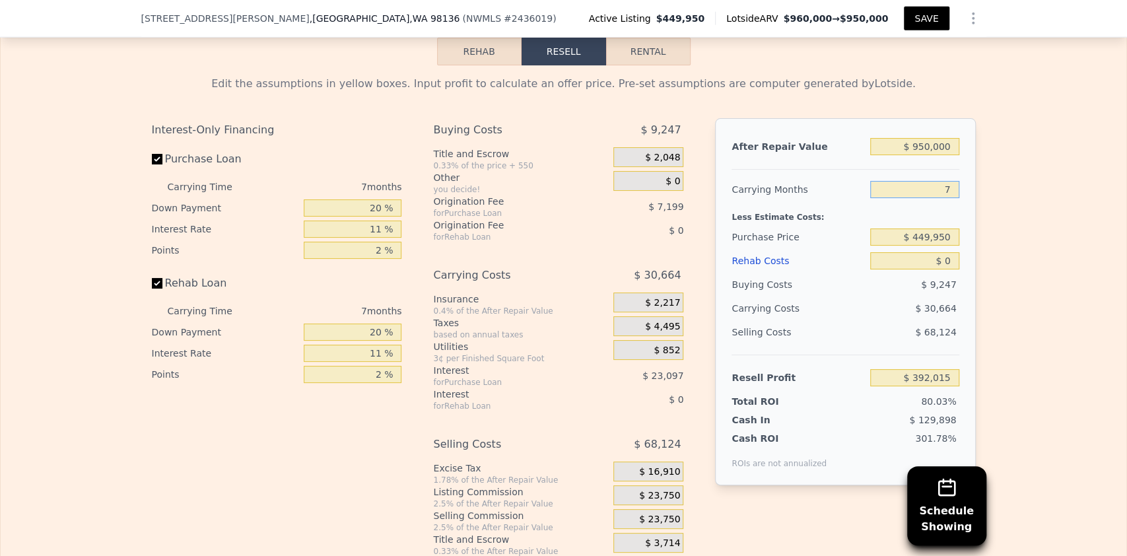
click at [936, 198] on input "7" at bounding box center [914, 189] width 88 height 17
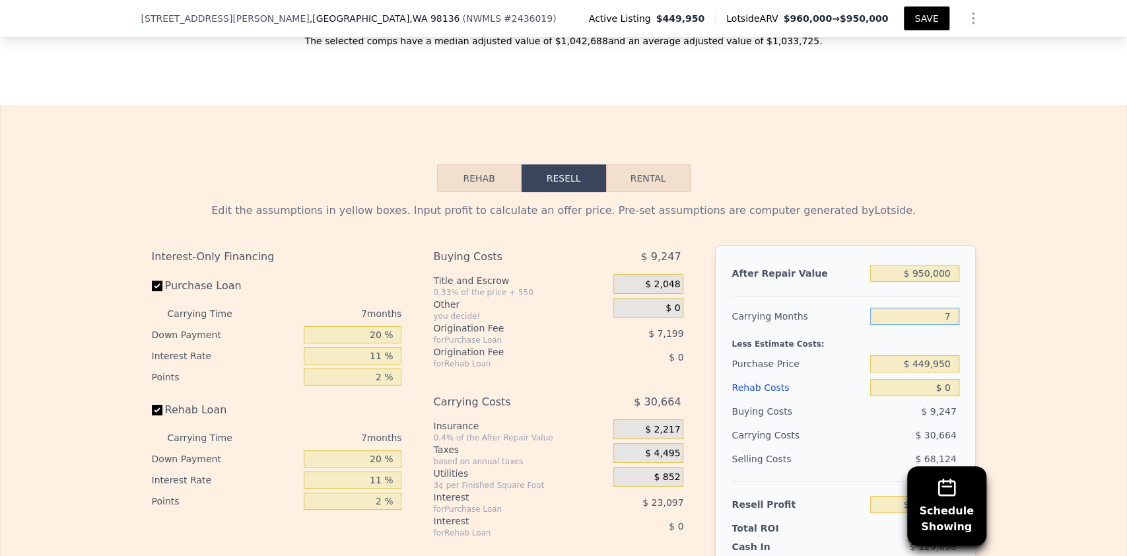
scroll to position [2174, 0]
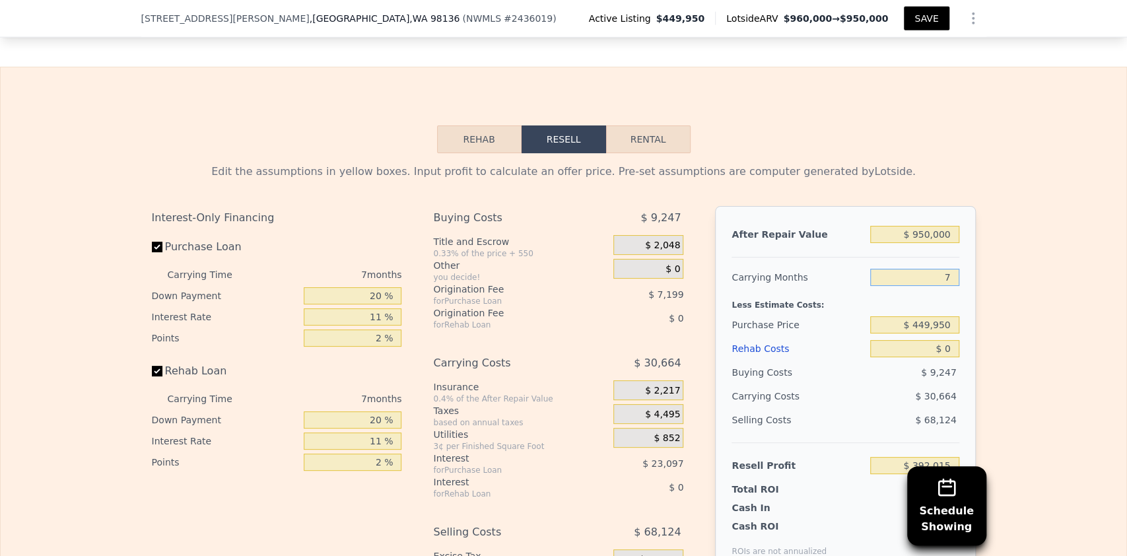
click at [943, 286] on input "7" at bounding box center [914, 277] width 88 height 17
type input "12"
type input "$ 370,113"
type input "12"
click at [908, 313] on div "Less Estimate Costs:" at bounding box center [844, 301] width 227 height 24
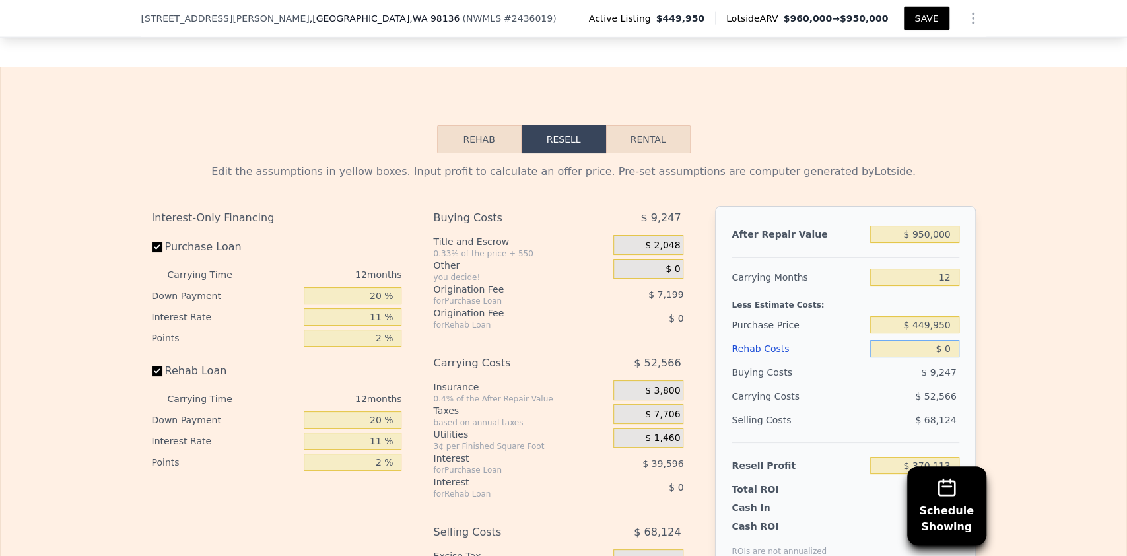
click at [945, 357] on input "$ 0" at bounding box center [914, 348] width 88 height 17
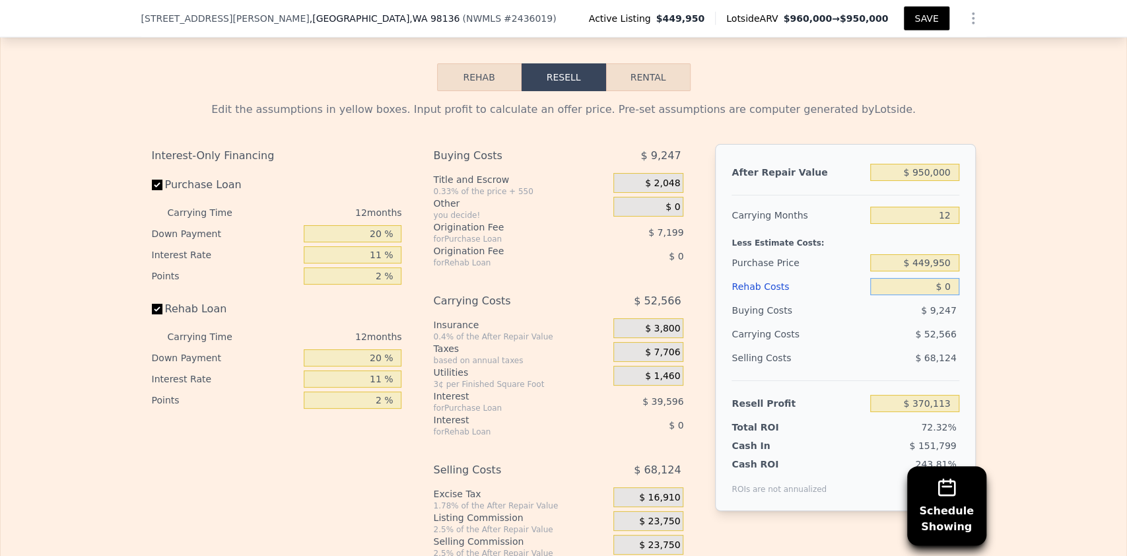
scroll to position [2262, 0]
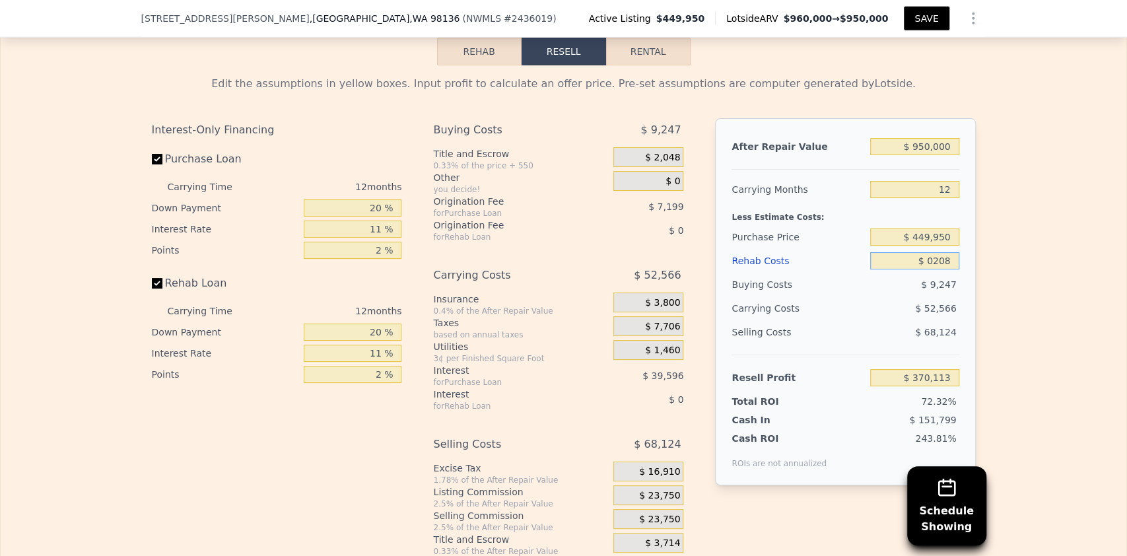
type input "$ 02,085"
type input "$ 367,815"
type input "$ 02"
type input "$ 370,111"
type input "$ 0"
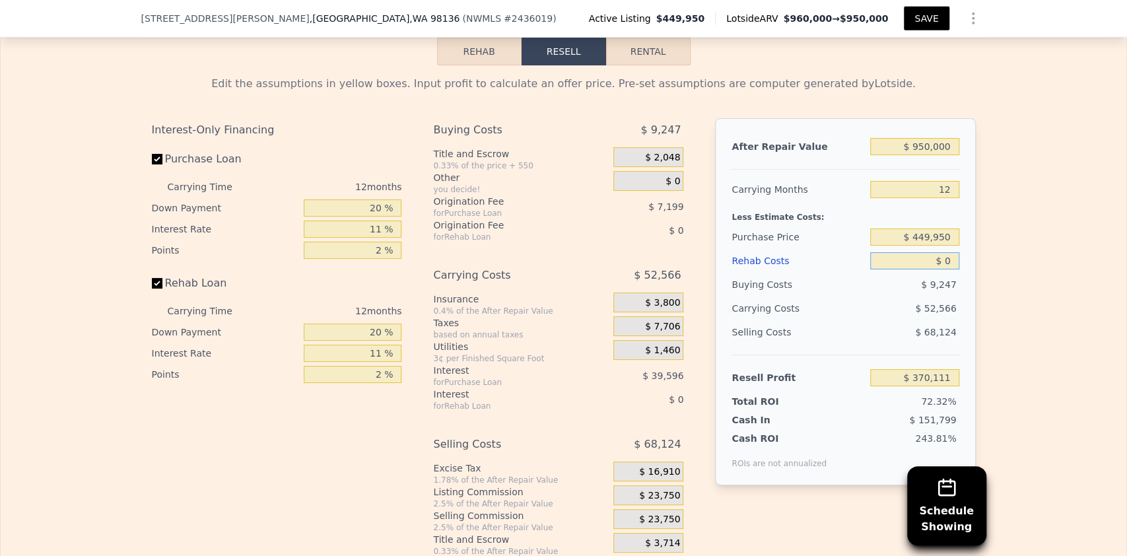
type input "$ 370,113"
type input "$ 210"
type input "$ 369,876"
type input "$ 210,000"
type input "$ 138,273"
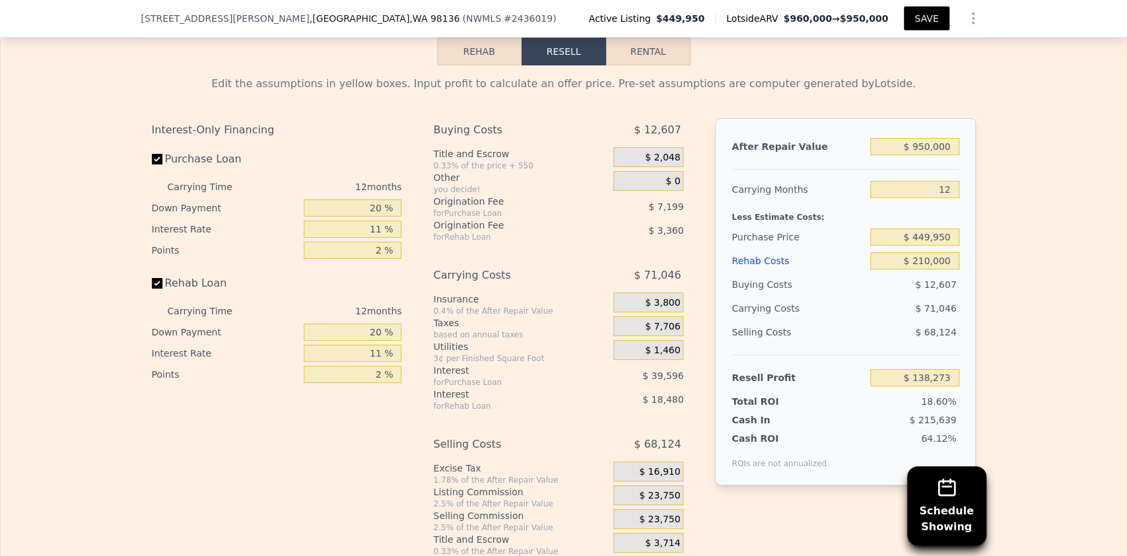
click at [858, 319] on div "$ 71,046" at bounding box center [889, 308] width 139 height 24
click at [926, 269] on input "$ 210,000" at bounding box center [914, 260] width 88 height 17
type input "$ 250,000"
type input "$ 94,117"
type input "$ 250,000"
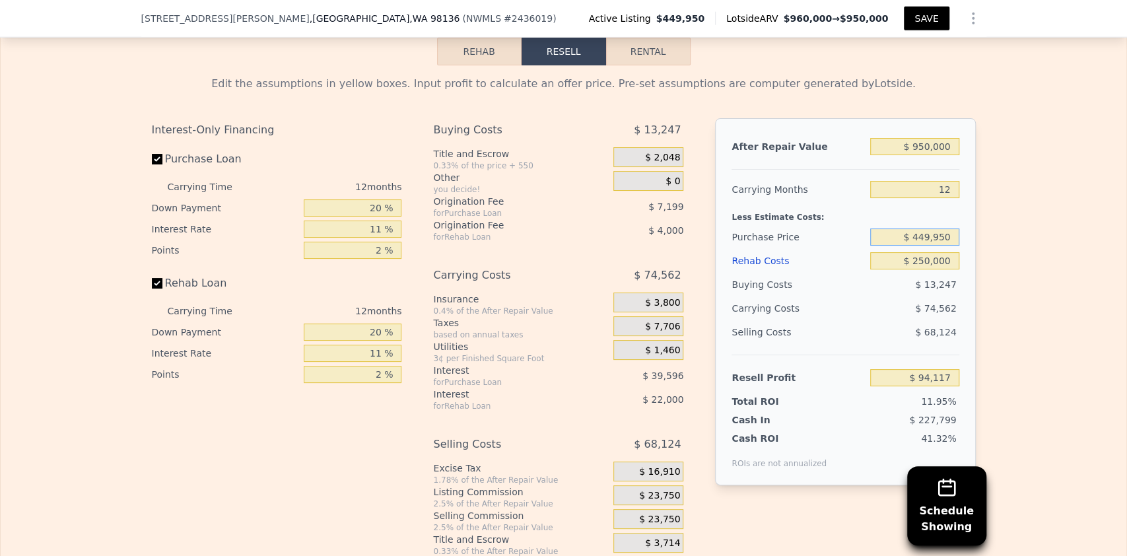
click at [924, 246] on input "$ 449,950" at bounding box center [914, 236] width 88 height 17
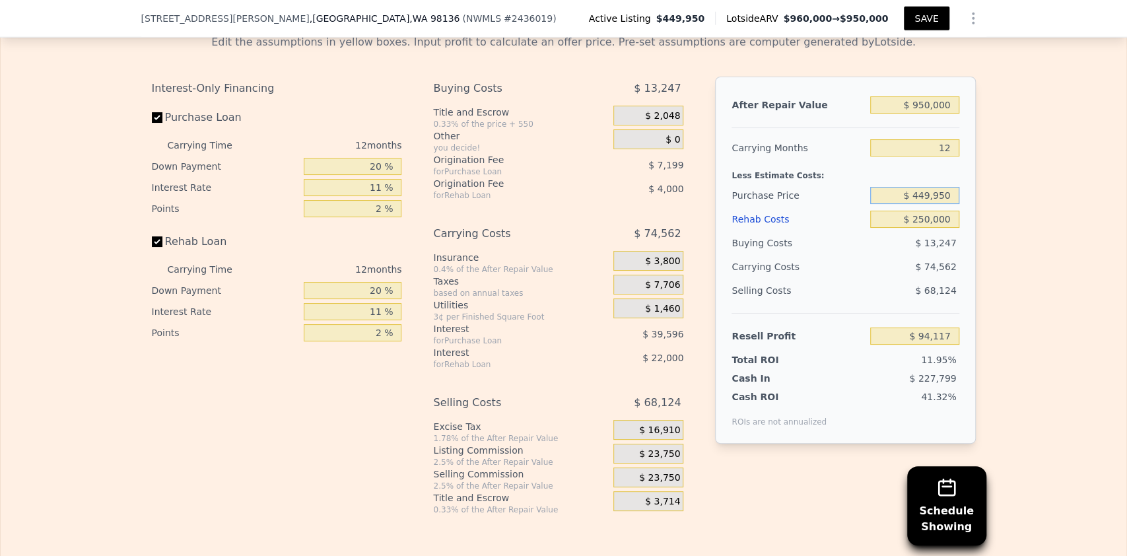
scroll to position [2304, 0]
click at [946, 203] on input "$ 449,950" at bounding box center [914, 194] width 88 height 17
type input "$ 525,000"
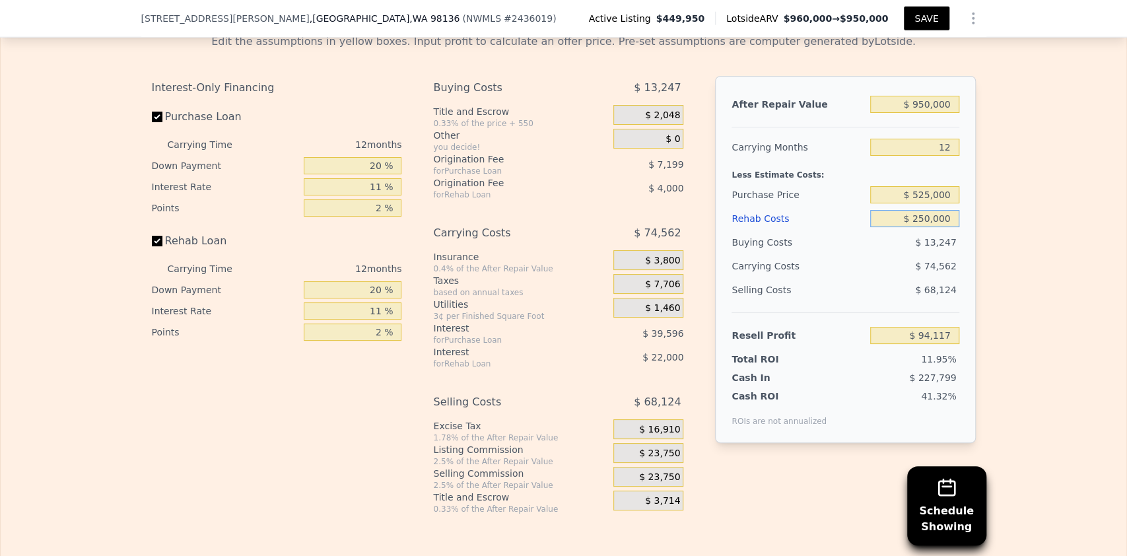
click at [938, 227] on input "$ 250,000" at bounding box center [914, 218] width 88 height 17
type input "$ 11,016"
type input "$ 1,036,000"
type input "7"
type input "$ 0"
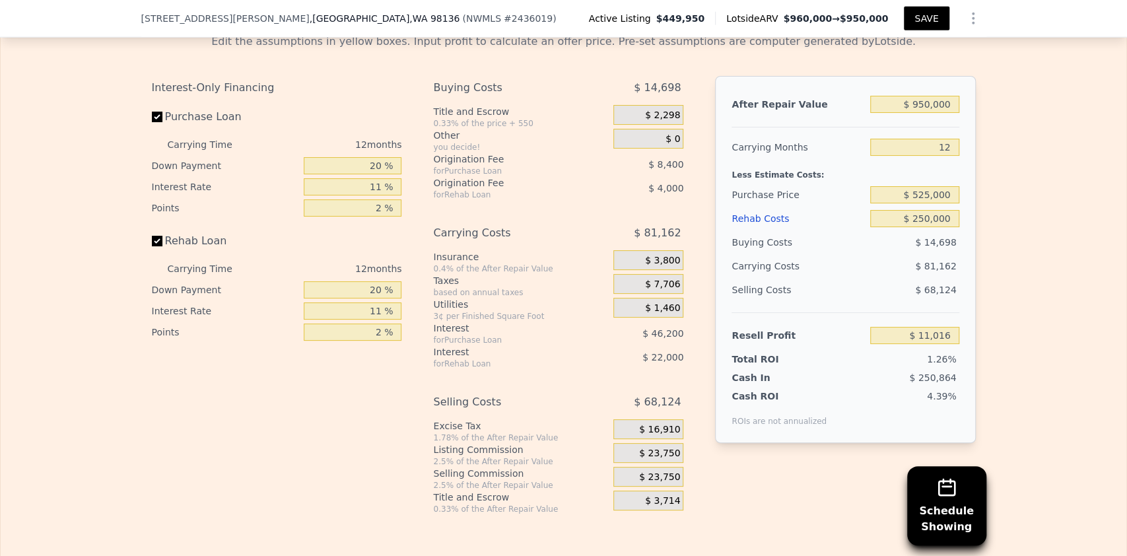
type input "$ 471,698"
